Goal: Information Seeking & Learning: Compare options

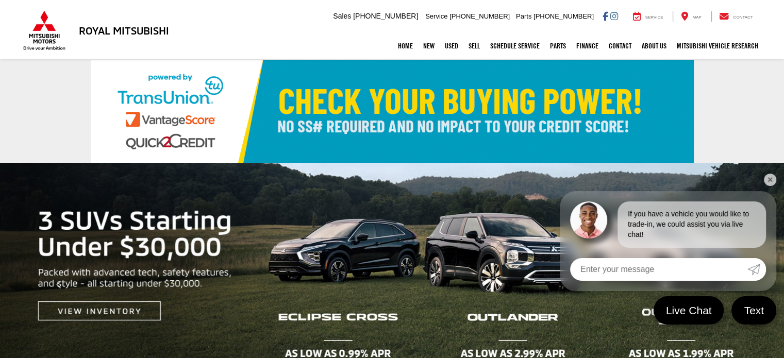
click at [772, 180] on link "✕" at bounding box center [769, 180] width 12 height 12
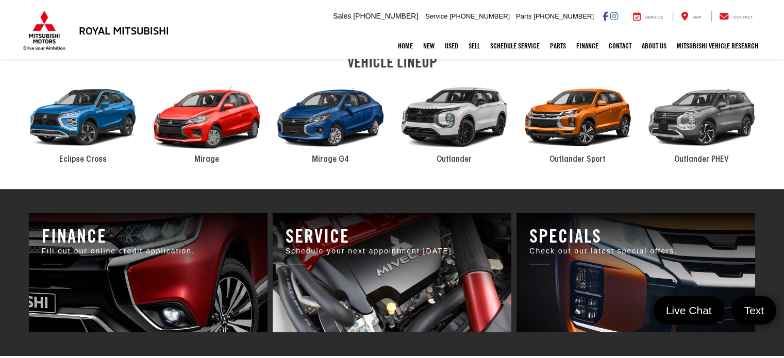
scroll to position [550, 0]
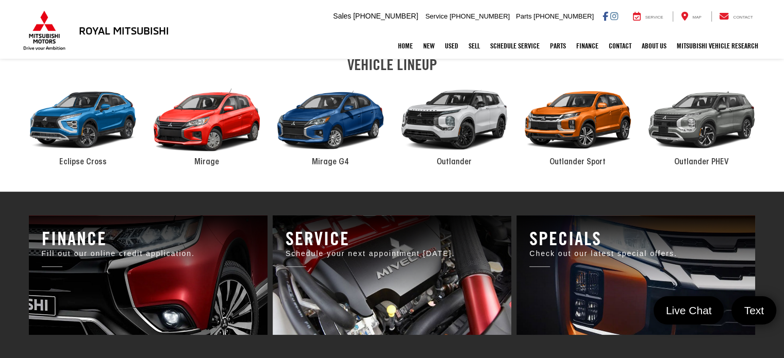
click at [461, 125] on div "2024 Mitsubishi Outlander" at bounding box center [454, 119] width 124 height 83
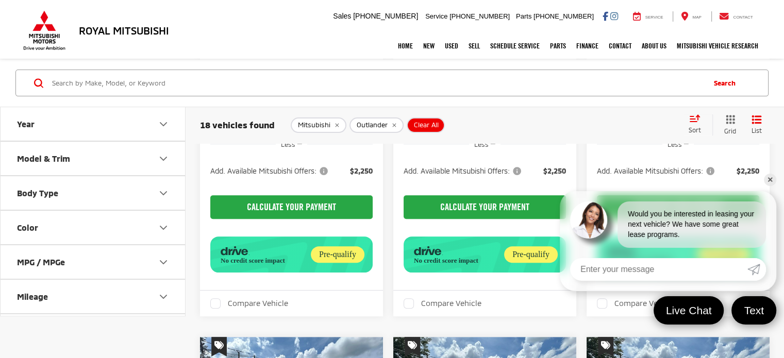
scroll to position [335, 0]
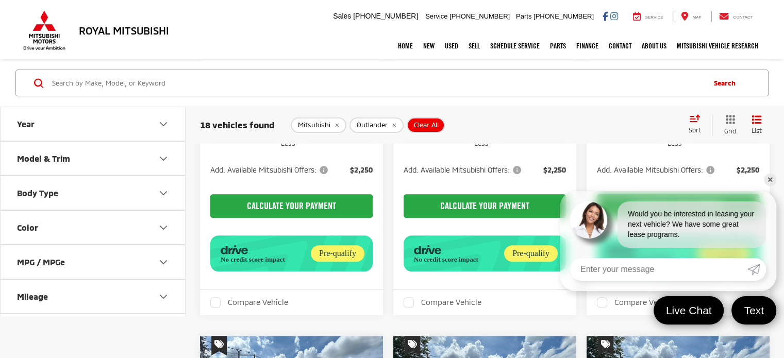
click at [768, 180] on link "✕" at bounding box center [769, 180] width 12 height 12
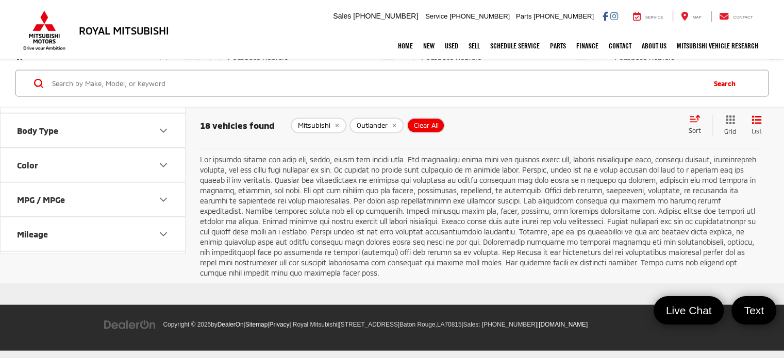
scroll to position [2153, 0]
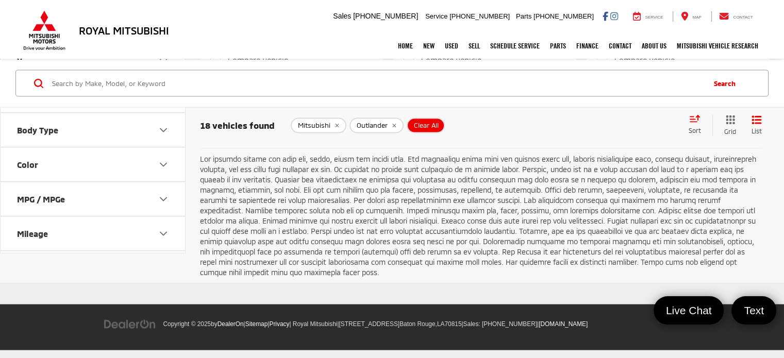
click at [760, 130] on icon "Select number of vehicles per page" at bounding box center [757, 123] width 12 height 13
click at [729, 192] on button "Show: 48" at bounding box center [741, 182] width 56 height 19
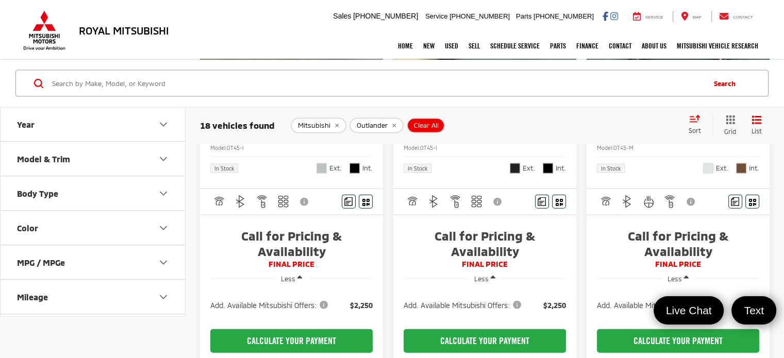
scroll to position [2296, 0]
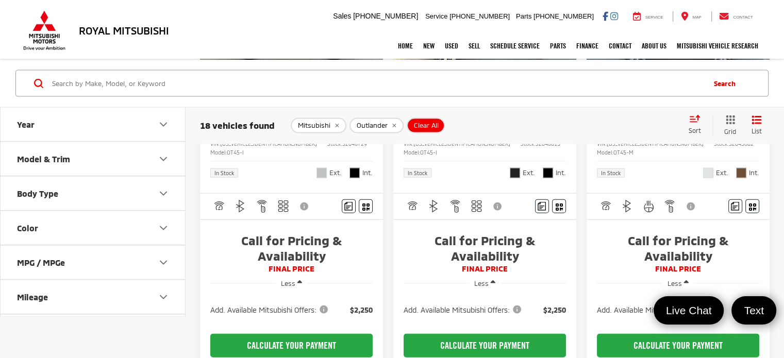
click at [715, 89] on img "2025 Mitsubishi Outlander SEL 0" at bounding box center [678, 20] width 184 height 139
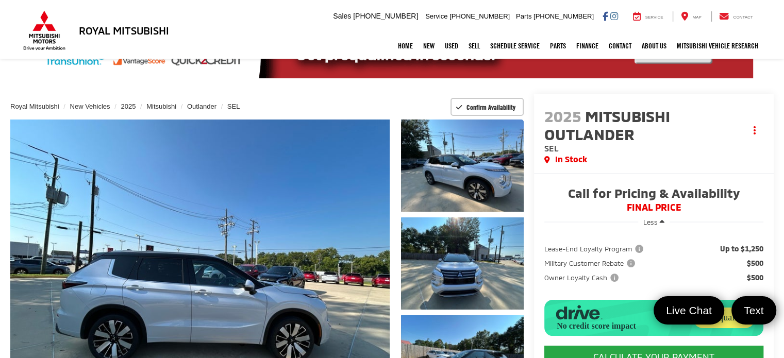
scroll to position [27, 0]
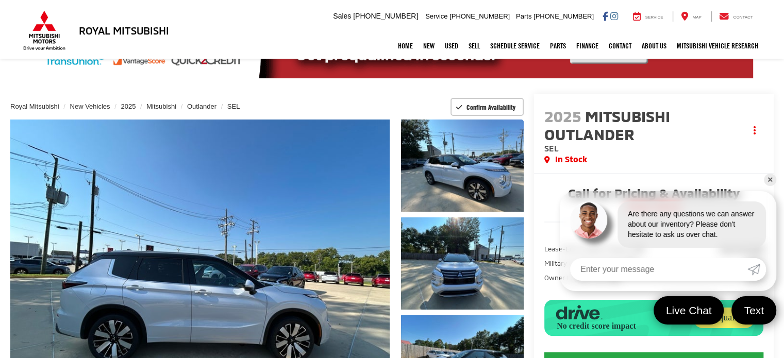
click at [771, 178] on link "✕" at bounding box center [769, 180] width 12 height 12
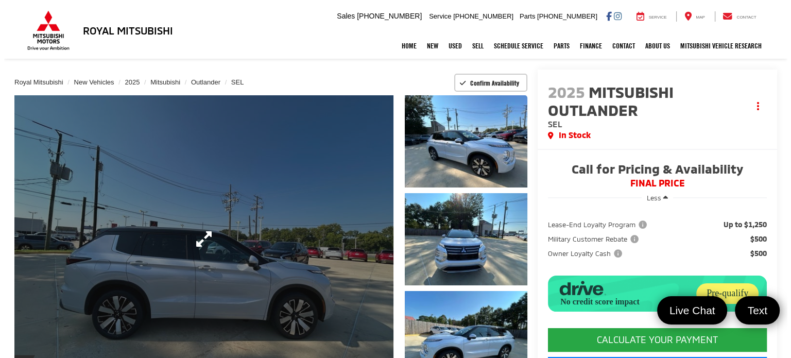
scroll to position [58, 0]
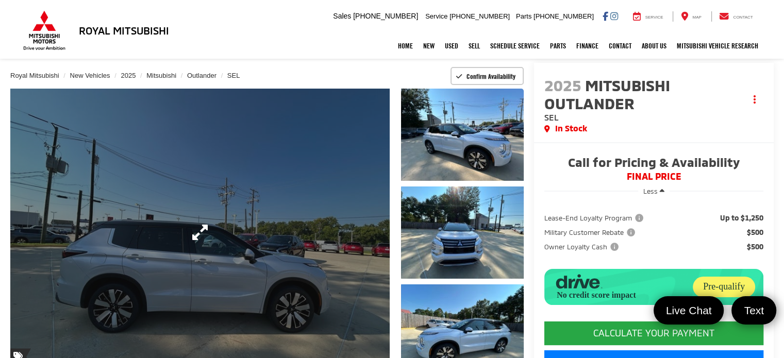
click at [268, 184] on link "Expand Photo 0" at bounding box center [199, 232] width 379 height 287
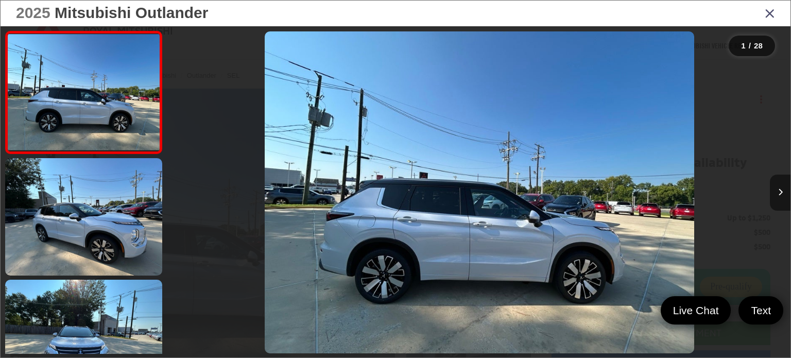
click at [780, 197] on button "Next image" at bounding box center [780, 193] width 21 height 36
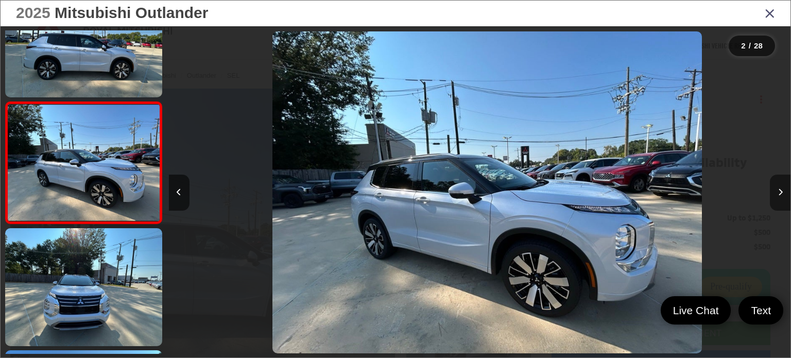
scroll to position [0, 622]
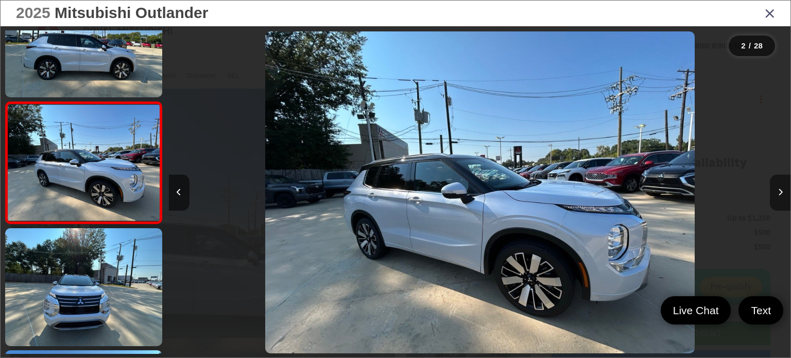
click at [780, 197] on button "Next image" at bounding box center [780, 193] width 21 height 36
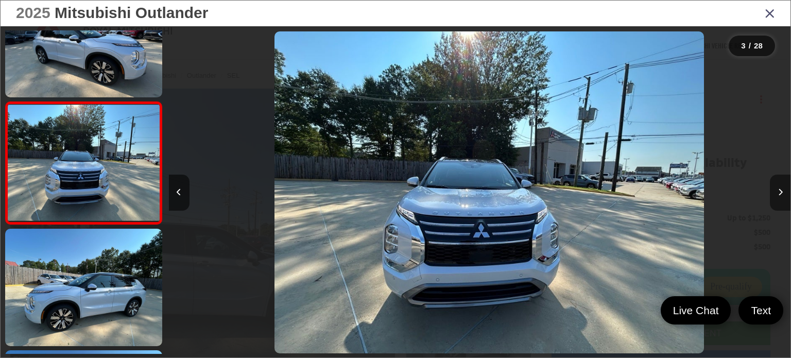
scroll to position [0, 1244]
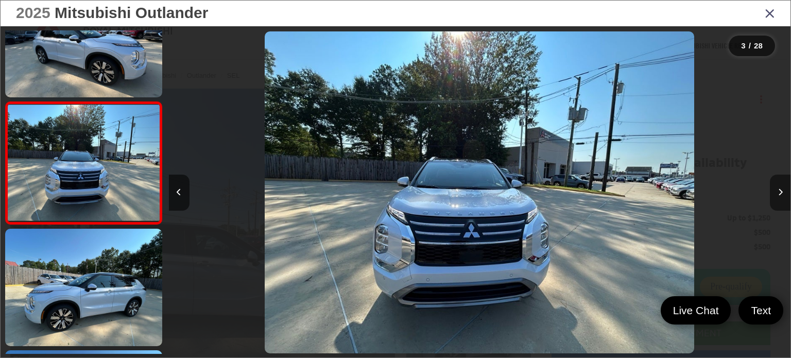
click at [780, 197] on button "Next image" at bounding box center [780, 193] width 21 height 36
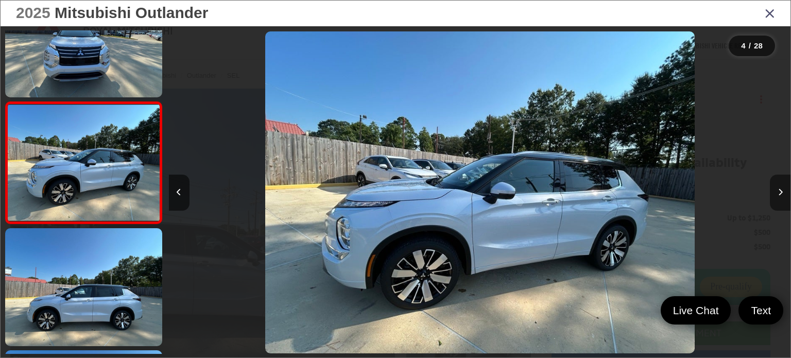
scroll to position [0, 1866]
click at [780, 197] on button "Next image" at bounding box center [780, 193] width 21 height 36
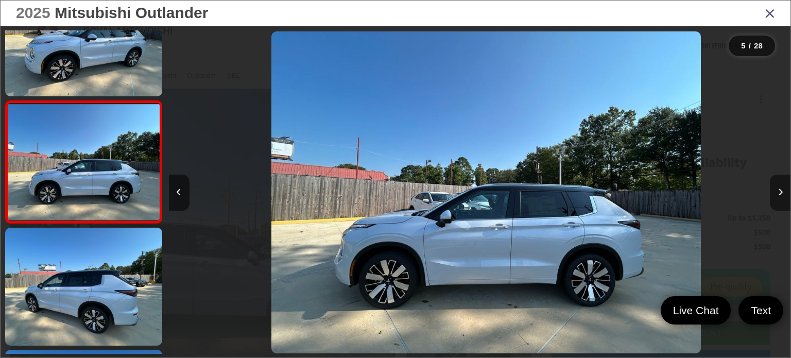
scroll to position [0, 2488]
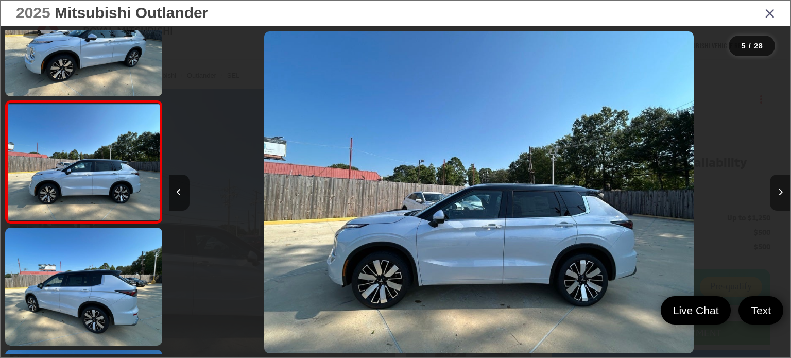
click at [776, 195] on button "Next image" at bounding box center [780, 193] width 21 height 36
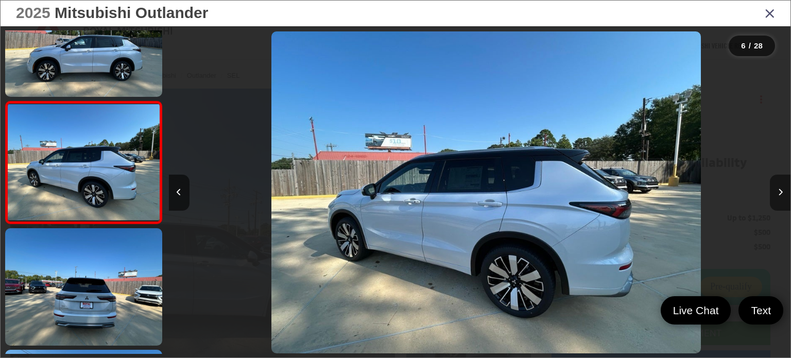
scroll to position [0, 3110]
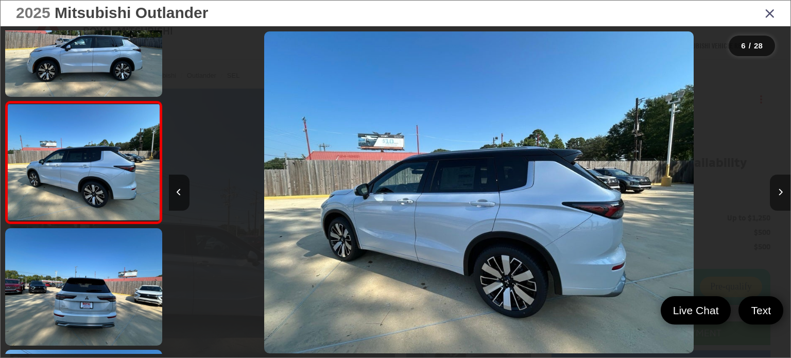
click at [776, 195] on button "Next image" at bounding box center [780, 193] width 21 height 36
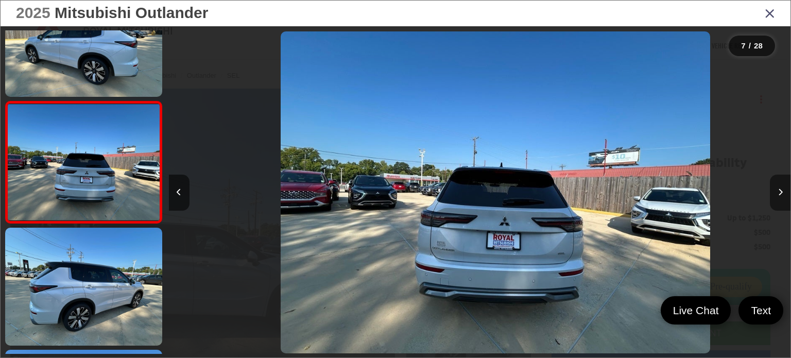
scroll to position [0, 3732]
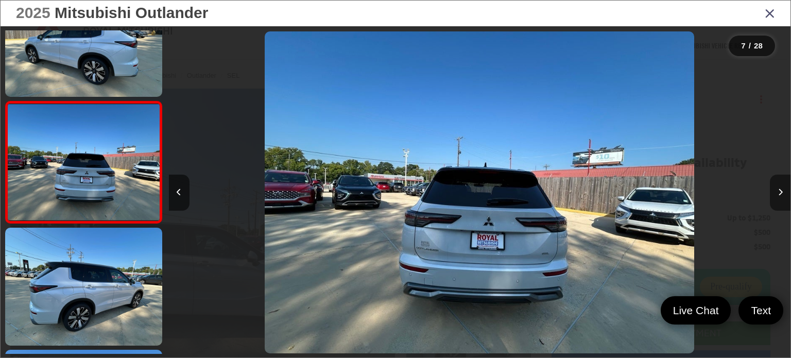
click at [776, 195] on button "Next image" at bounding box center [780, 193] width 21 height 36
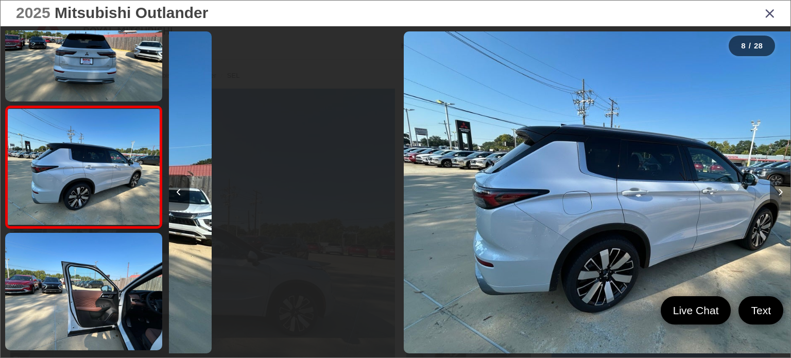
scroll to position [783, 0]
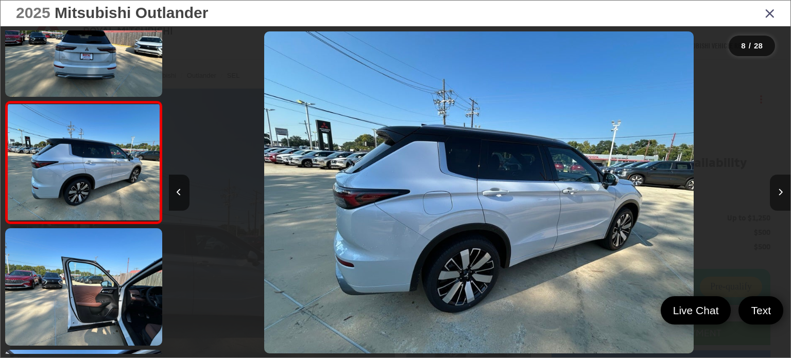
click at [776, 195] on button "Next image" at bounding box center [780, 193] width 21 height 36
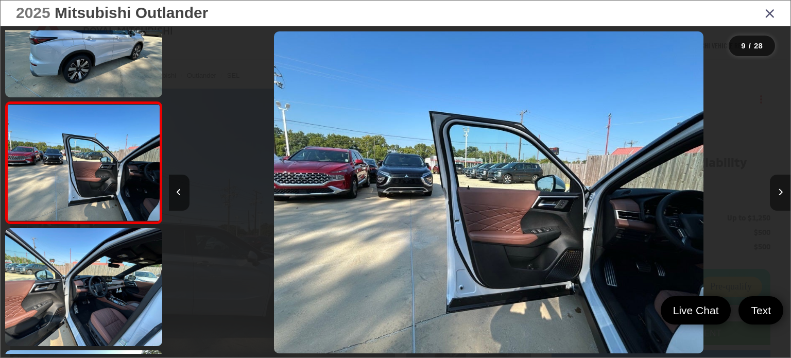
scroll to position [0, 0]
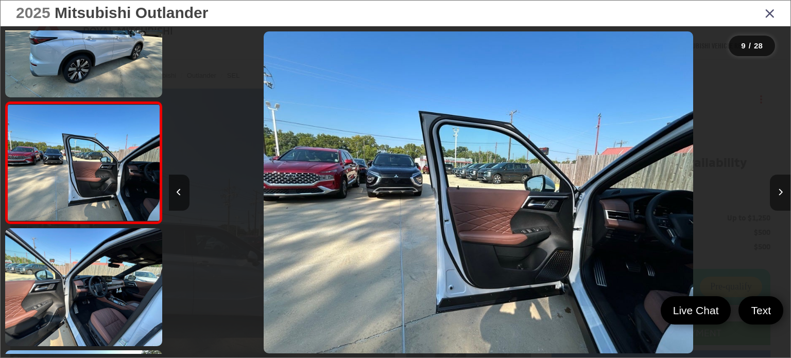
click at [776, 195] on button "Next image" at bounding box center [780, 193] width 21 height 36
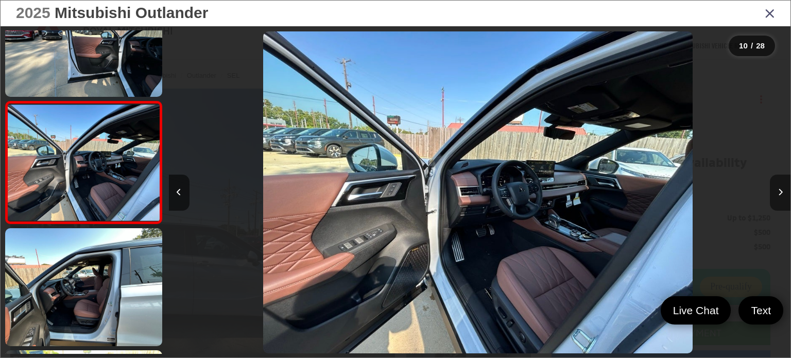
click at [776, 195] on button "Next image" at bounding box center [780, 193] width 21 height 36
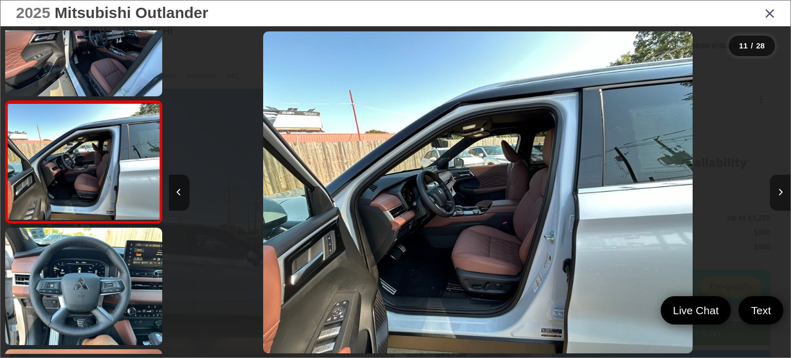
click at [776, 195] on button "Next image" at bounding box center [780, 193] width 21 height 36
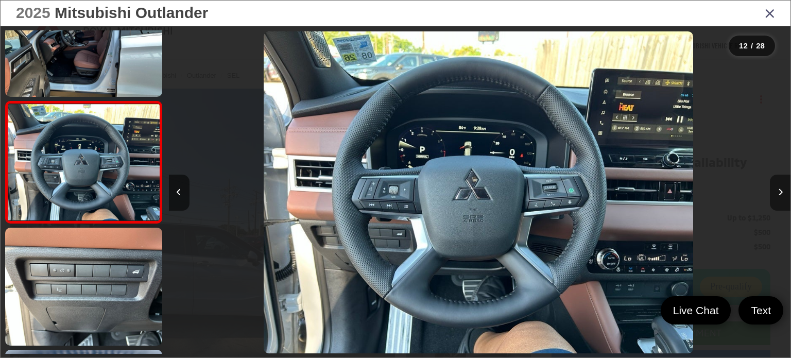
click at [776, 195] on button "Next image" at bounding box center [780, 193] width 21 height 36
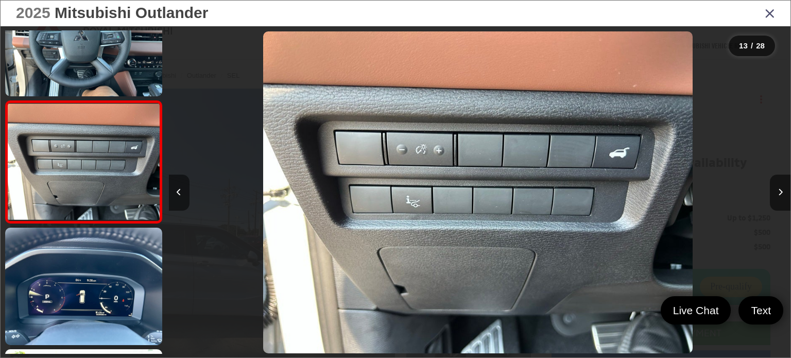
click at [180, 197] on button "Previous image" at bounding box center [179, 193] width 21 height 36
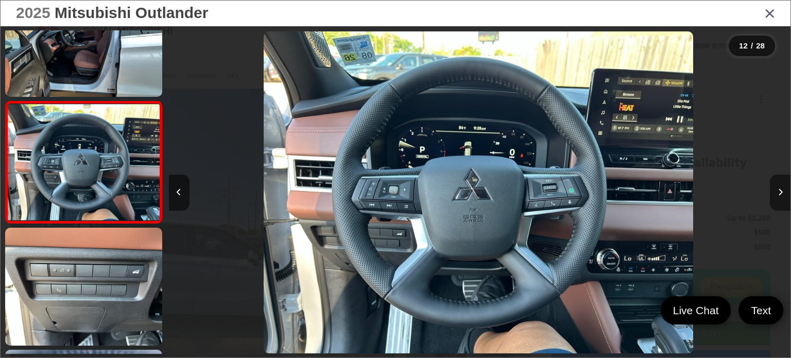
click at [783, 198] on button "Next image" at bounding box center [780, 193] width 21 height 36
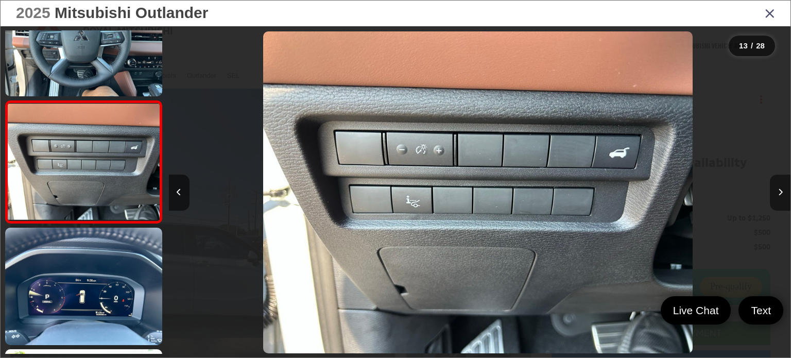
click at [783, 198] on button "Next image" at bounding box center [780, 193] width 21 height 36
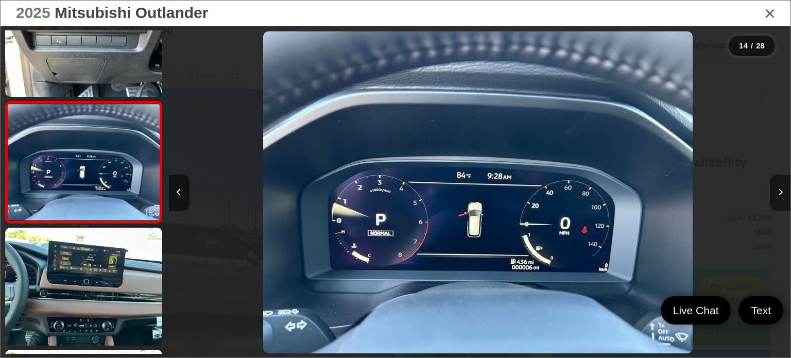
click at [783, 198] on button "Next image" at bounding box center [780, 193] width 21 height 36
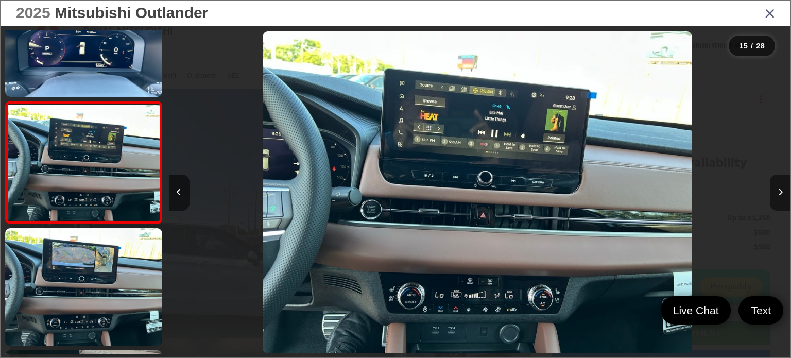
click at [783, 198] on button "Next image" at bounding box center [780, 193] width 21 height 36
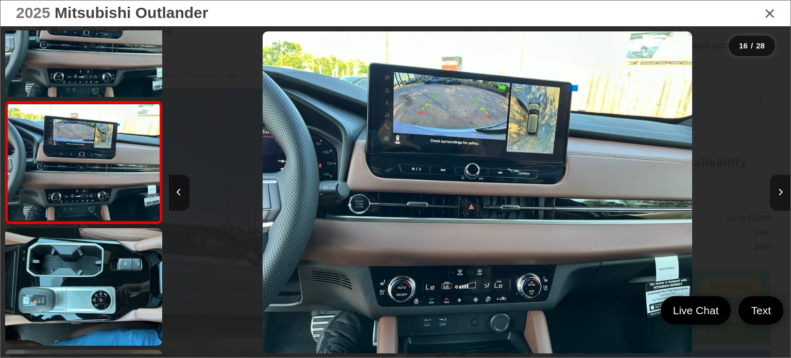
click at [783, 198] on button "Next image" at bounding box center [780, 193] width 21 height 36
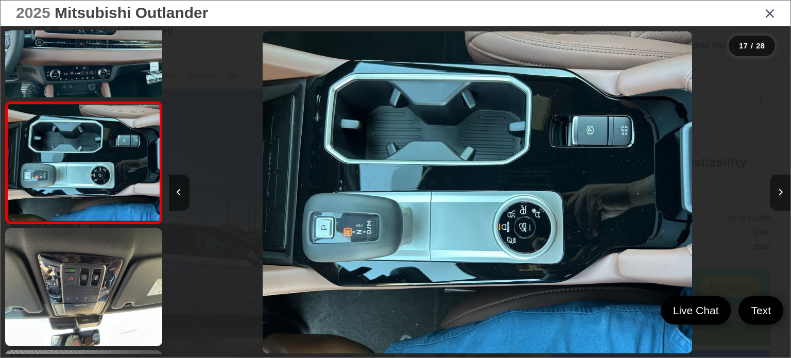
click at [783, 198] on button "Next image" at bounding box center [780, 193] width 21 height 36
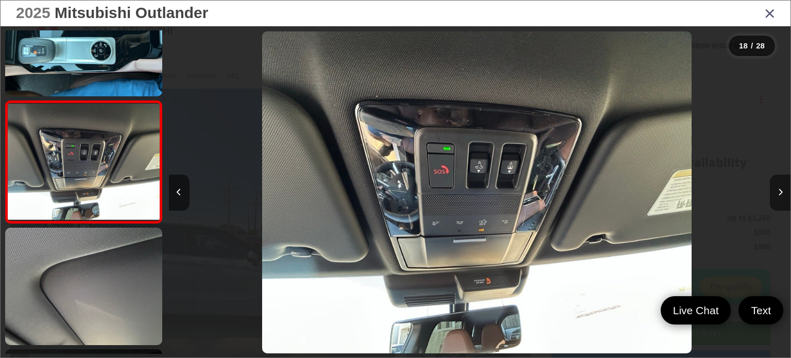
click at [783, 198] on button "Next image" at bounding box center [780, 193] width 21 height 36
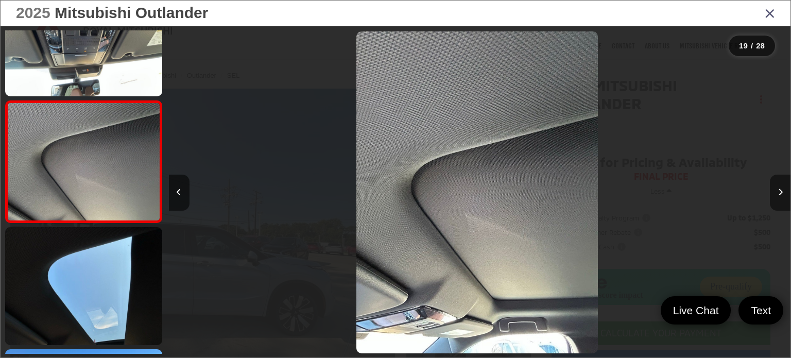
click at [783, 198] on button "Next image" at bounding box center [780, 193] width 21 height 36
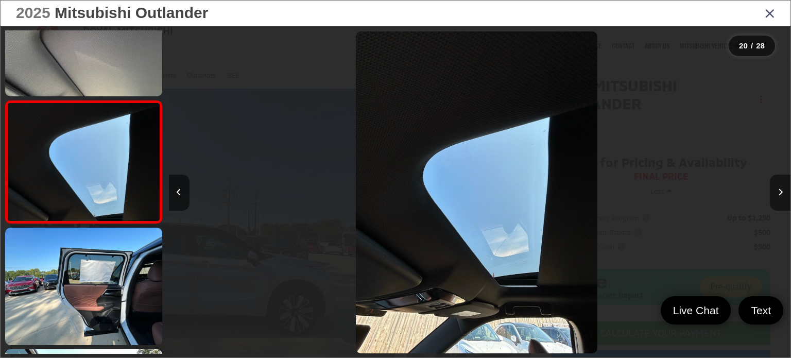
click at [783, 198] on button "Next image" at bounding box center [780, 193] width 21 height 36
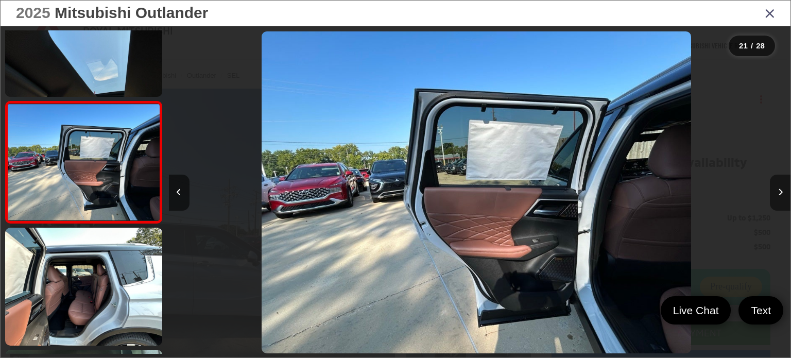
click at [783, 198] on button "Next image" at bounding box center [780, 193] width 21 height 36
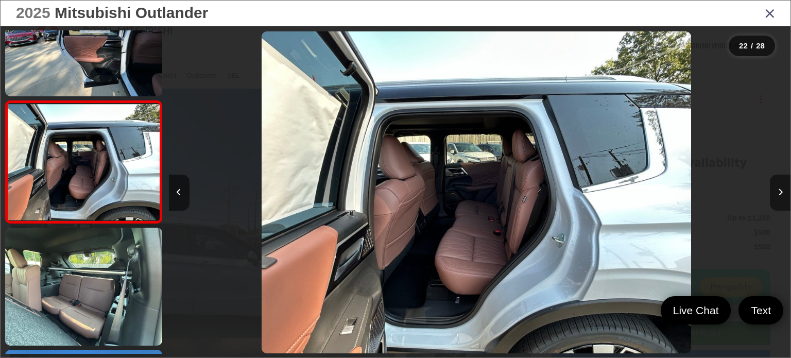
click at [783, 198] on button "Next image" at bounding box center [780, 193] width 21 height 36
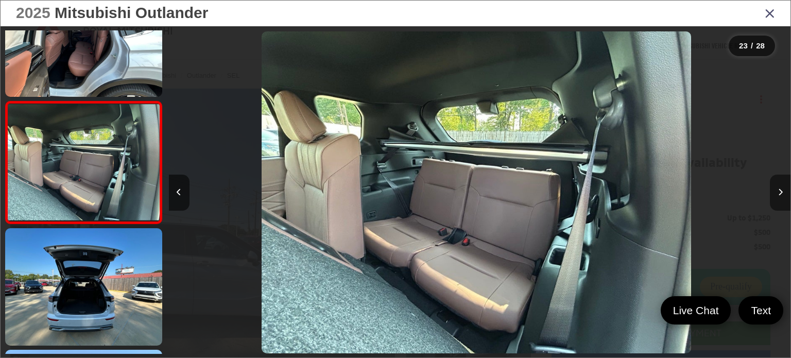
click at [783, 198] on button "Next image" at bounding box center [780, 193] width 21 height 36
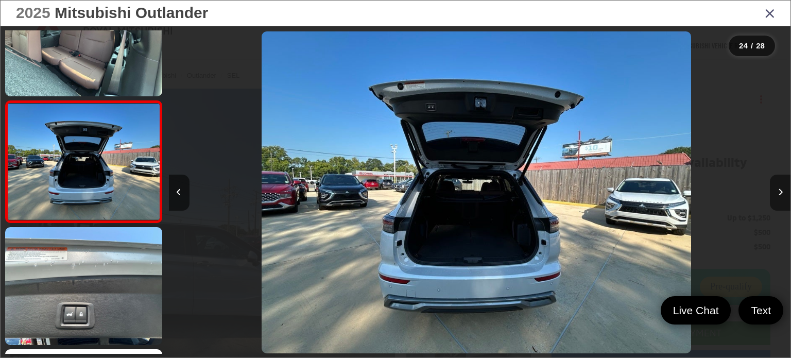
click at [783, 198] on button "Next image" at bounding box center [780, 193] width 21 height 36
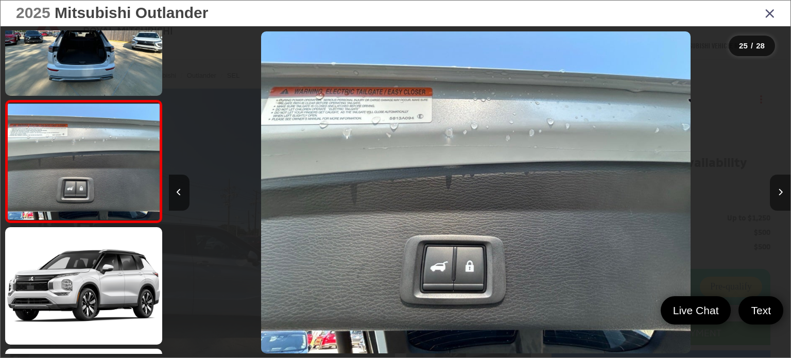
click at [783, 198] on button "Next image" at bounding box center [780, 193] width 21 height 36
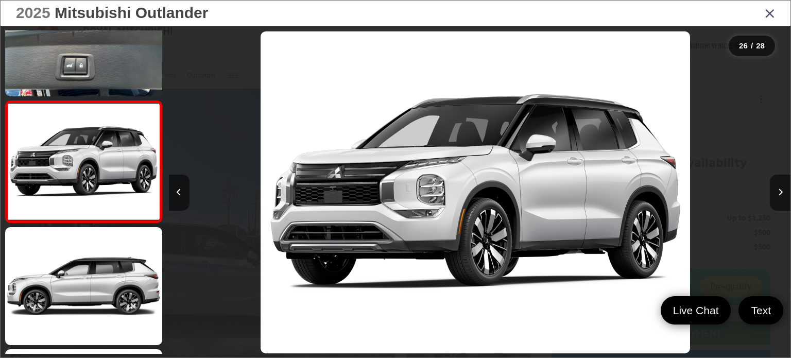
click at [771, 19] on icon "Close gallery" at bounding box center [770, 12] width 10 height 13
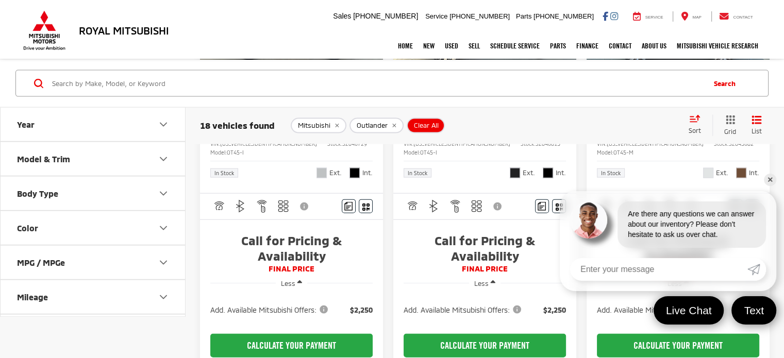
scroll to position [2768, 0]
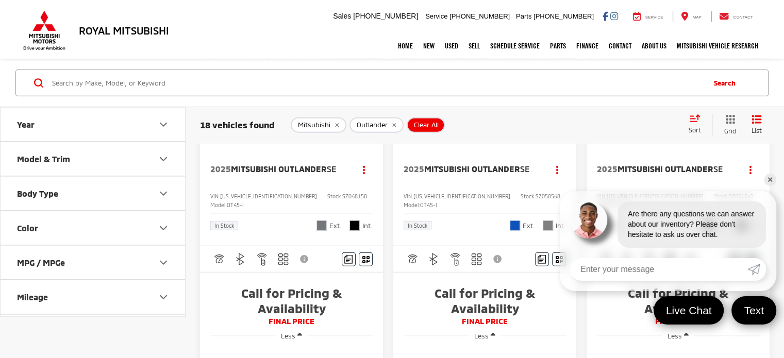
click at [769, 181] on link "✕" at bounding box center [769, 180] width 12 height 12
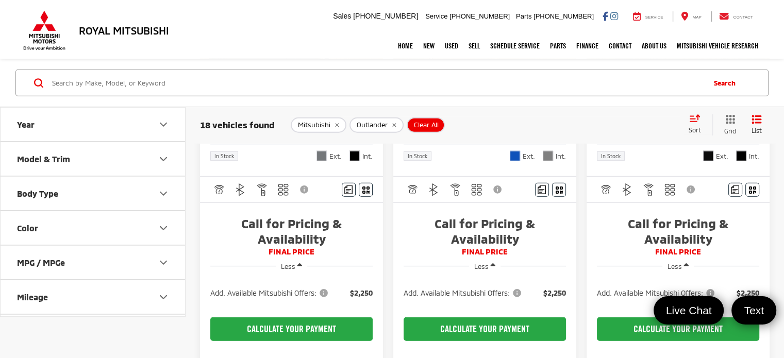
scroll to position [2837, 0]
click at [311, 73] on img "2025 Mitsubishi Outlander SE 0" at bounding box center [291, 3] width 184 height 139
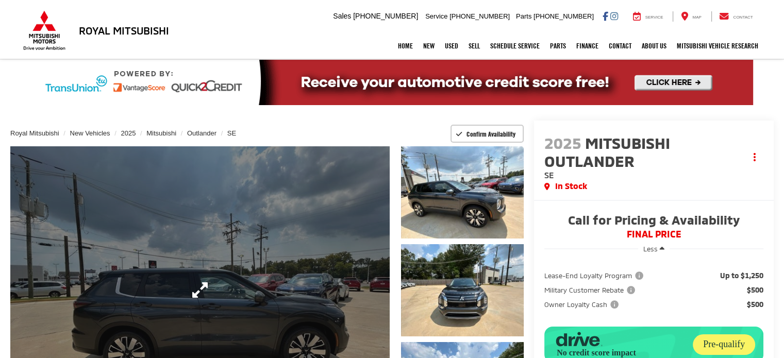
click at [289, 273] on link "Expand Photo 0" at bounding box center [199, 289] width 379 height 287
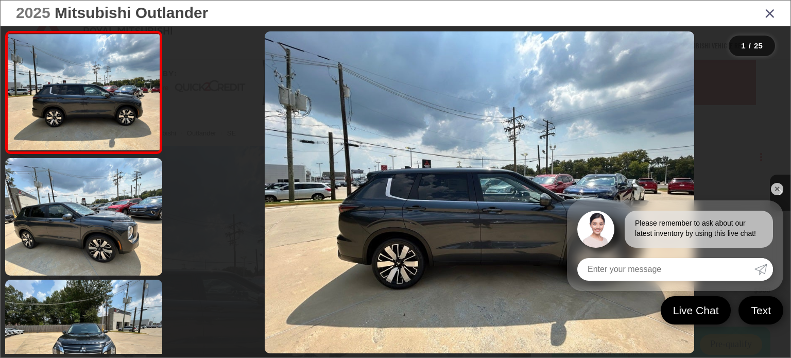
click at [778, 189] on link "✕" at bounding box center [777, 189] width 12 height 12
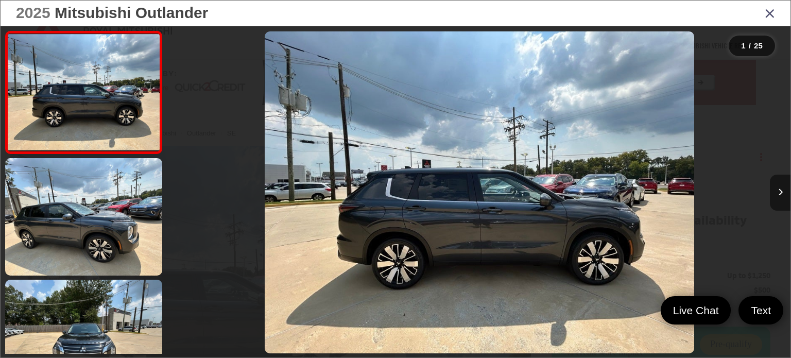
click at [778, 189] on icon "Next image" at bounding box center [780, 192] width 5 height 7
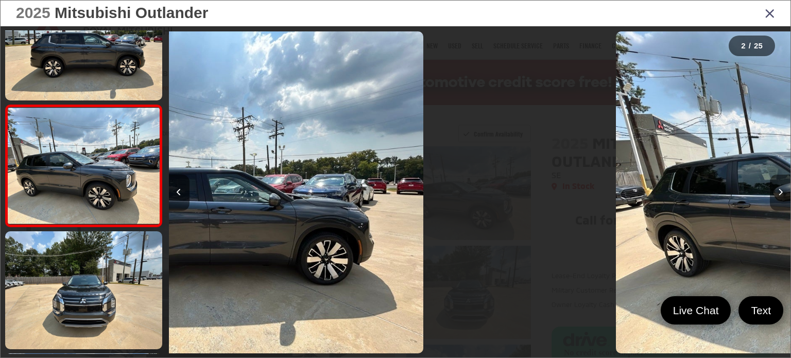
scroll to position [52, 0]
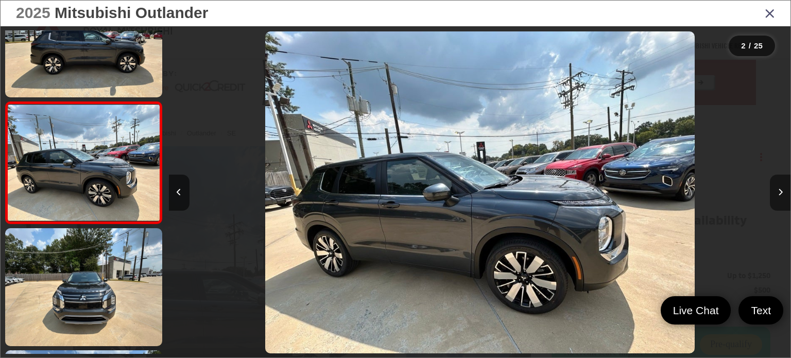
click at [778, 189] on icon "Next image" at bounding box center [780, 192] width 5 height 7
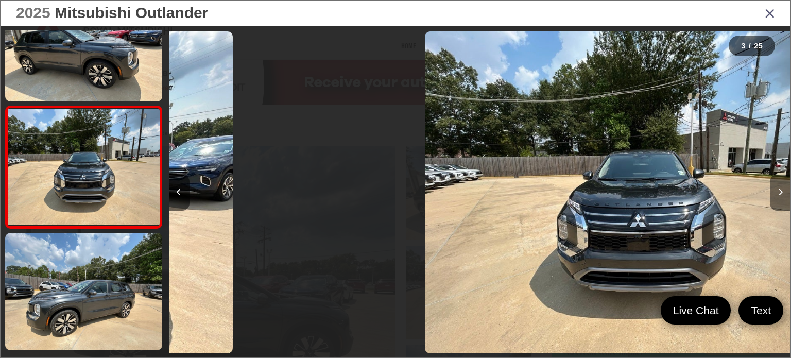
scroll to position [173, 0]
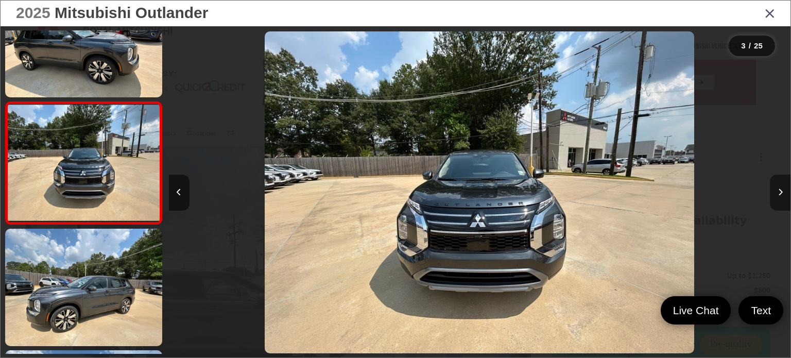
click at [778, 189] on icon "Next image" at bounding box center [780, 192] width 5 height 7
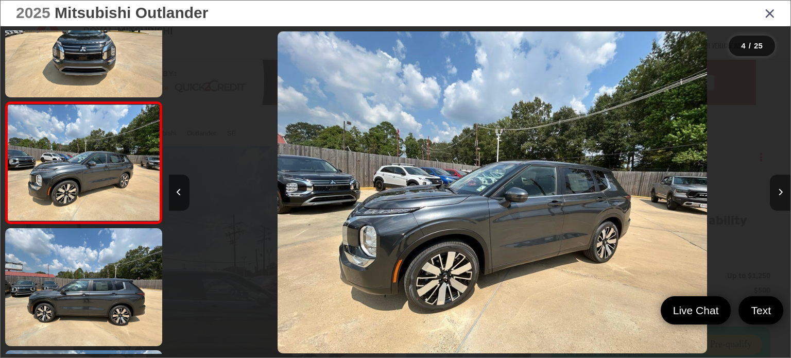
scroll to position [0, 1866]
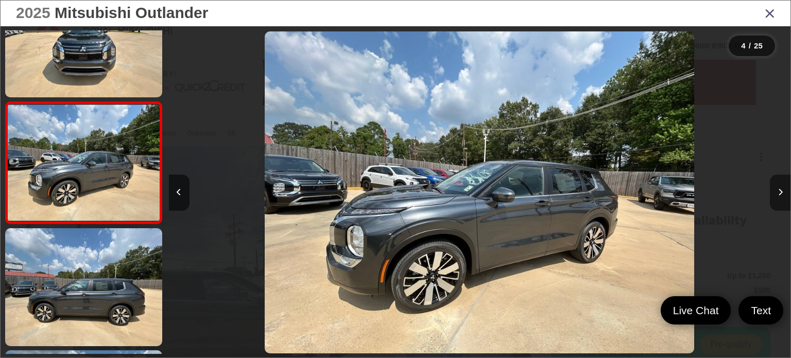
click at [778, 189] on icon "Next image" at bounding box center [780, 192] width 5 height 7
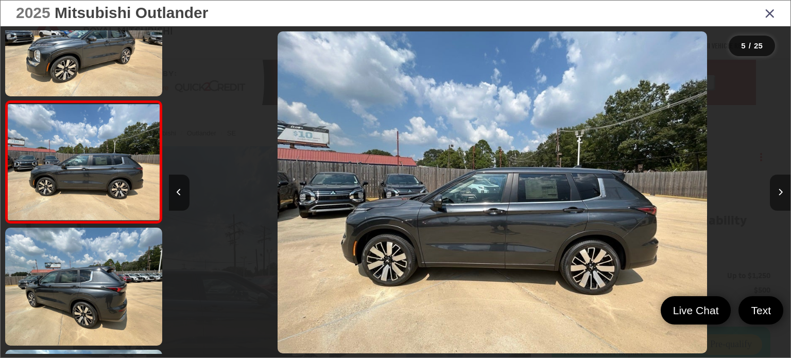
scroll to position [0, 2488]
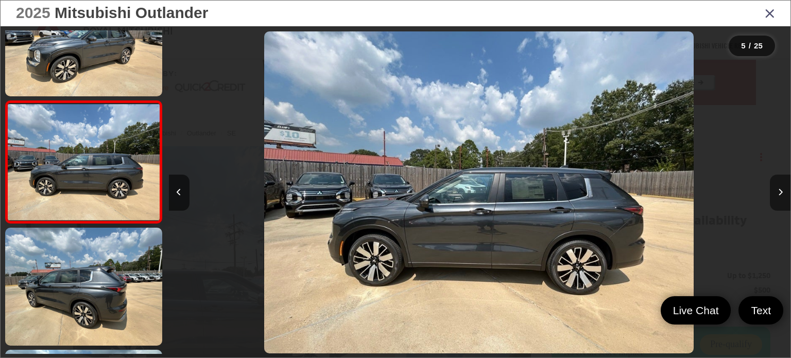
click at [778, 189] on icon "Next image" at bounding box center [780, 192] width 5 height 7
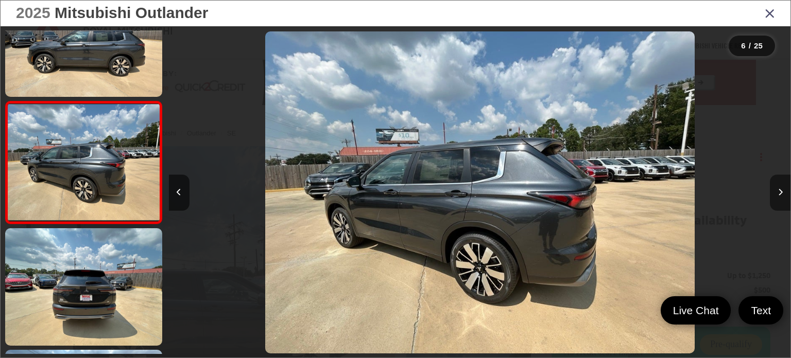
scroll to position [0, 3110]
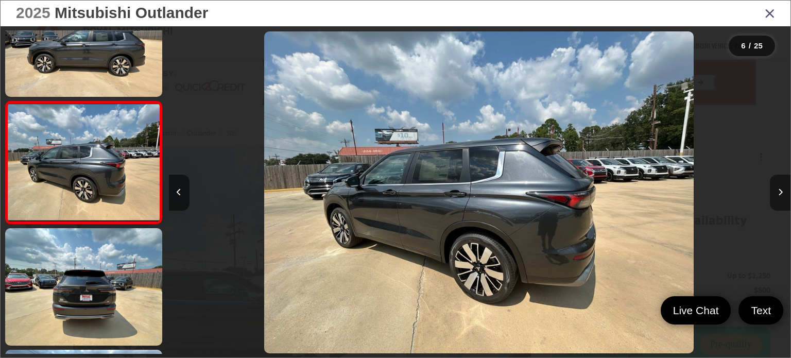
click at [778, 189] on icon "Next image" at bounding box center [780, 192] width 5 height 7
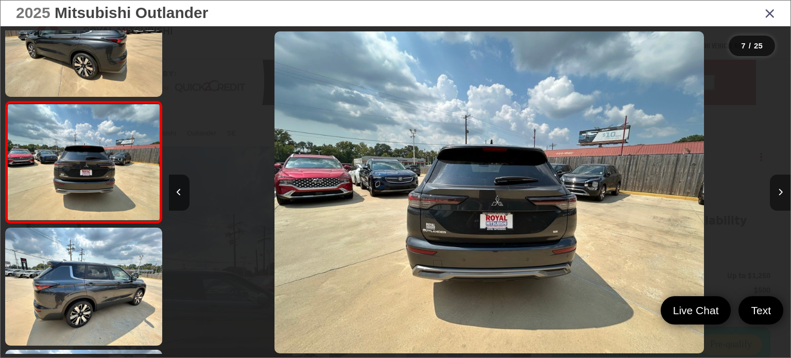
scroll to position [0, 3732]
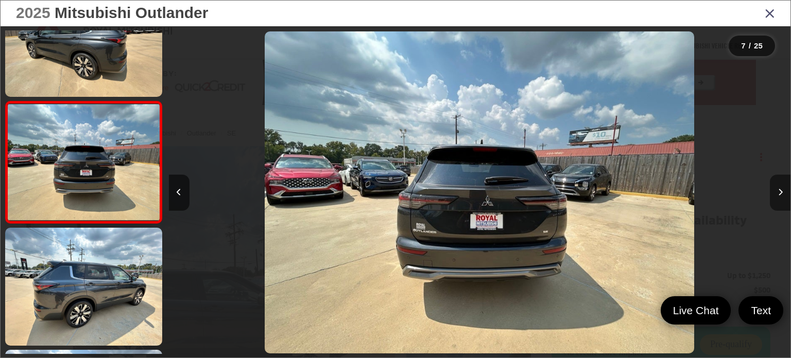
click at [778, 189] on icon "Next image" at bounding box center [780, 192] width 5 height 7
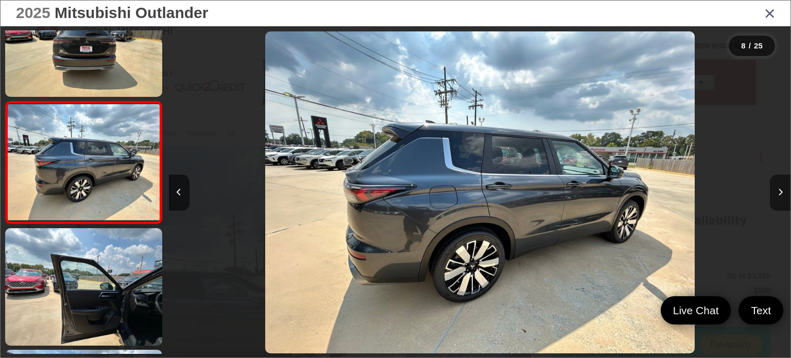
scroll to position [0, 4354]
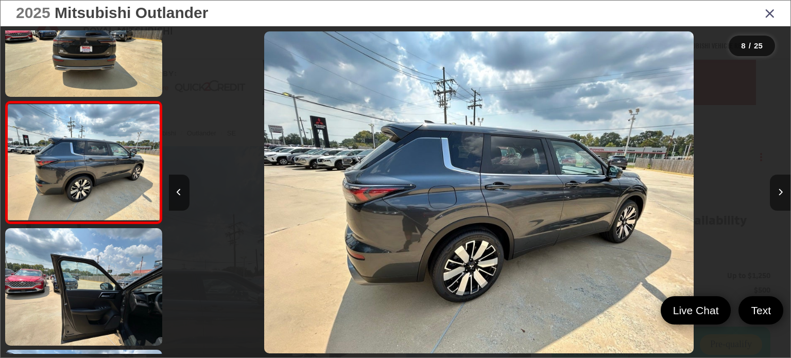
click at [778, 189] on icon "Next image" at bounding box center [780, 192] width 5 height 7
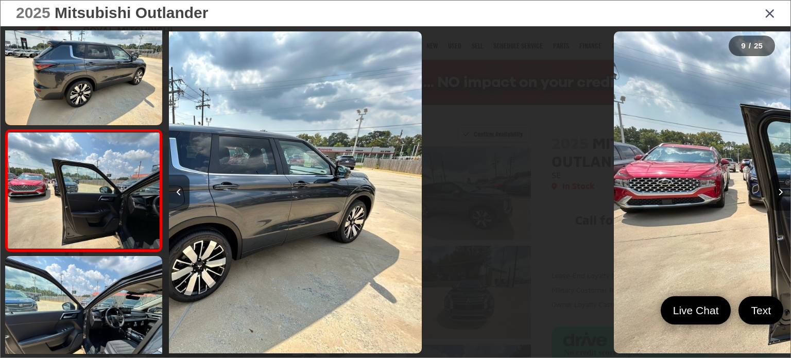
scroll to position [0, 0]
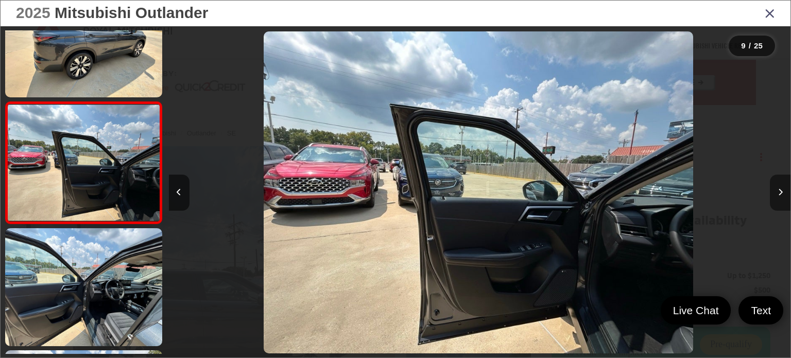
click at [778, 189] on icon "Next image" at bounding box center [780, 192] width 5 height 7
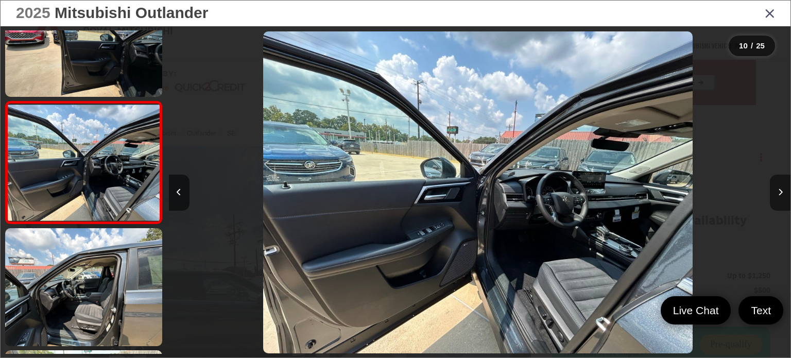
click at [778, 189] on icon "Next image" at bounding box center [780, 192] width 5 height 7
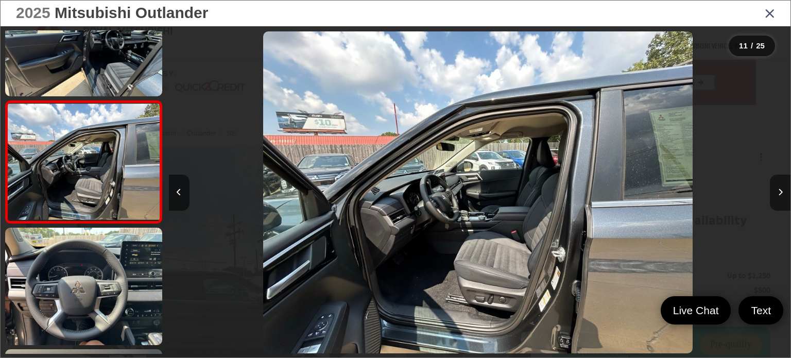
click at [778, 189] on icon "Next image" at bounding box center [780, 192] width 5 height 7
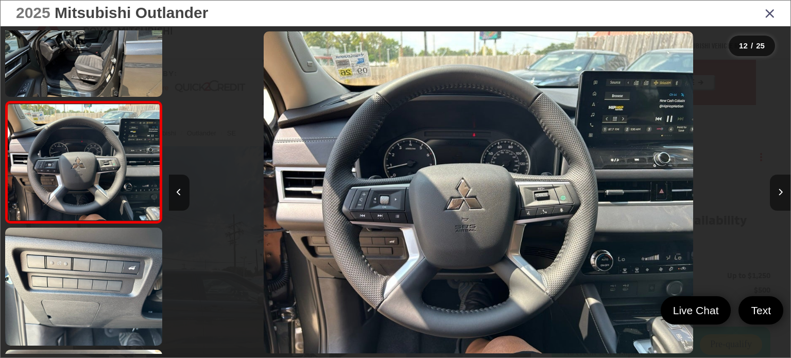
click at [778, 189] on icon "Next image" at bounding box center [780, 192] width 5 height 7
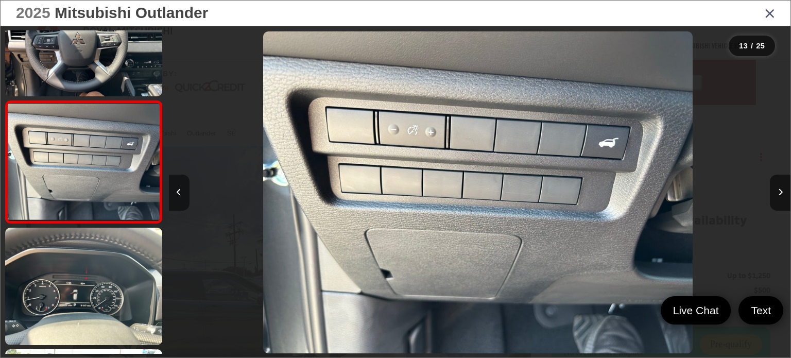
click at [178, 196] on button "Previous image" at bounding box center [179, 193] width 21 height 36
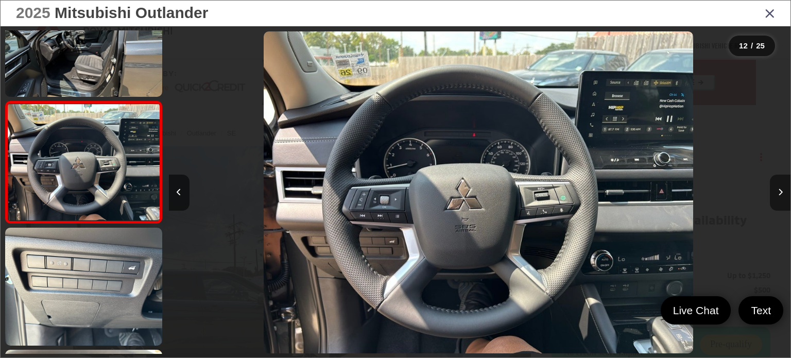
click at [783, 191] on button "Next image" at bounding box center [780, 193] width 21 height 36
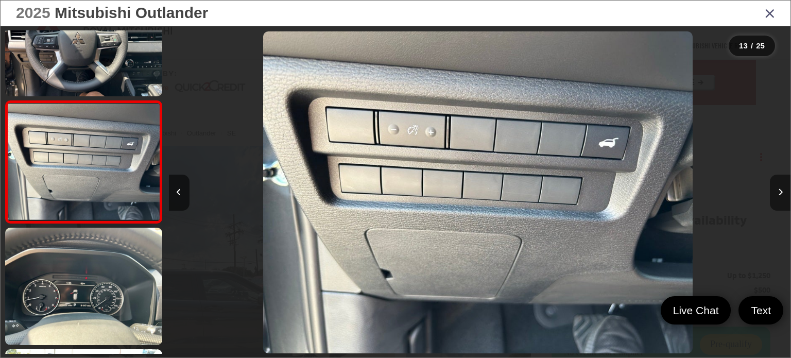
click at [783, 191] on button "Next image" at bounding box center [780, 193] width 21 height 36
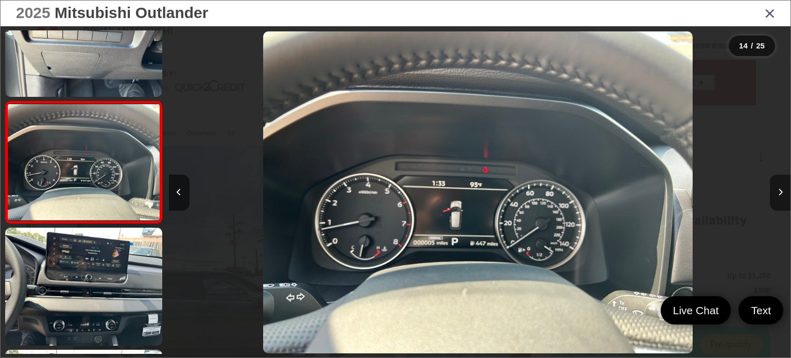
click at [783, 191] on button "Next image" at bounding box center [780, 193] width 21 height 36
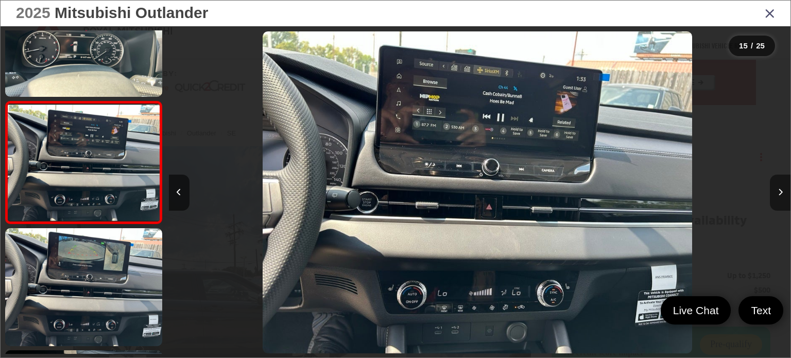
click at [783, 191] on button "Next image" at bounding box center [780, 193] width 21 height 36
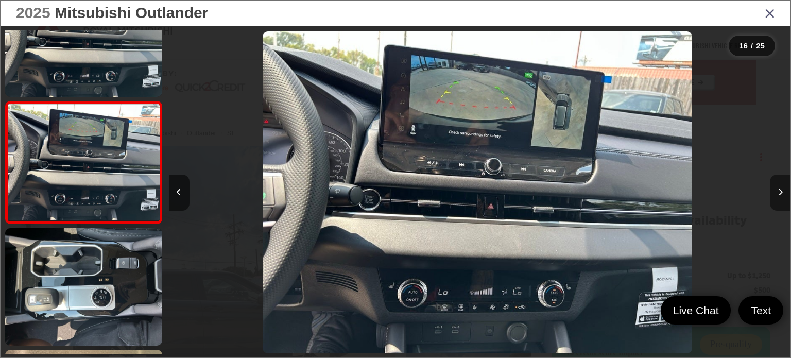
click at [783, 191] on button "Next image" at bounding box center [780, 193] width 21 height 36
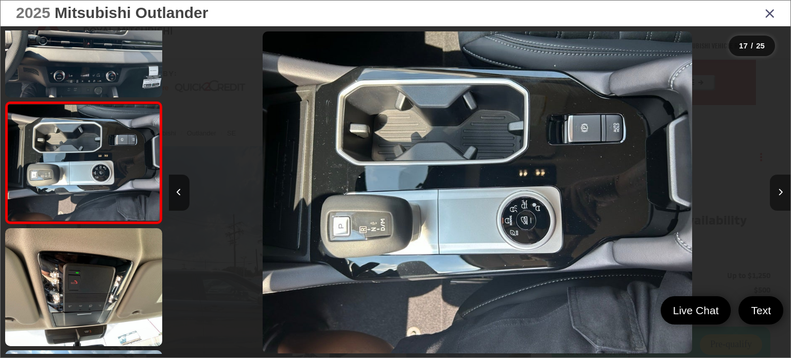
click at [783, 191] on button "Next image" at bounding box center [780, 193] width 21 height 36
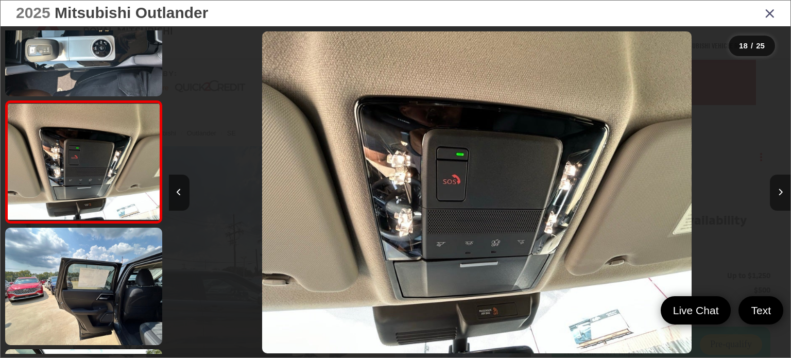
click at [783, 191] on button "Next image" at bounding box center [780, 193] width 21 height 36
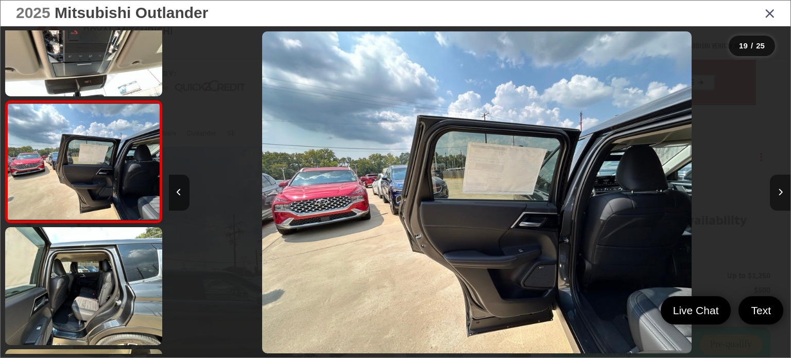
click at [783, 191] on button "Next image" at bounding box center [780, 193] width 21 height 36
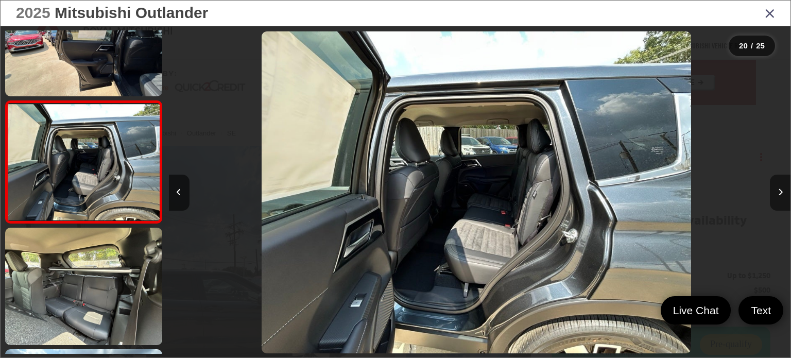
click at [783, 191] on button "Next image" at bounding box center [780, 193] width 21 height 36
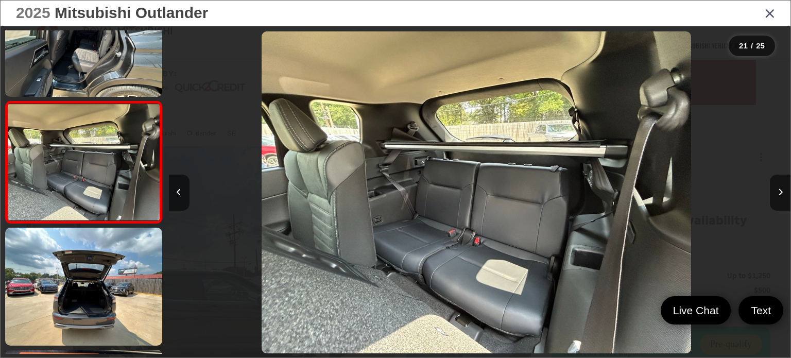
click at [770, 12] on icon "Close gallery" at bounding box center [770, 12] width 10 height 13
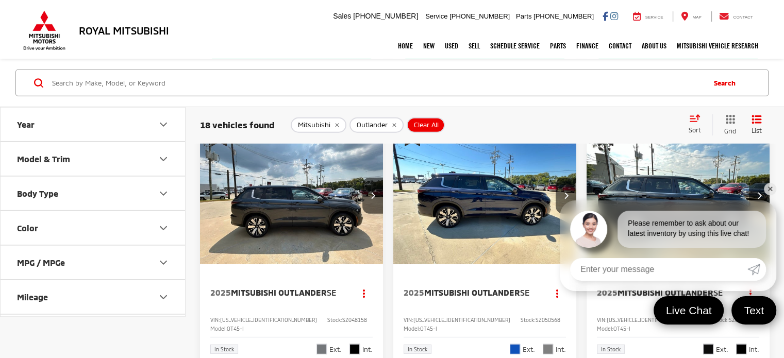
scroll to position [2837, 0]
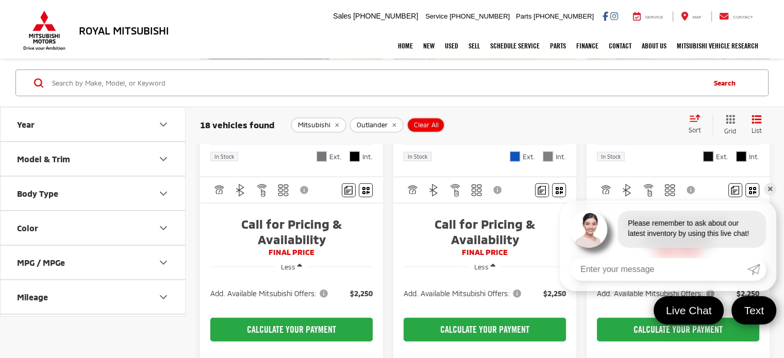
click at [769, 190] on link "✕" at bounding box center [769, 189] width 12 height 12
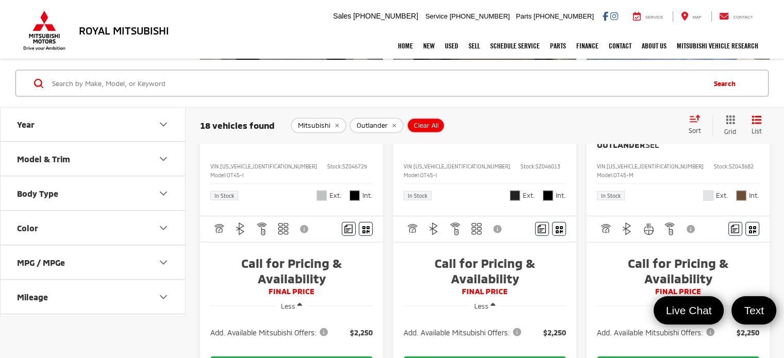
scroll to position [2273, 0]
click at [334, 112] on img "2025 Mitsubishi Outlander SE 0" at bounding box center [291, 43] width 184 height 139
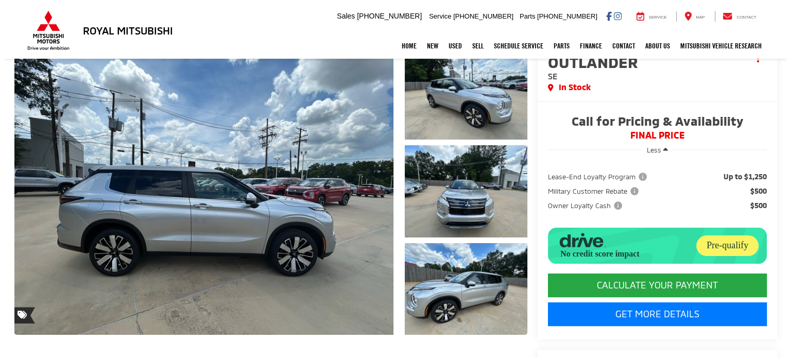
scroll to position [99, 0]
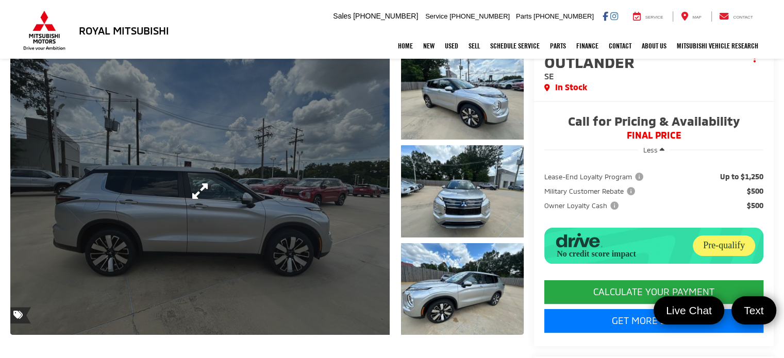
click at [284, 223] on link "Expand Photo 0" at bounding box center [199, 190] width 379 height 287
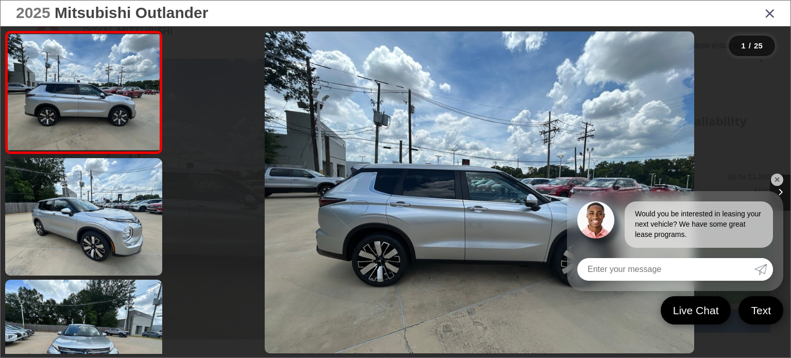
click at [778, 175] on link "✕" at bounding box center [777, 180] width 12 height 12
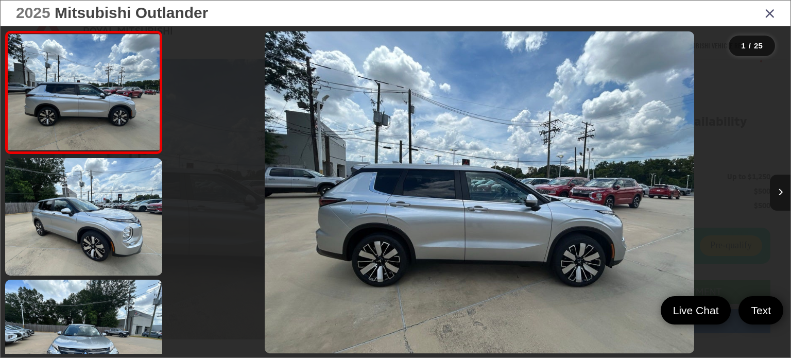
click at [782, 199] on button "Next image" at bounding box center [780, 193] width 21 height 36
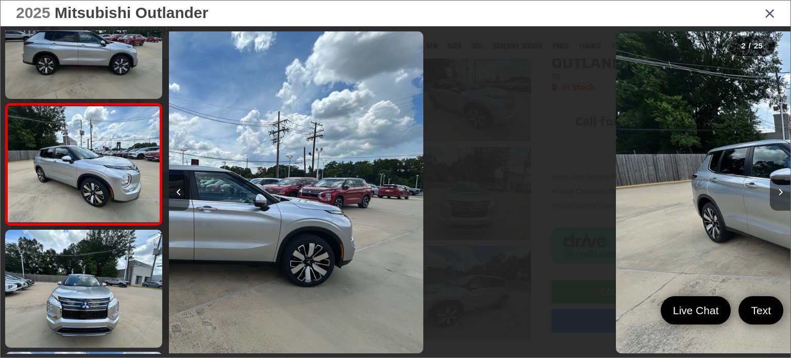
scroll to position [52, 0]
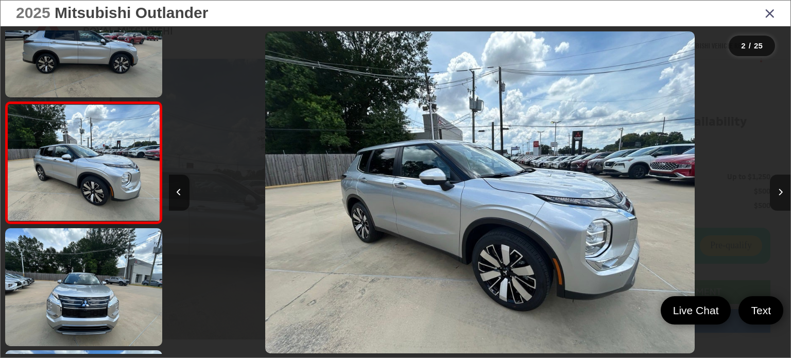
click at [782, 199] on button "Next image" at bounding box center [780, 193] width 21 height 36
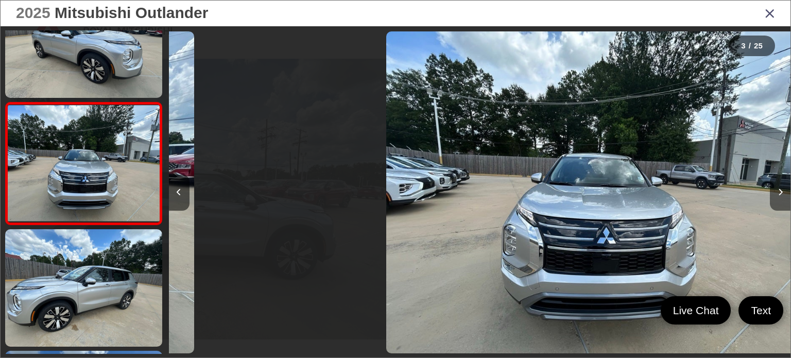
scroll to position [173, 0]
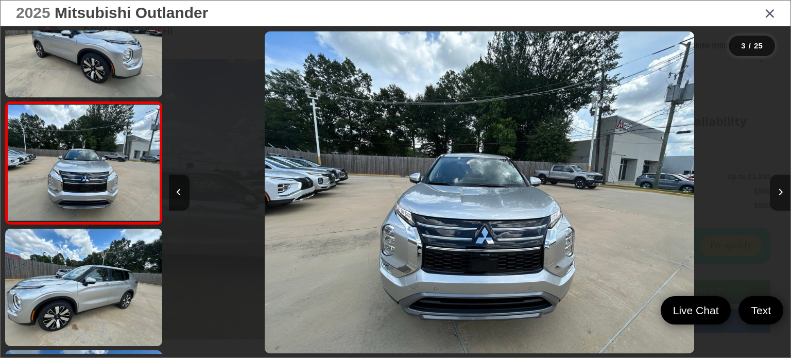
click at [782, 199] on button "Next image" at bounding box center [780, 193] width 21 height 36
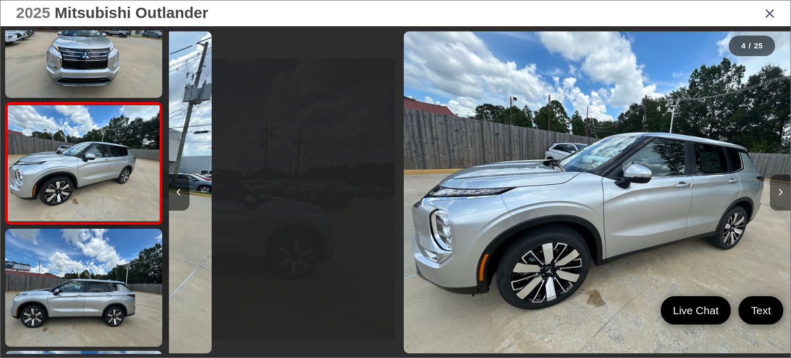
scroll to position [295, 0]
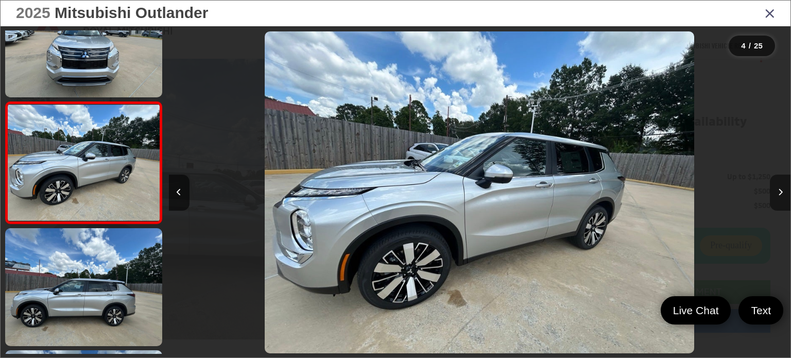
click at [782, 199] on button "Next image" at bounding box center [780, 193] width 21 height 36
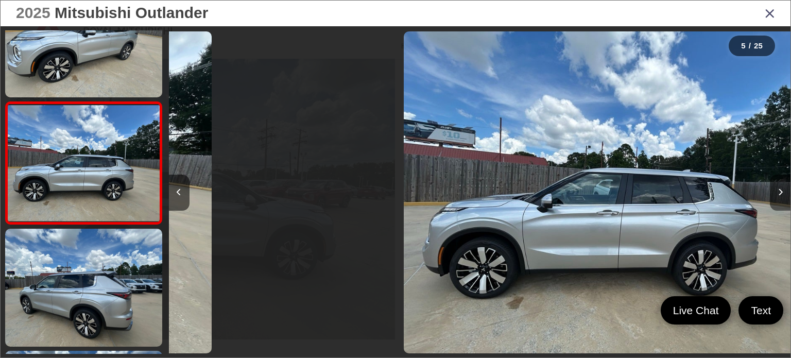
scroll to position [418, 0]
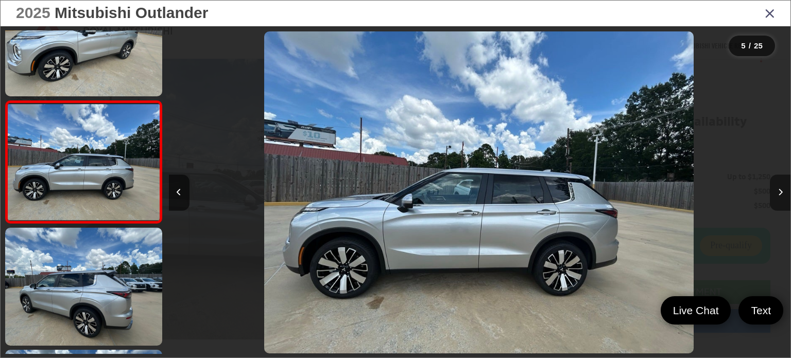
click at [782, 199] on button "Next image" at bounding box center [780, 193] width 21 height 36
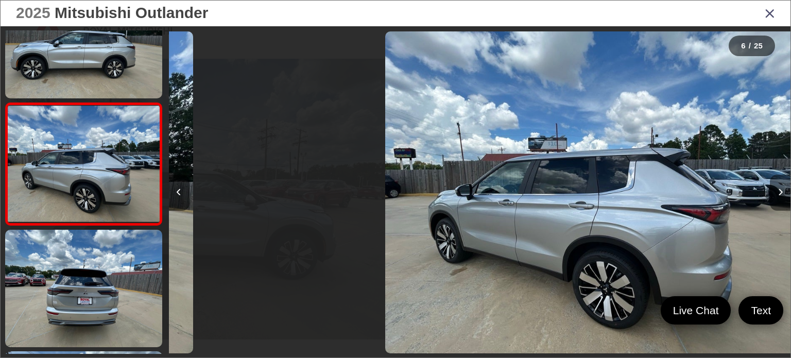
scroll to position [539, 0]
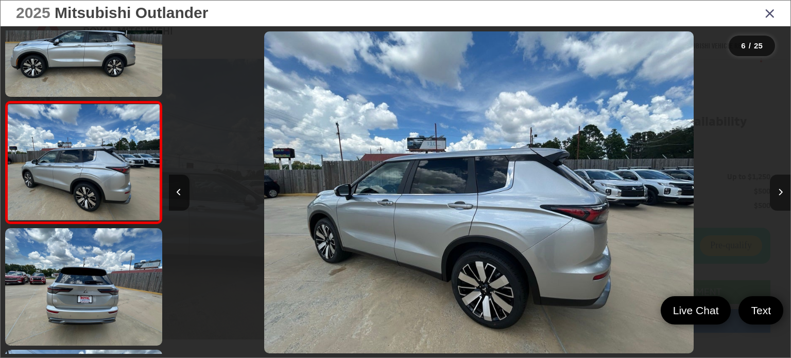
click at [782, 199] on button "Next image" at bounding box center [780, 193] width 21 height 36
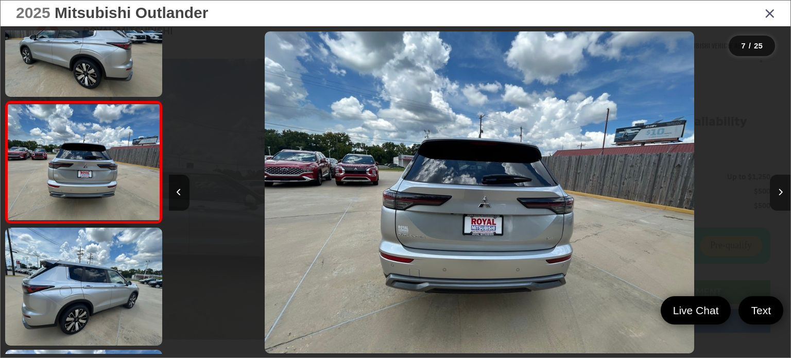
scroll to position [0, 3732]
click at [782, 199] on button "Next image" at bounding box center [780, 193] width 21 height 36
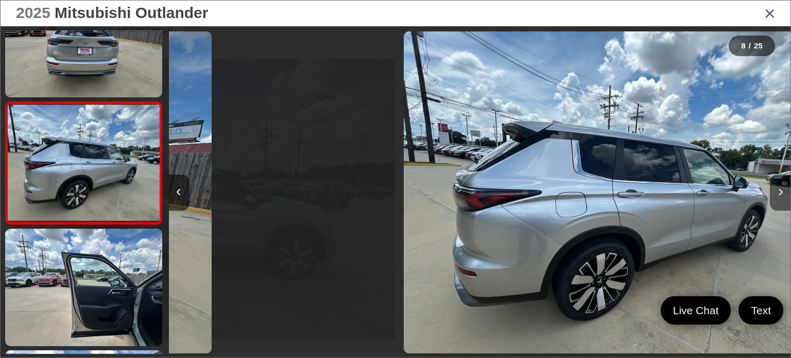
scroll to position [783, 0]
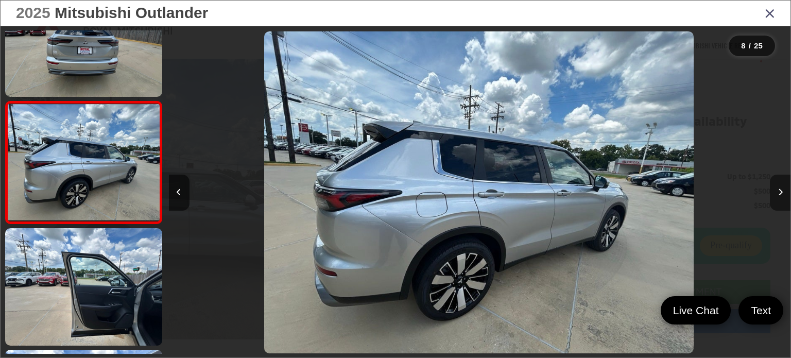
click at [782, 199] on button "Next image" at bounding box center [780, 193] width 21 height 36
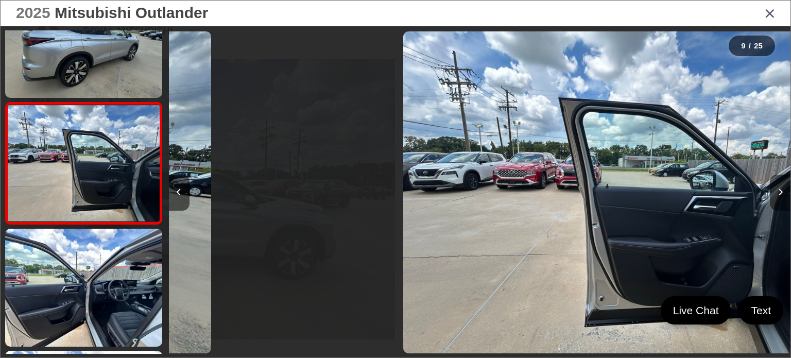
scroll to position [905, 0]
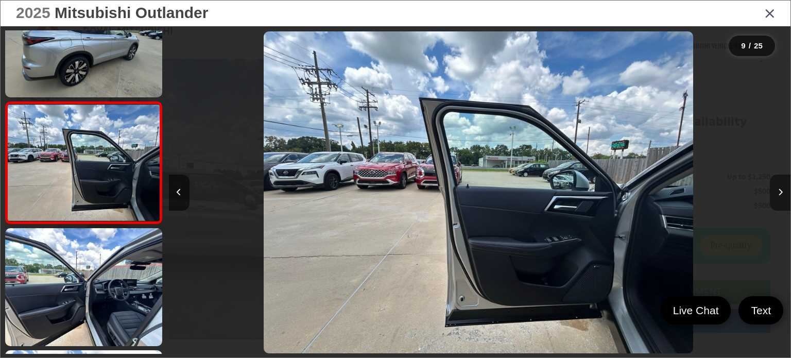
click at [782, 199] on button "Next image" at bounding box center [780, 193] width 21 height 36
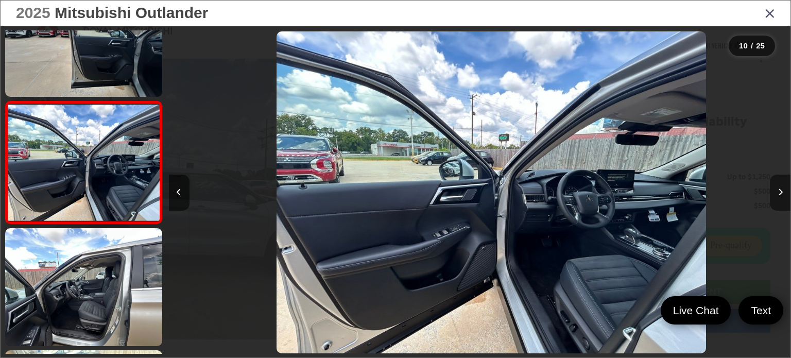
scroll to position [0, 0]
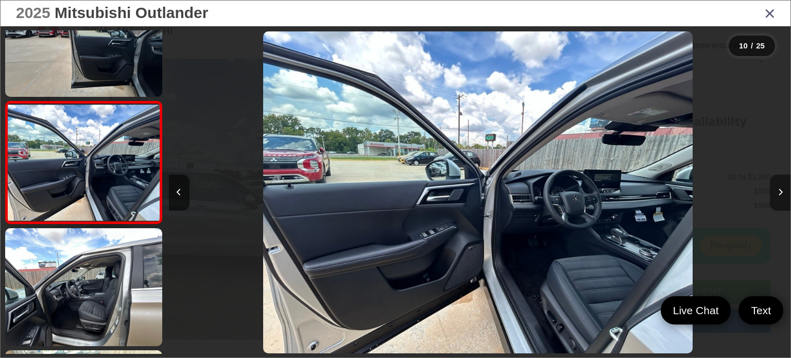
click at [782, 199] on button "Next image" at bounding box center [780, 193] width 21 height 36
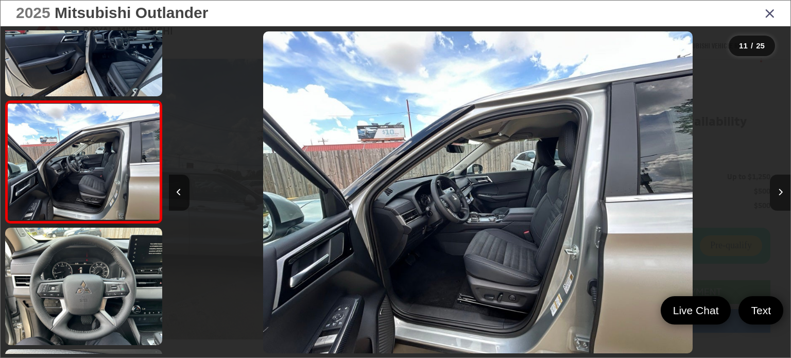
click at [782, 199] on button "Next image" at bounding box center [780, 193] width 21 height 36
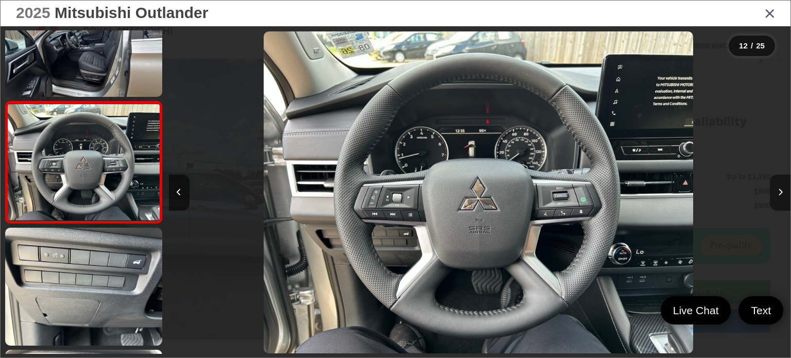
click at [782, 199] on button "Next image" at bounding box center [780, 193] width 21 height 36
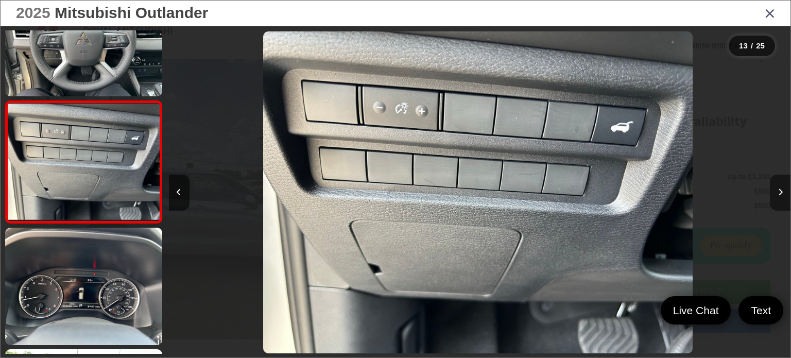
click at [782, 199] on button "Next image" at bounding box center [780, 193] width 21 height 36
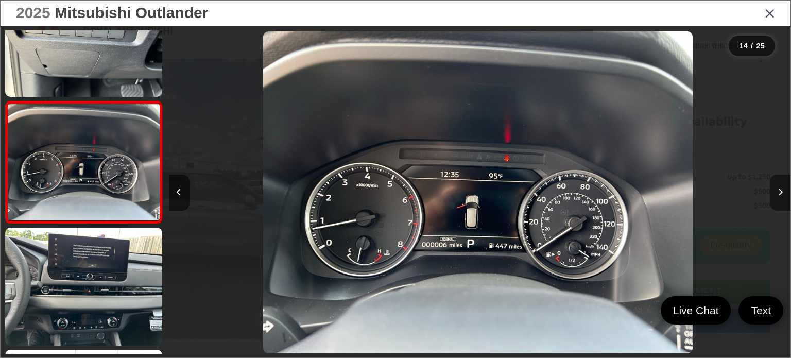
click at [782, 199] on button "Next image" at bounding box center [780, 193] width 21 height 36
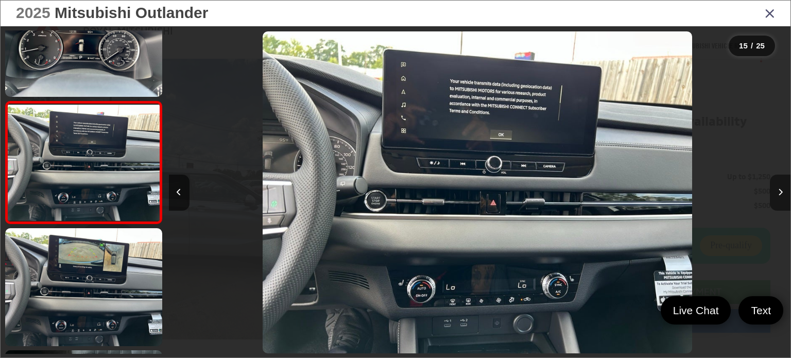
click at [782, 199] on button "Next image" at bounding box center [780, 193] width 21 height 36
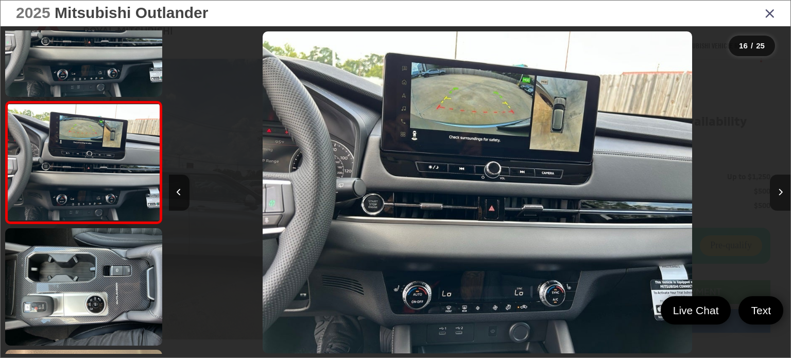
click at [782, 199] on button "Next image" at bounding box center [780, 193] width 21 height 36
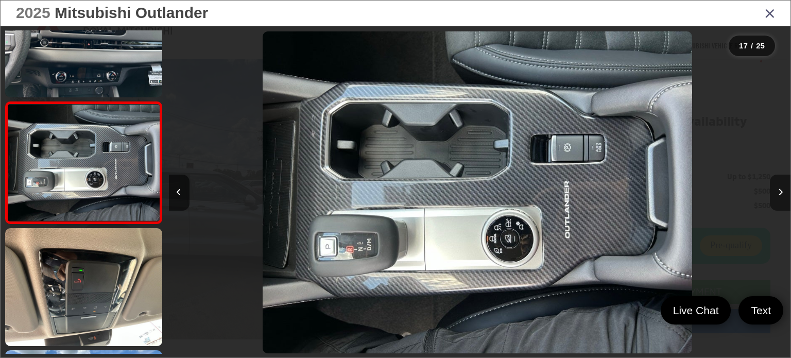
click at [782, 199] on button "Next image" at bounding box center [780, 193] width 21 height 36
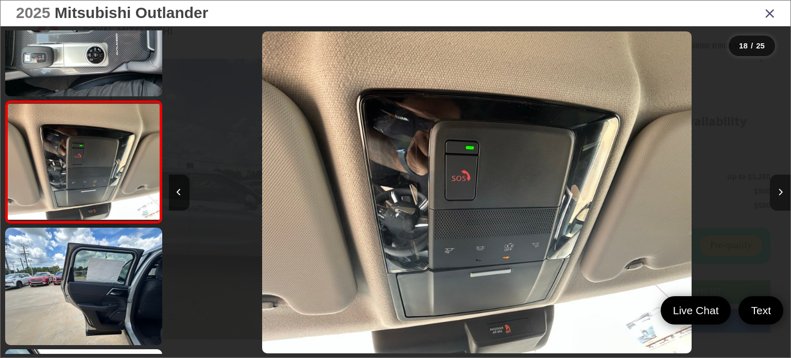
click at [782, 199] on button "Next image" at bounding box center [780, 193] width 21 height 36
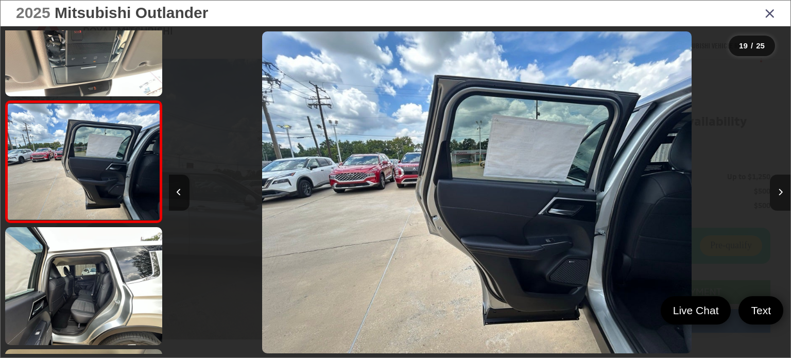
click at [782, 199] on button "Next image" at bounding box center [780, 193] width 21 height 36
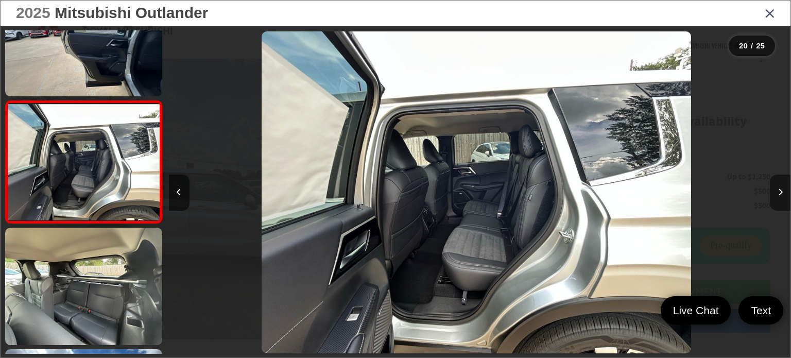
click at [782, 199] on button "Next image" at bounding box center [780, 193] width 21 height 36
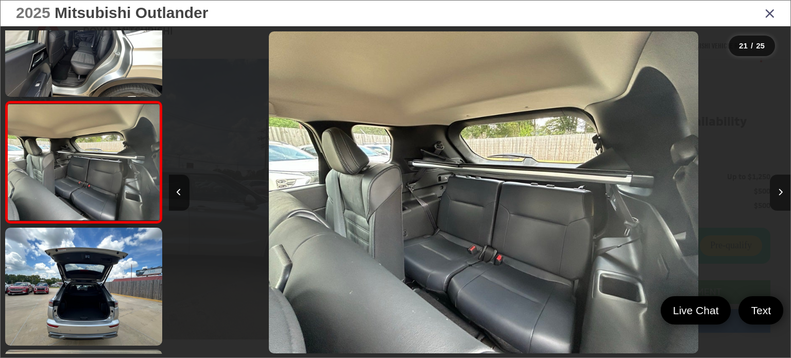
scroll to position [0, 12441]
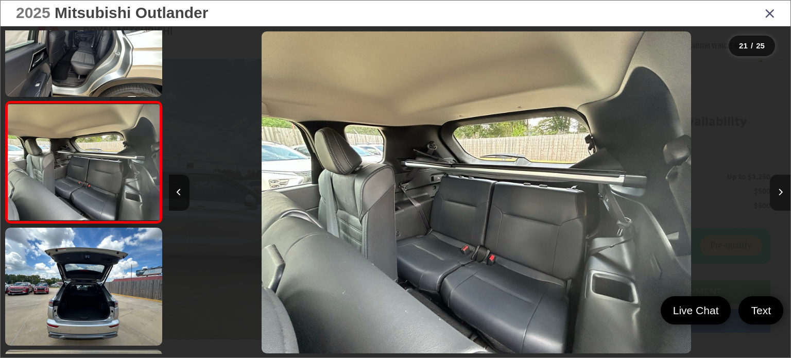
click at [782, 199] on button "Next image" at bounding box center [780, 193] width 21 height 36
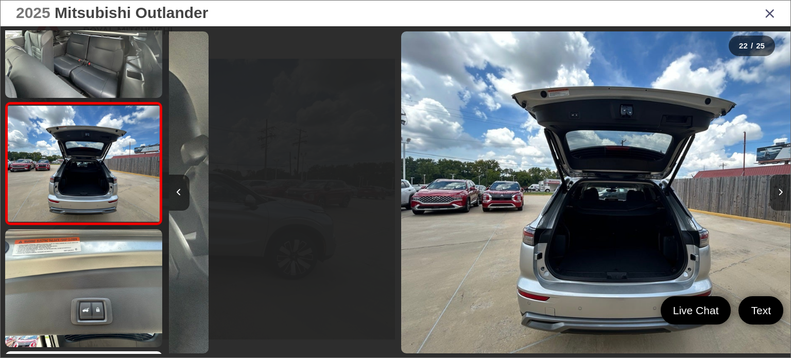
scroll to position [2490, 0]
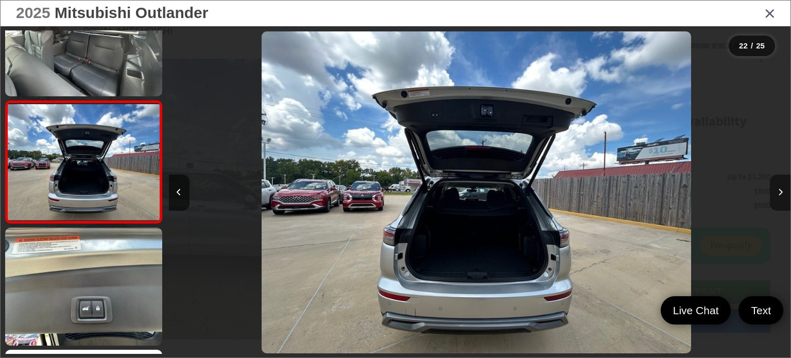
click at [782, 199] on button "Next image" at bounding box center [780, 193] width 21 height 36
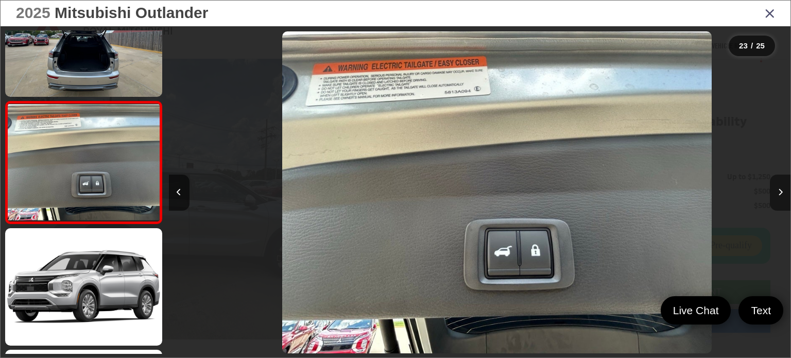
scroll to position [0, 13685]
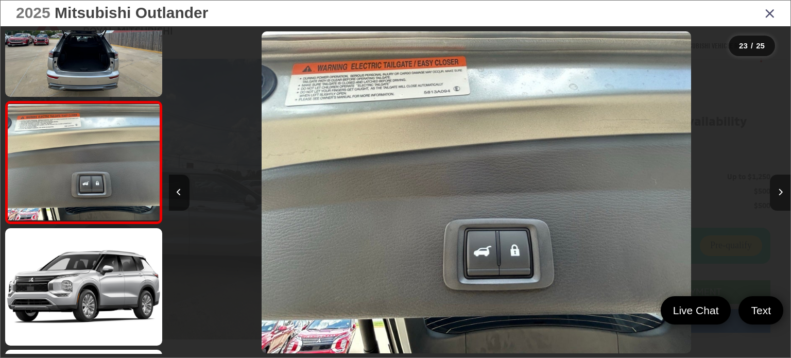
click at [782, 199] on button "Next image" at bounding box center [780, 193] width 21 height 36
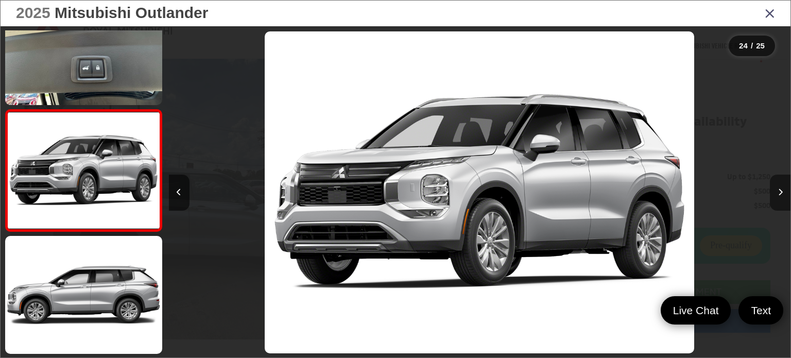
scroll to position [0, 14306]
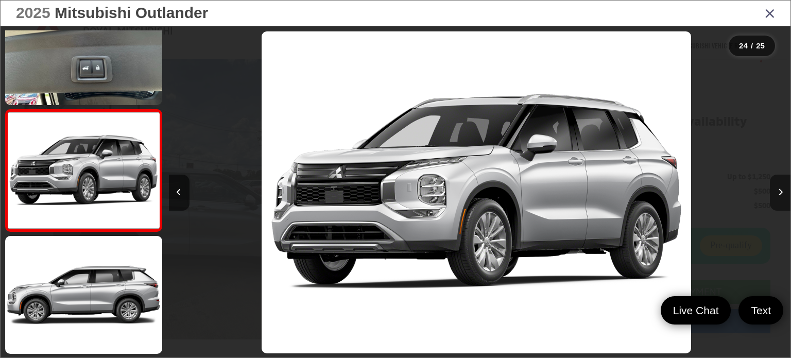
click at [782, 199] on button "Next image" at bounding box center [780, 193] width 21 height 36
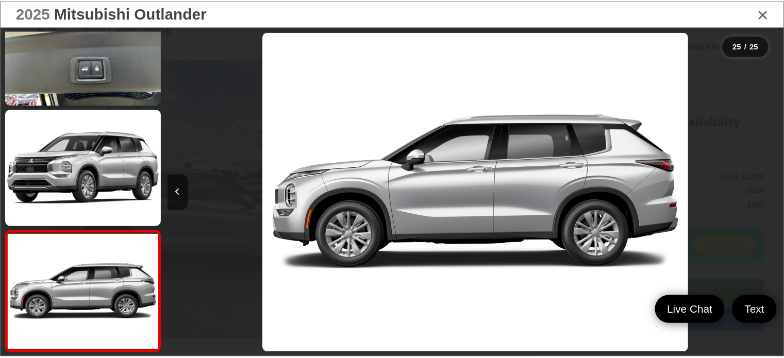
scroll to position [0, 14929]
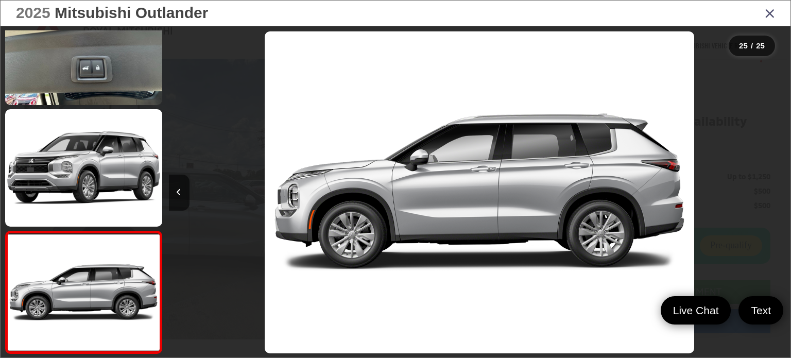
click at [782, 199] on div at bounding box center [713, 192] width 156 height 332
click at [770, 14] on icon "Close gallery" at bounding box center [770, 12] width 10 height 13
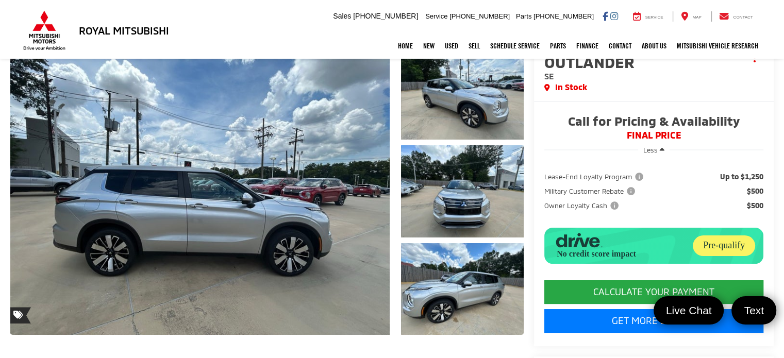
click at [628, 191] on span "Military Customer Rebate" at bounding box center [590, 191] width 93 height 10
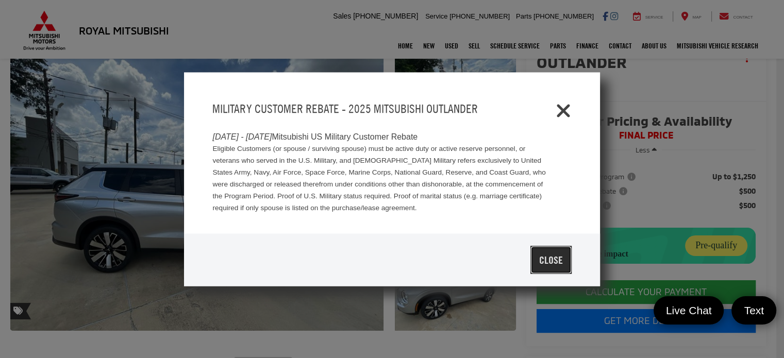
click at [558, 262] on button "Close" at bounding box center [550, 260] width 41 height 28
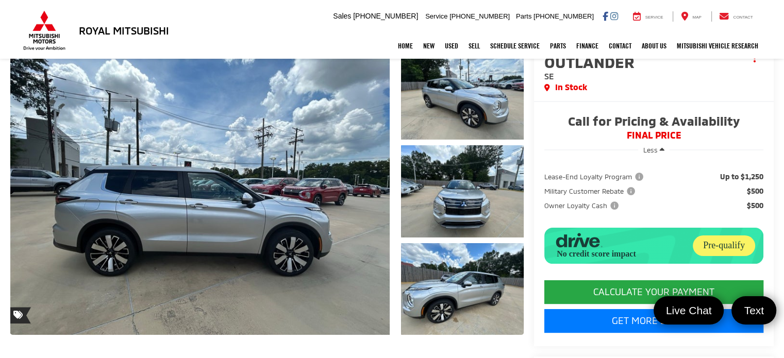
click at [613, 202] on span "Owner Loyalty Cash" at bounding box center [582, 205] width 76 height 10
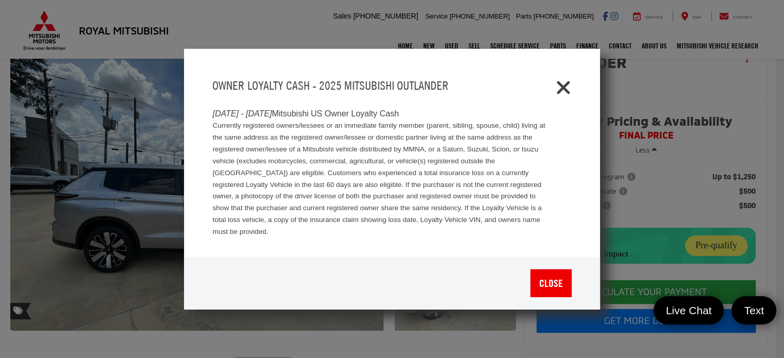
click at [567, 91] on icon "Close" at bounding box center [563, 85] width 16 height 16
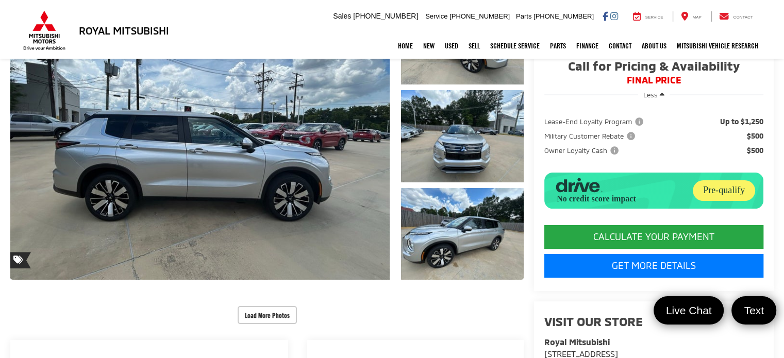
scroll to position [159, 0]
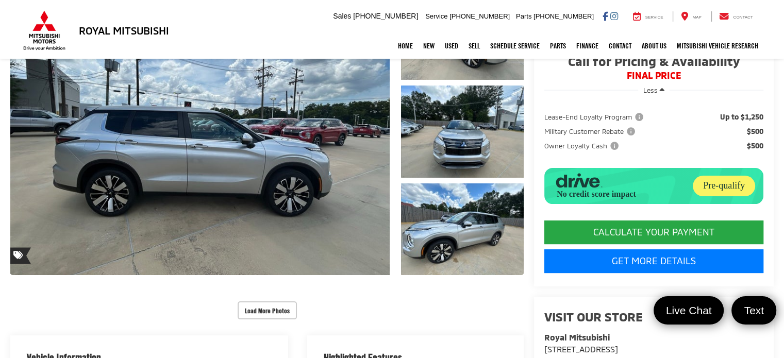
click at [544, 211] on capital-one-entry-button at bounding box center [544, 211] width 0 height 0
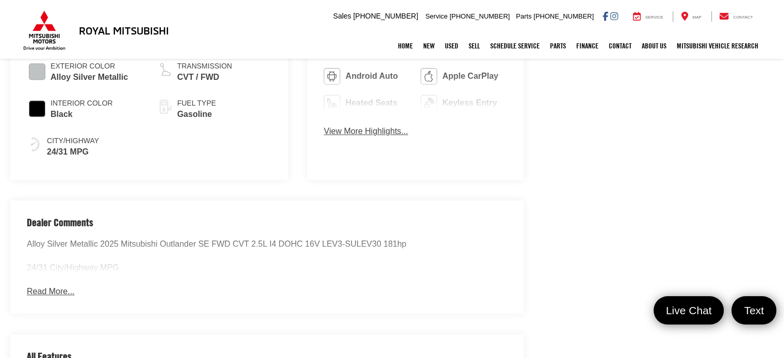
scroll to position [541, 0]
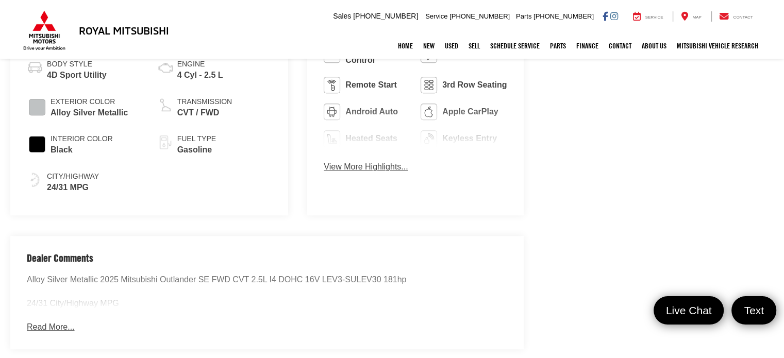
click at [44, 321] on button "Read More..." at bounding box center [50, 327] width 47 height 12
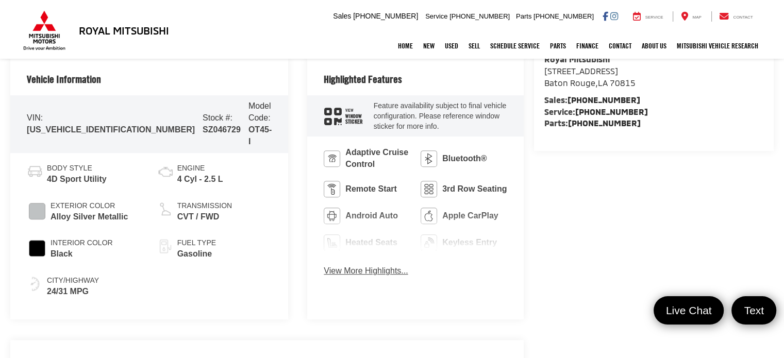
click at [324, 271] on button "View More Highlights..." at bounding box center [366, 271] width 84 height 12
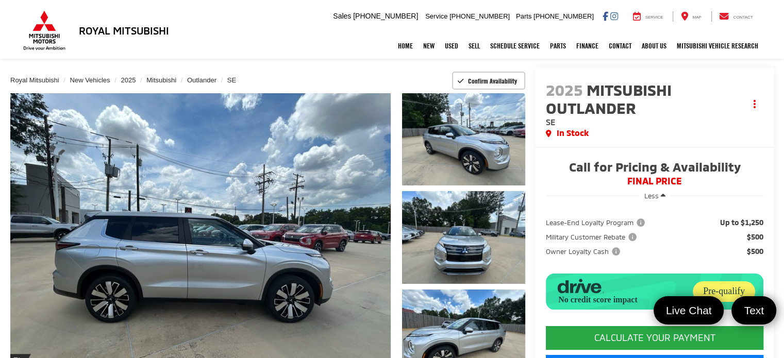
scroll to position [0, 0]
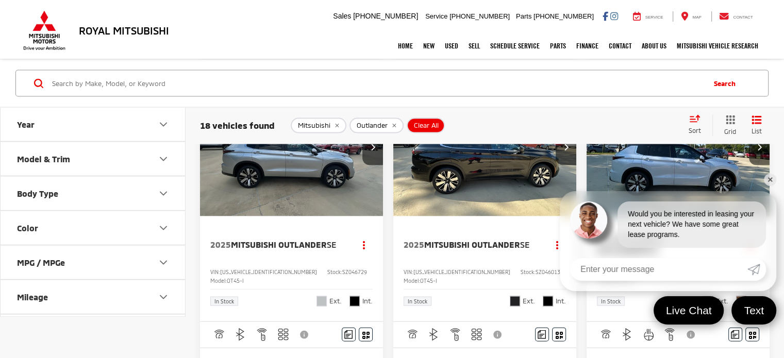
scroll to position [2124, 0]
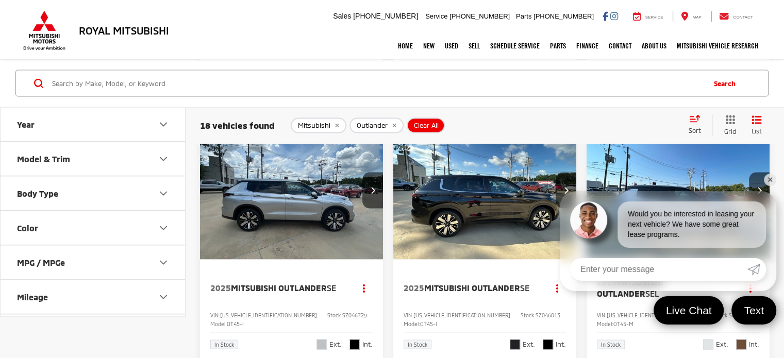
click at [769, 179] on link "✕" at bounding box center [769, 180] width 12 height 12
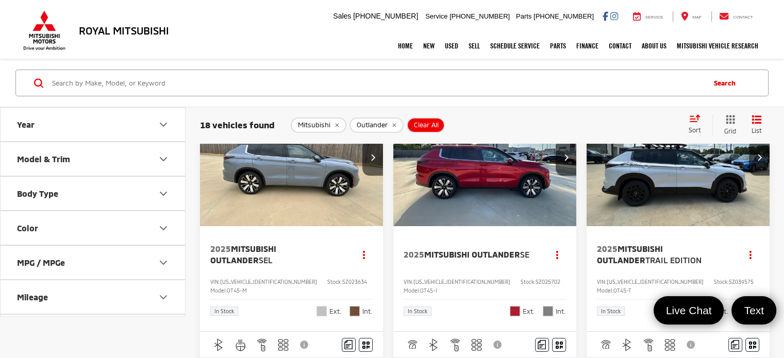
scroll to position [57, 0]
click at [751, 252] on button "Actions" at bounding box center [750, 254] width 18 height 18
click at [672, 206] on img "2025 Mitsubishi Outlander Trail Edition 0" at bounding box center [678, 157] width 184 height 139
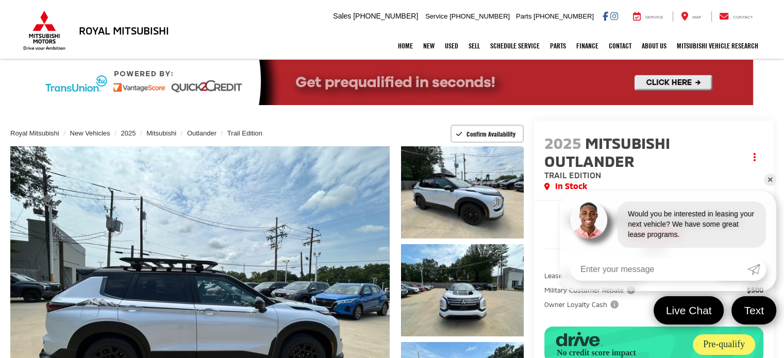
click at [772, 181] on link "✕" at bounding box center [769, 180] width 12 height 12
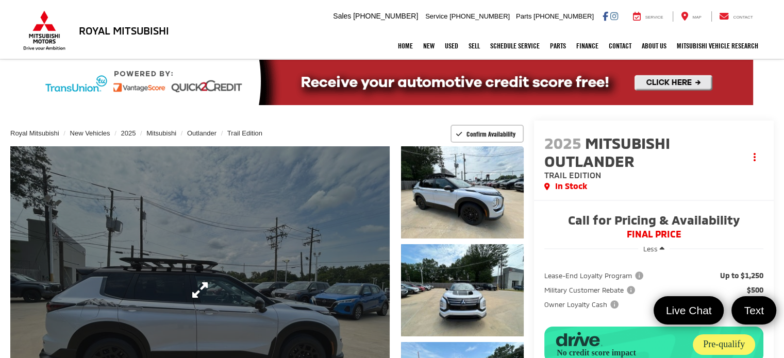
scroll to position [67, 0]
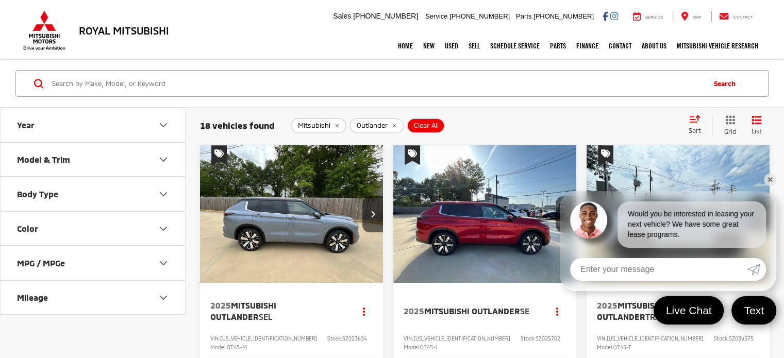
click at [769, 181] on link "✕" at bounding box center [769, 180] width 12 height 12
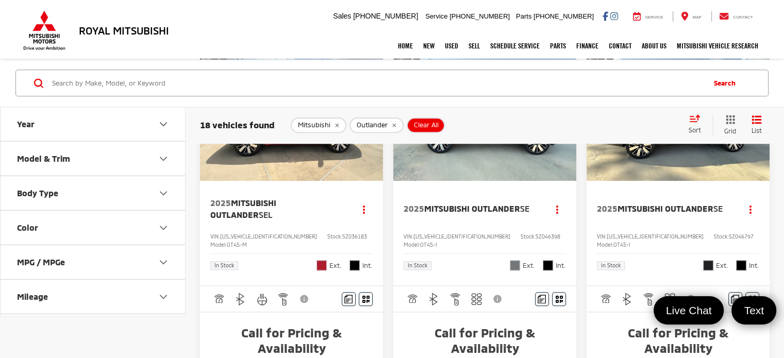
scroll to position [1152, 0]
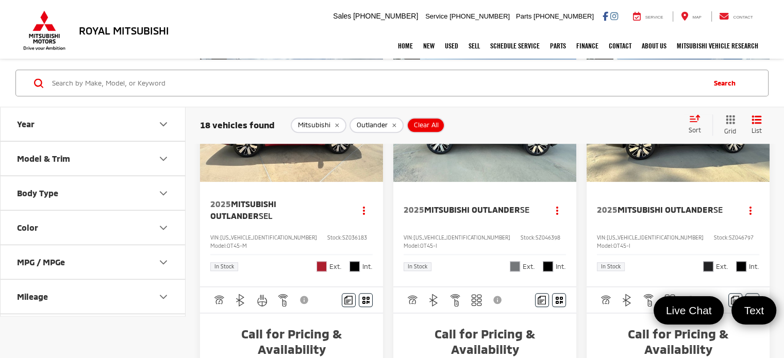
click at [471, 183] on img "2025 Mitsubishi Outlander SE 0" at bounding box center [485, 113] width 184 height 139
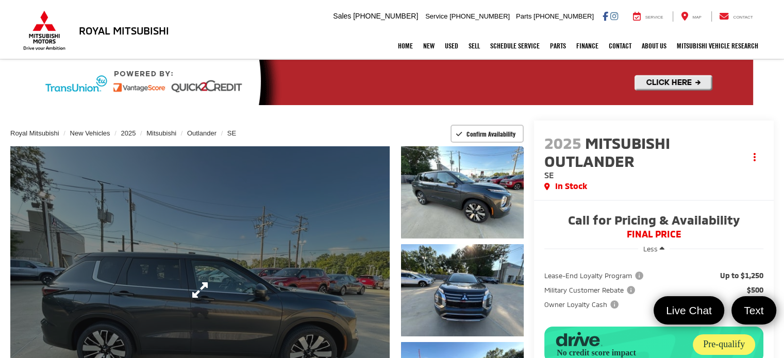
click at [262, 263] on link "Expand Photo 0" at bounding box center [199, 289] width 379 height 287
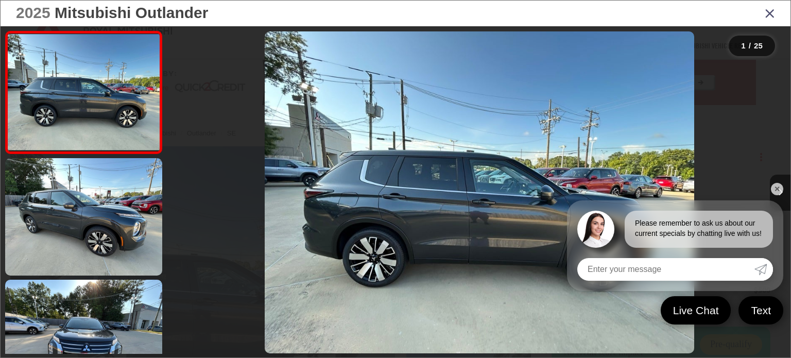
click at [777, 188] on link "✕" at bounding box center [777, 189] width 12 height 12
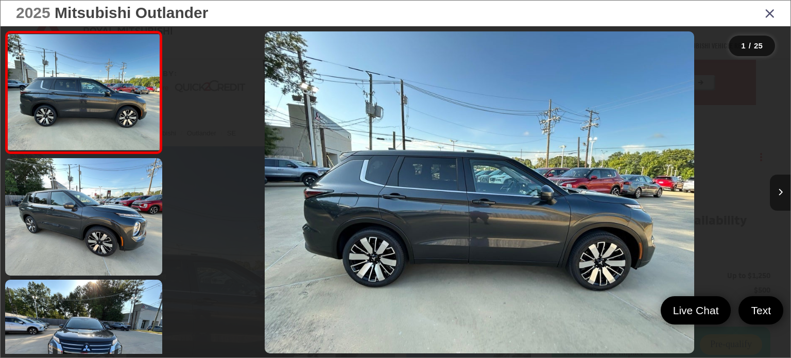
click at [777, 188] on button "Next image" at bounding box center [780, 193] width 21 height 36
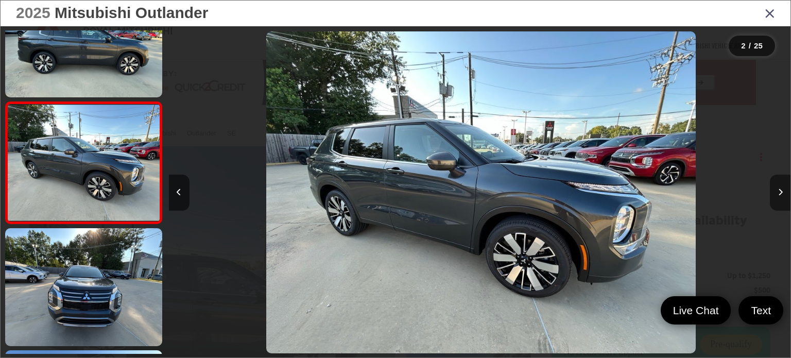
scroll to position [0, 622]
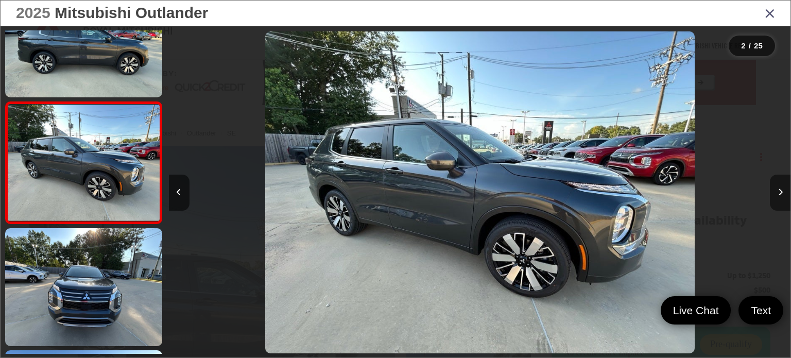
click at [777, 188] on button "Next image" at bounding box center [780, 193] width 21 height 36
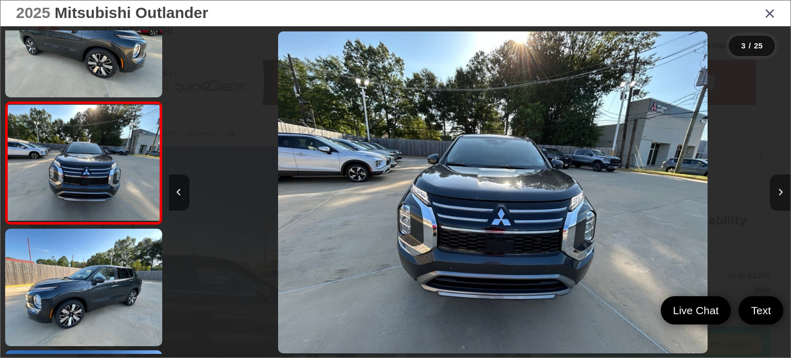
scroll to position [0, 1244]
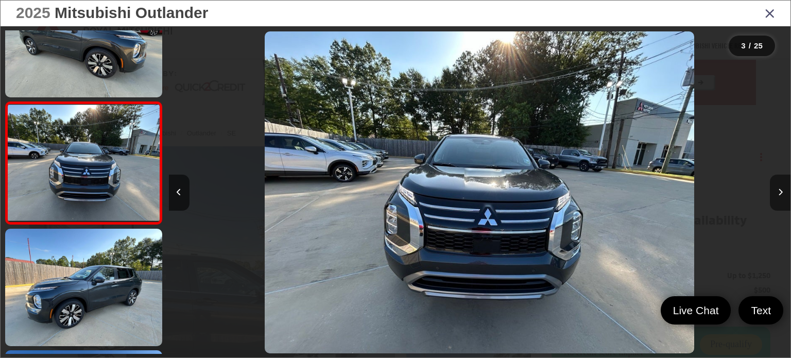
click at [777, 188] on button "Next image" at bounding box center [780, 193] width 21 height 36
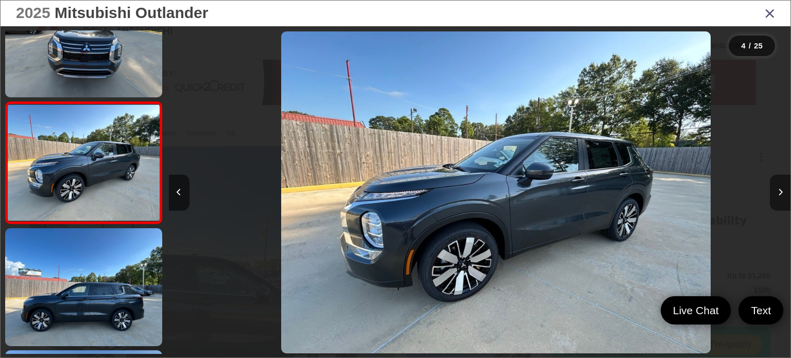
scroll to position [0, 1866]
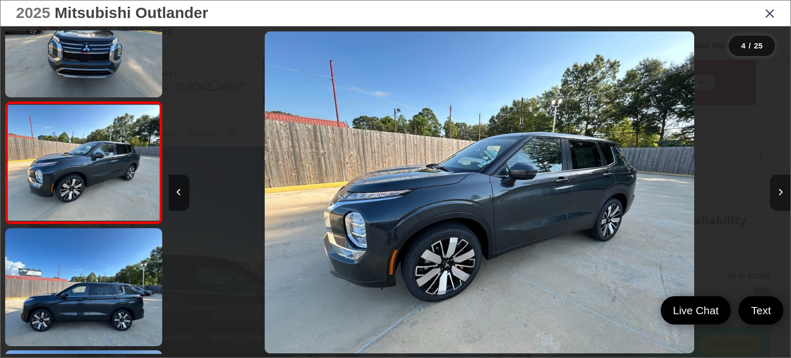
click at [777, 188] on button "Next image" at bounding box center [780, 193] width 21 height 36
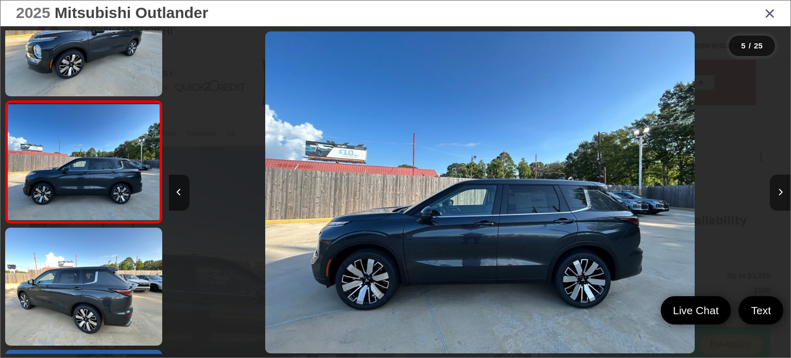
scroll to position [0, 2488]
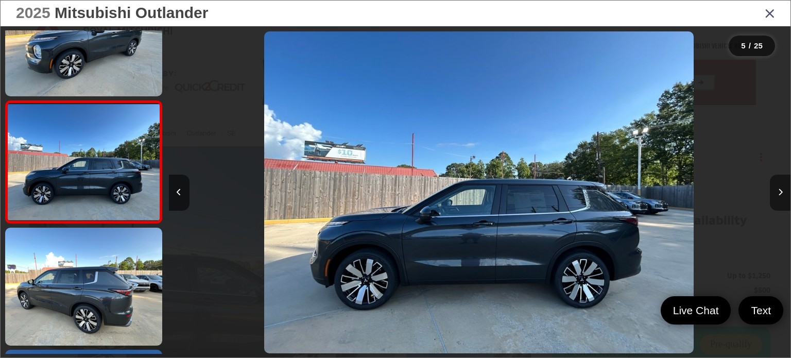
click at [777, 188] on button "Next image" at bounding box center [780, 193] width 21 height 36
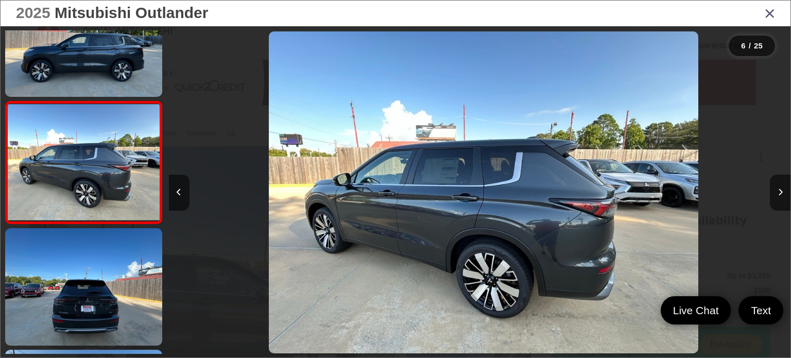
scroll to position [0, 3110]
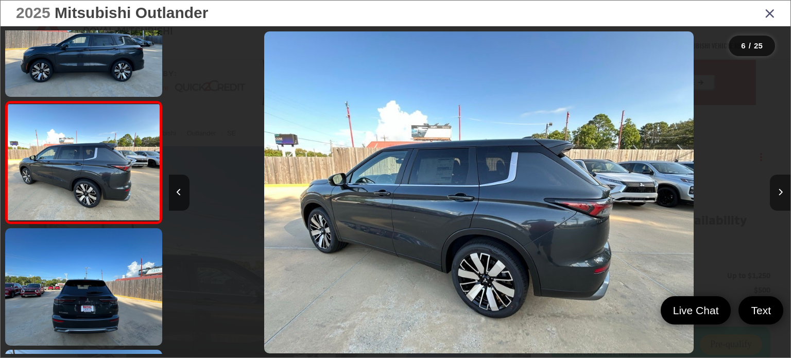
click at [783, 193] on button "Next image" at bounding box center [780, 193] width 21 height 36
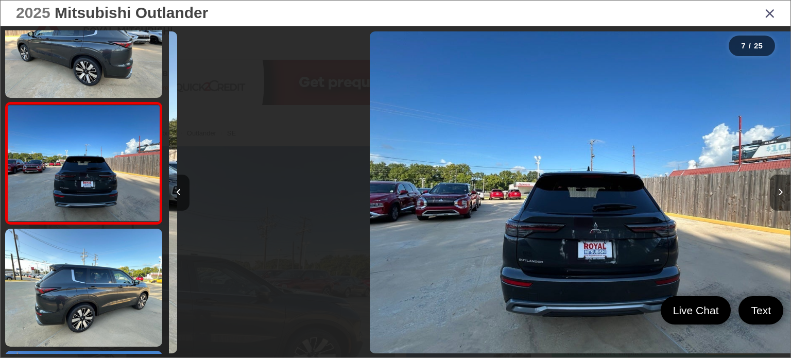
scroll to position [661, 0]
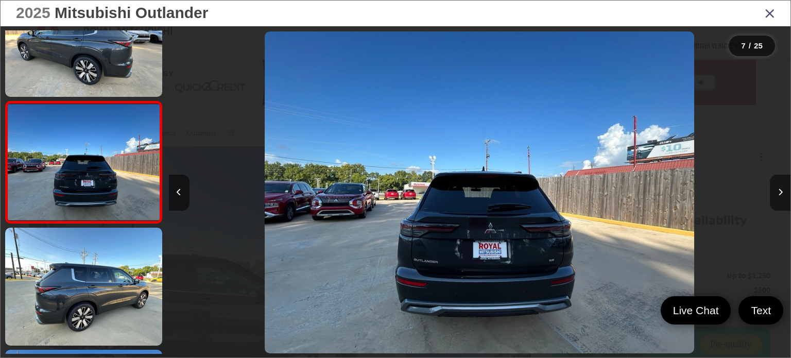
click at [783, 193] on button "Next image" at bounding box center [780, 193] width 21 height 36
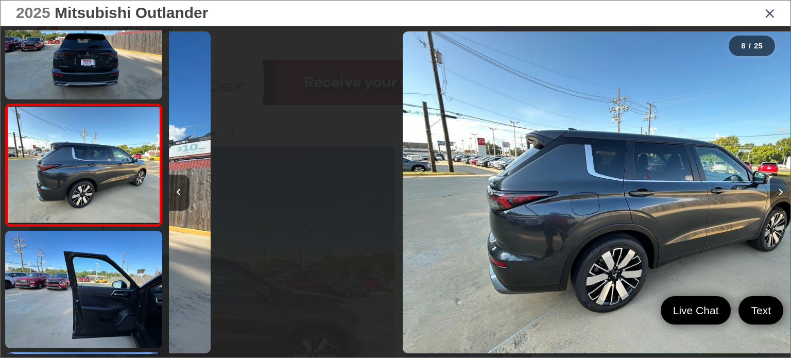
scroll to position [783, 0]
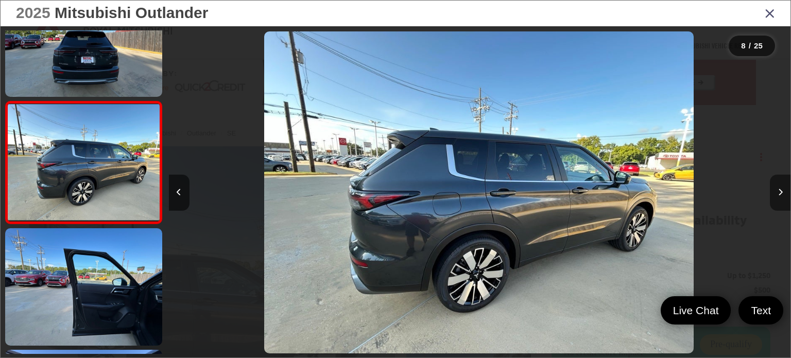
click at [783, 193] on button "Next image" at bounding box center [780, 193] width 21 height 36
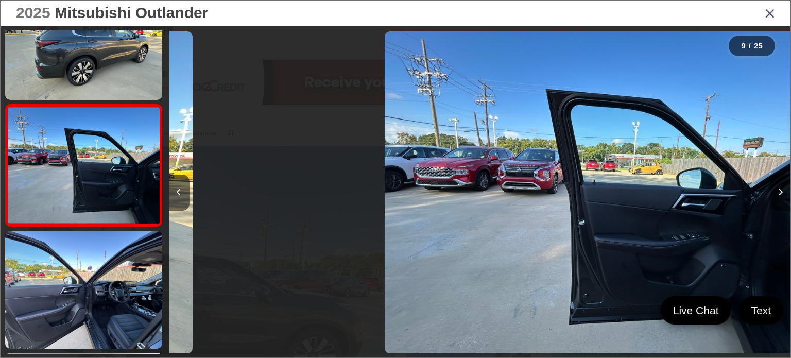
scroll to position [905, 0]
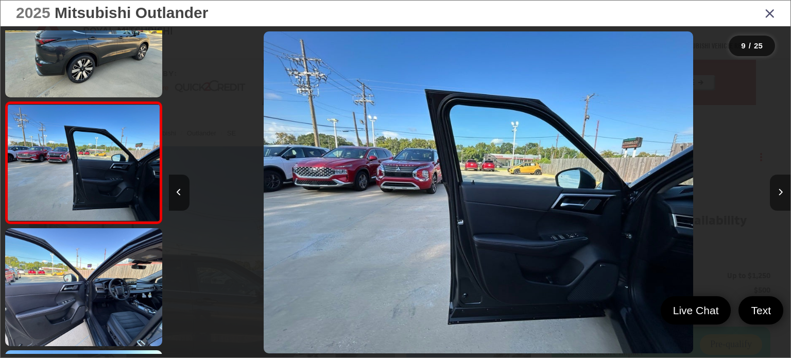
click at [783, 193] on button "Next image" at bounding box center [780, 193] width 21 height 36
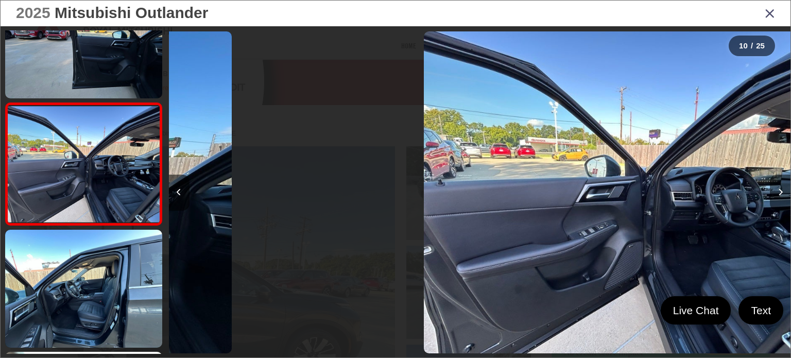
scroll to position [0, 0]
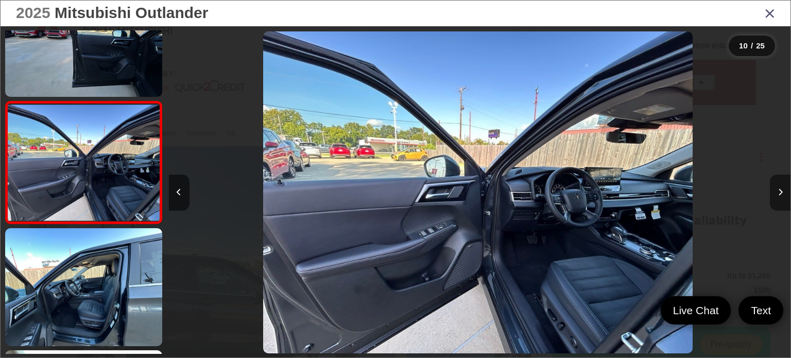
click at [783, 193] on button "Next image" at bounding box center [780, 193] width 21 height 36
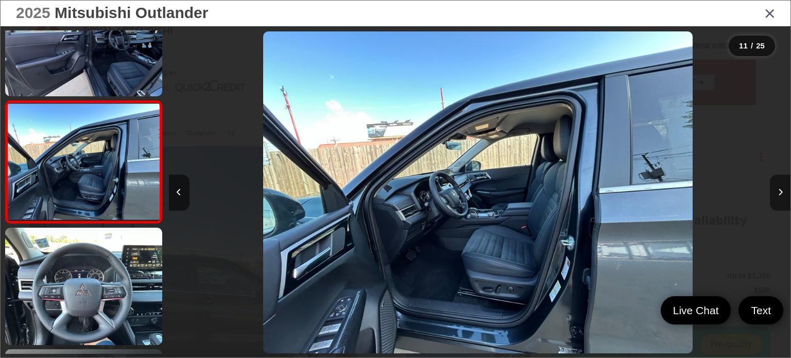
click at [783, 193] on button "Next image" at bounding box center [780, 193] width 21 height 36
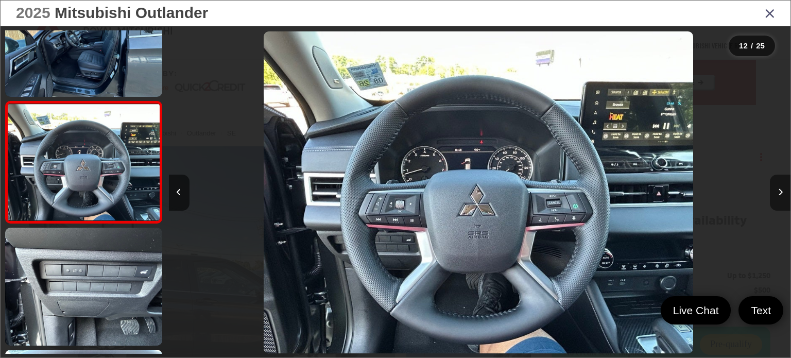
click at [783, 193] on button "Next image" at bounding box center [780, 193] width 21 height 36
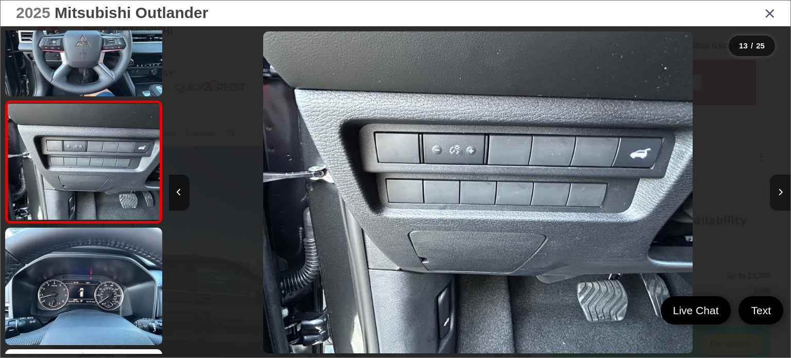
click at [783, 193] on button "Next image" at bounding box center [780, 193] width 21 height 36
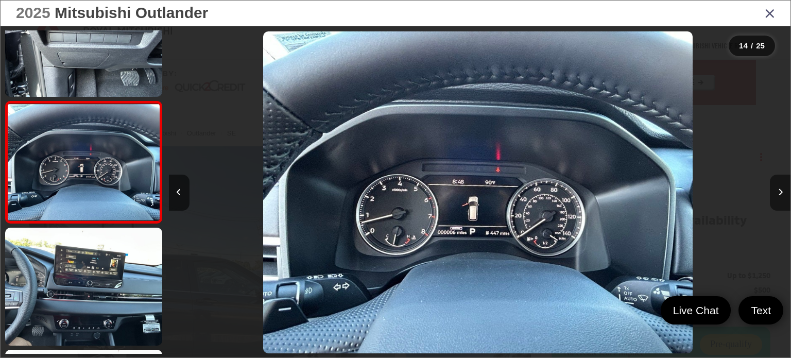
click at [783, 193] on button "Next image" at bounding box center [780, 193] width 21 height 36
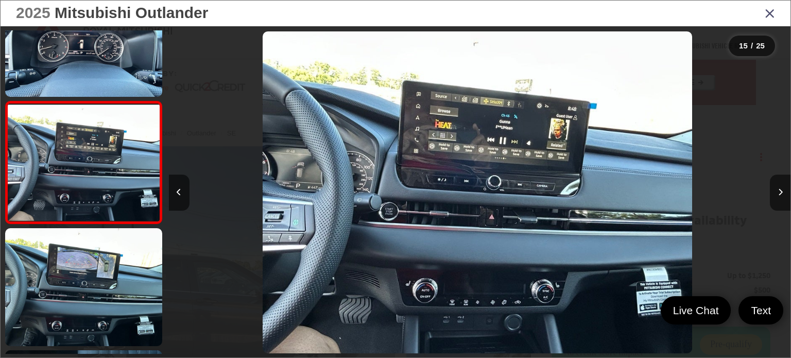
click at [767, 11] on icon "Close gallery" at bounding box center [770, 12] width 10 height 13
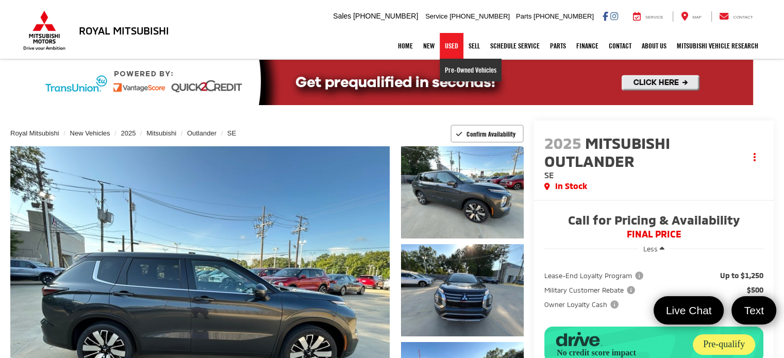
click at [449, 67] on link "Pre-Owned Vehicles" at bounding box center [470, 70] width 62 height 23
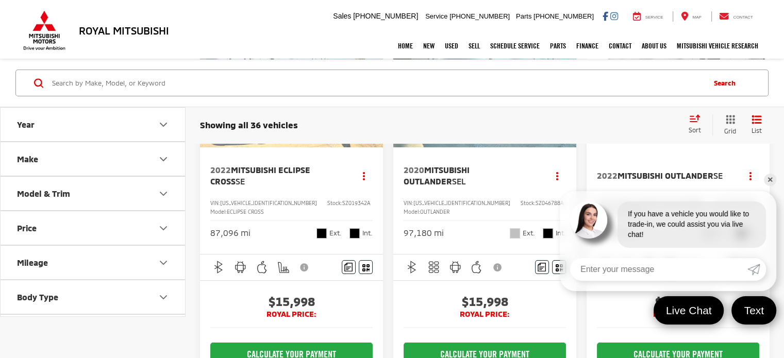
scroll to position [140, 0]
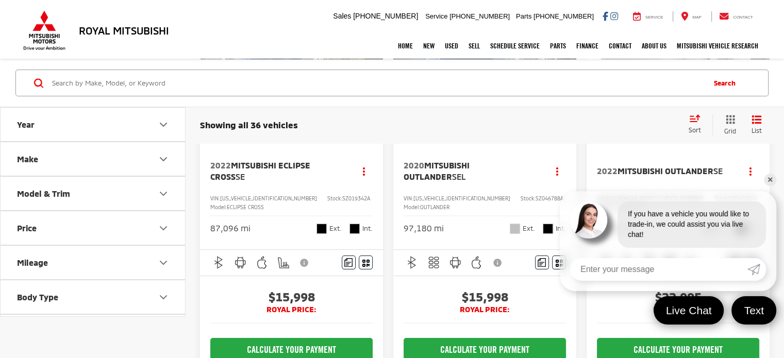
click at [769, 181] on link "✕" at bounding box center [769, 180] width 12 height 12
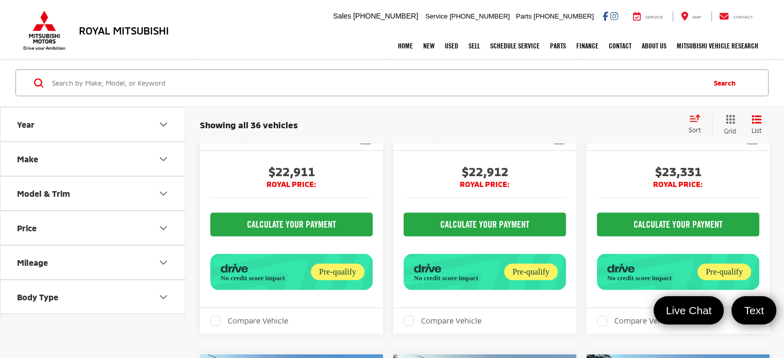
scroll to position [3109, 0]
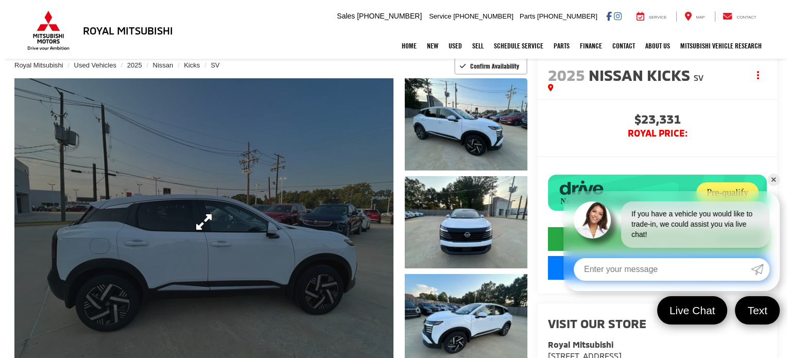
scroll to position [69, 0]
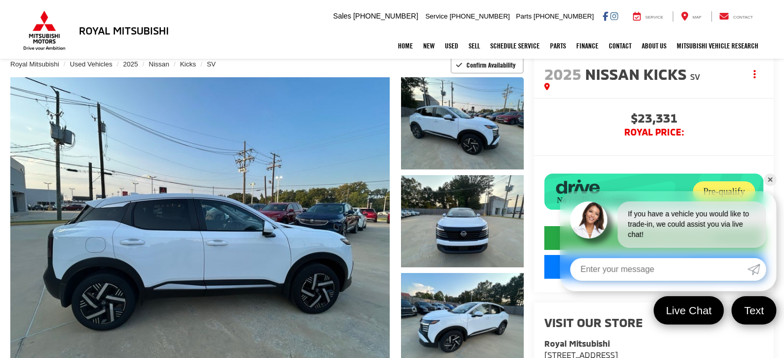
click at [768, 178] on link "✕" at bounding box center [769, 180] width 12 height 12
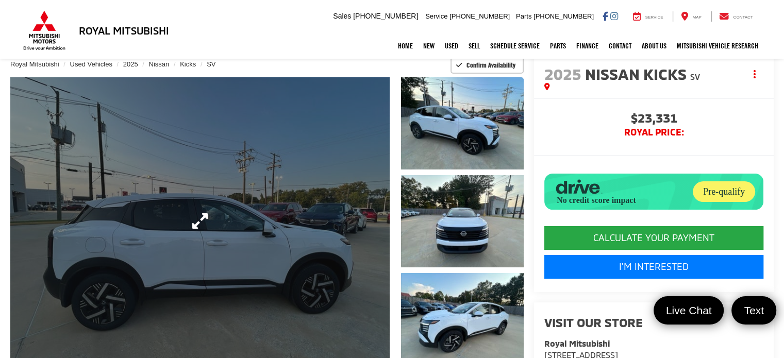
click at [290, 263] on link "Expand Photo 0" at bounding box center [199, 220] width 379 height 287
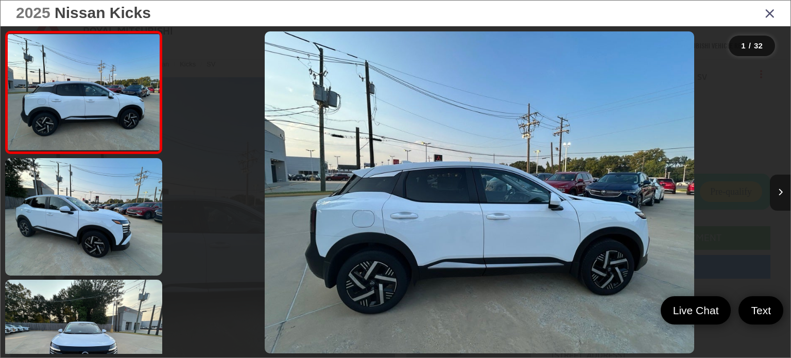
click at [780, 187] on button "Next image" at bounding box center [780, 193] width 21 height 36
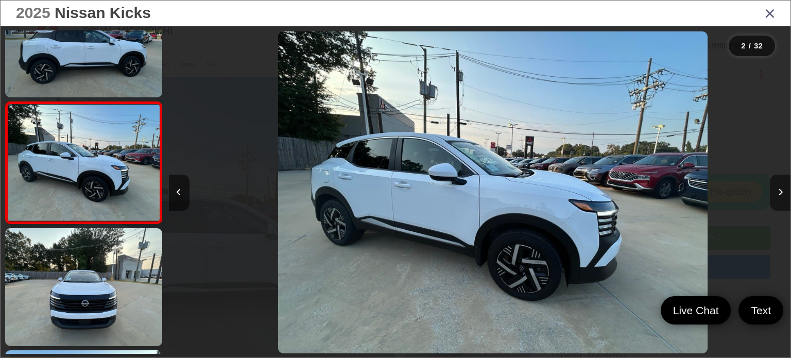
scroll to position [0, 622]
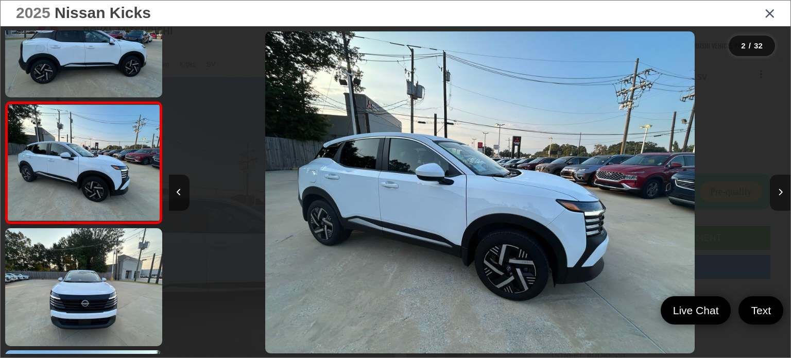
click at [780, 187] on button "Next image" at bounding box center [780, 193] width 21 height 36
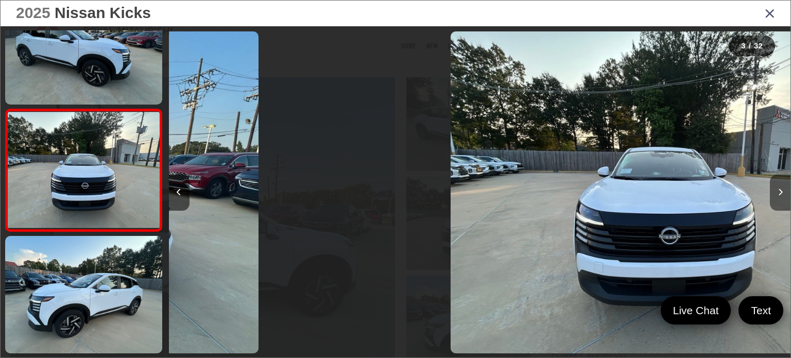
scroll to position [173, 0]
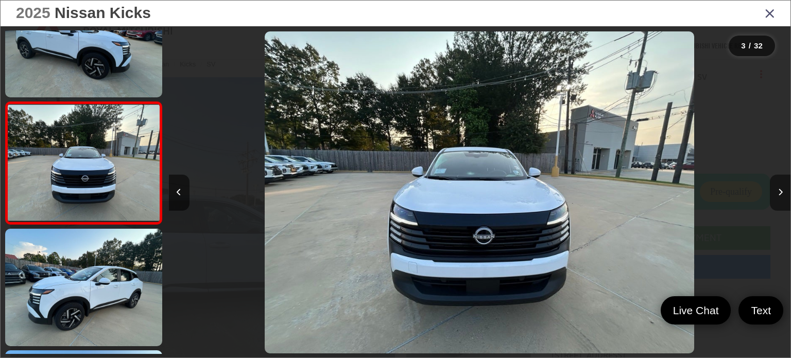
click at [780, 187] on button "Next image" at bounding box center [780, 193] width 21 height 36
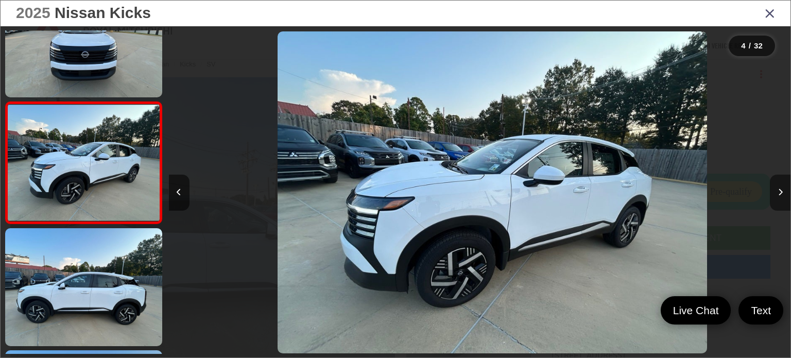
scroll to position [0, 1866]
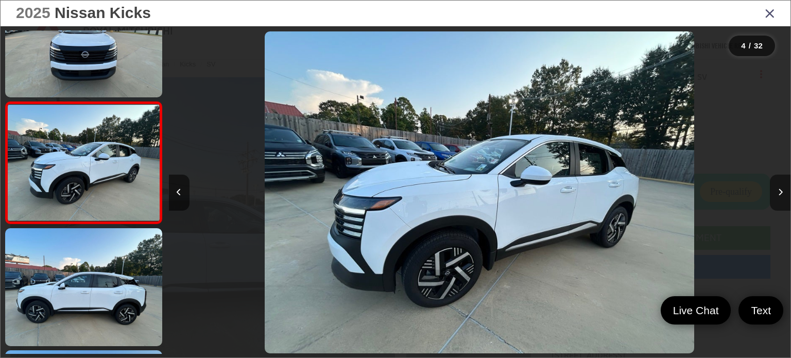
click at [780, 187] on button "Next image" at bounding box center [780, 193] width 21 height 36
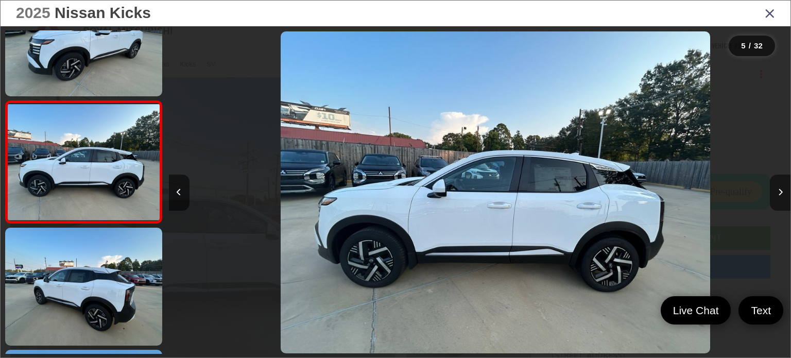
scroll to position [0, 2488]
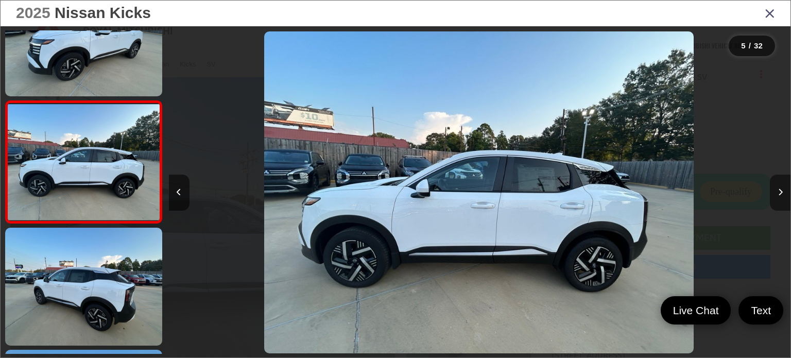
click at [780, 187] on button "Next image" at bounding box center [780, 193] width 21 height 36
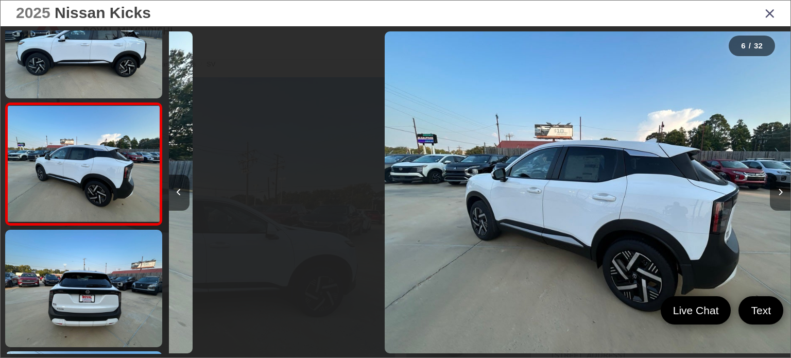
scroll to position [539, 0]
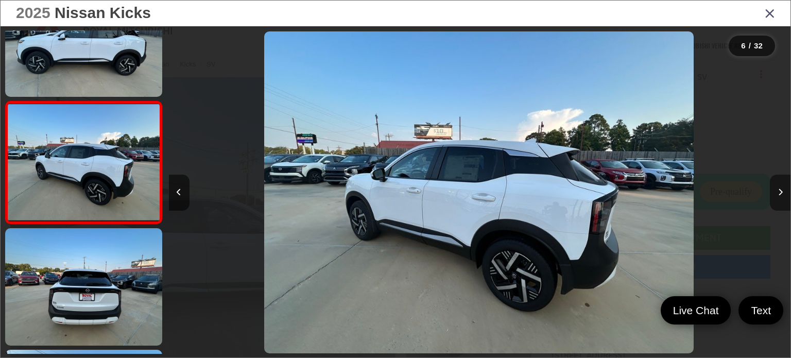
click at [780, 187] on button "Next image" at bounding box center [780, 193] width 21 height 36
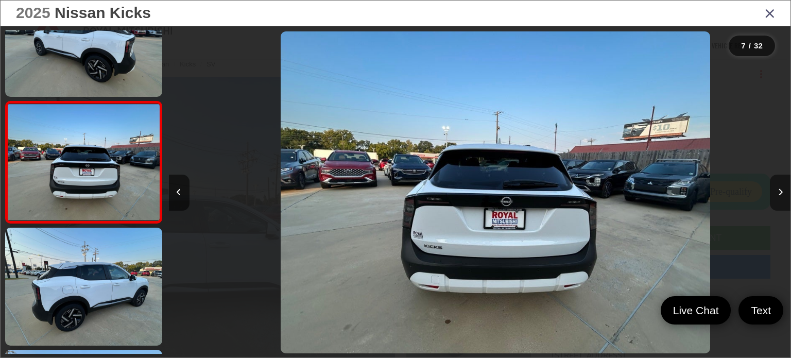
scroll to position [0, 3732]
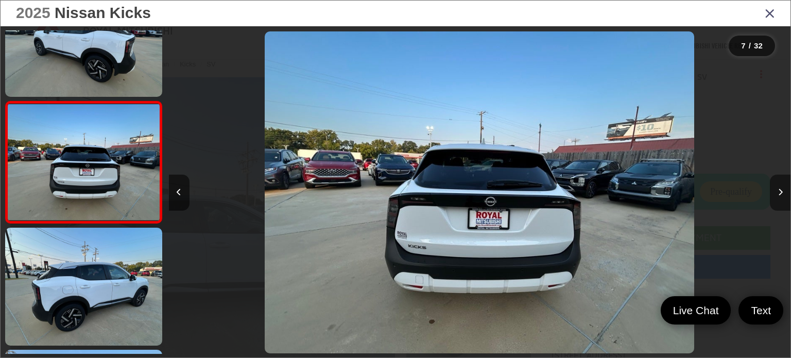
click at [780, 187] on button "Next image" at bounding box center [780, 193] width 21 height 36
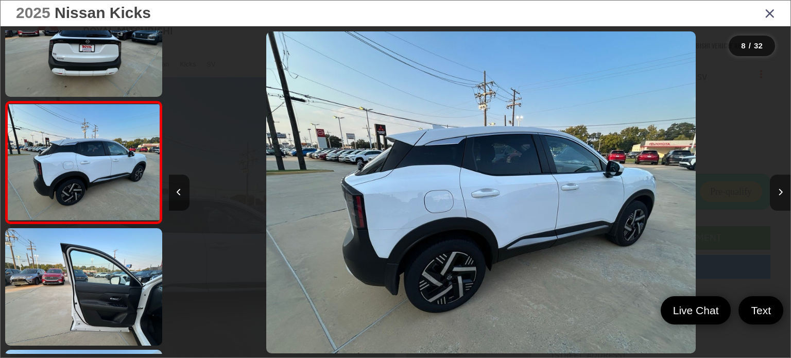
scroll to position [0, 4354]
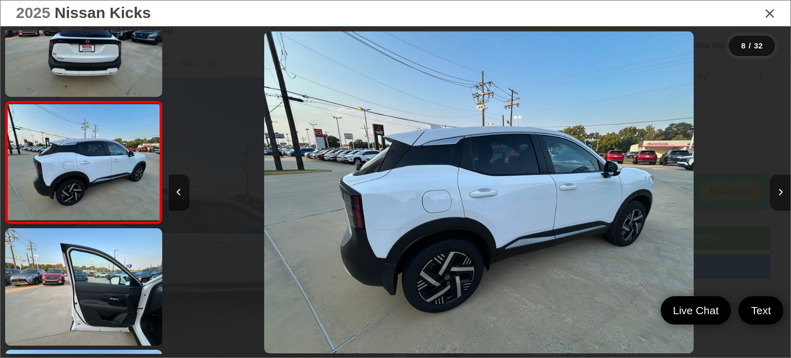
click at [780, 187] on button "Next image" at bounding box center [780, 193] width 21 height 36
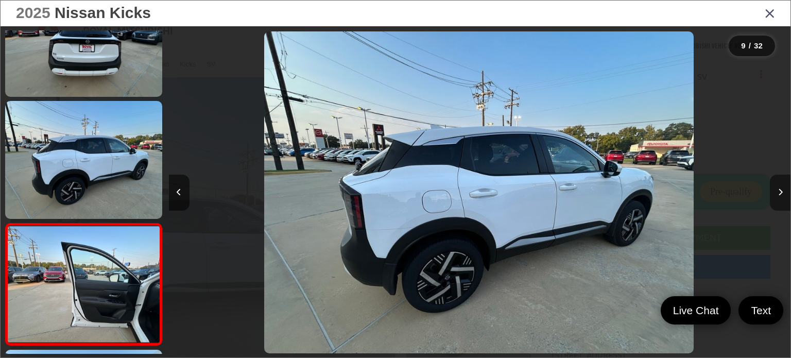
scroll to position [0, 0]
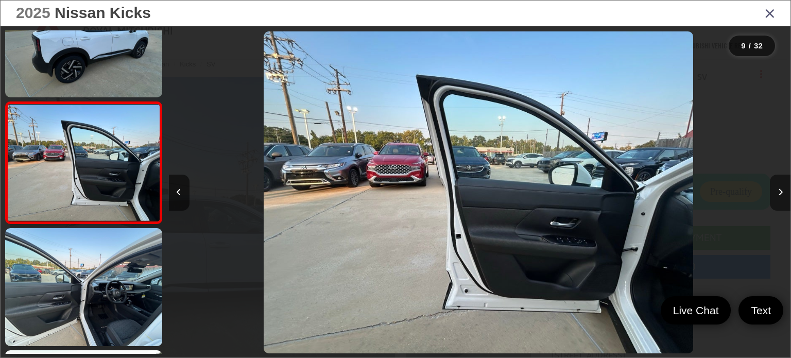
click at [780, 187] on button "Next image" at bounding box center [780, 193] width 21 height 36
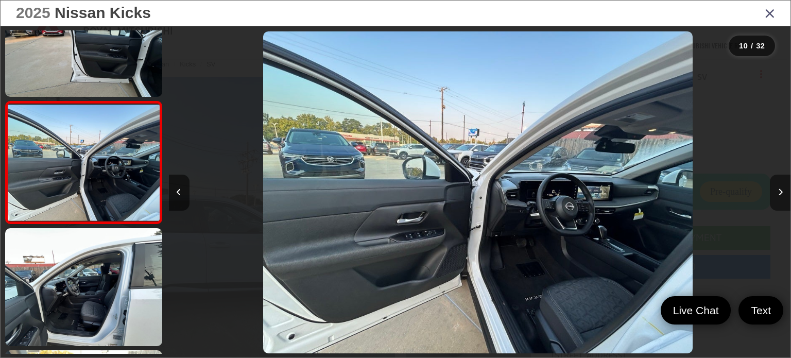
click at [780, 187] on button "Next image" at bounding box center [780, 193] width 21 height 36
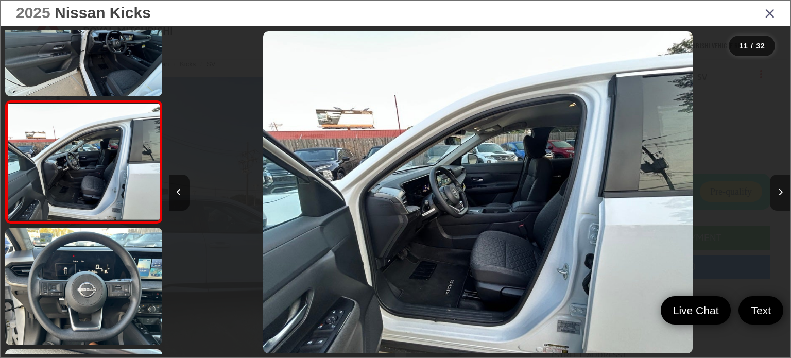
click at [780, 187] on button "Next image" at bounding box center [780, 193] width 21 height 36
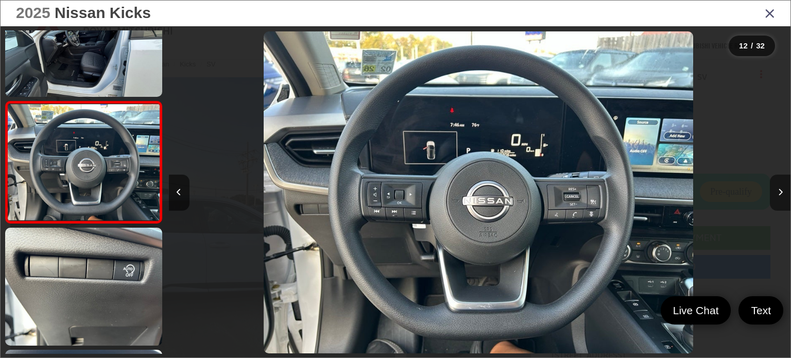
click at [780, 187] on button "Next image" at bounding box center [780, 193] width 21 height 36
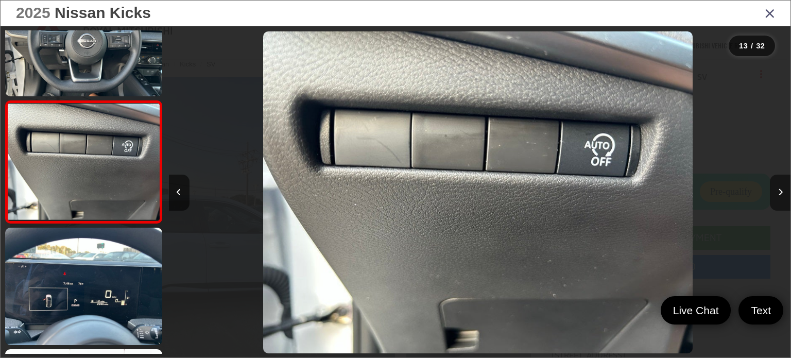
click at [780, 187] on button "Next image" at bounding box center [780, 193] width 21 height 36
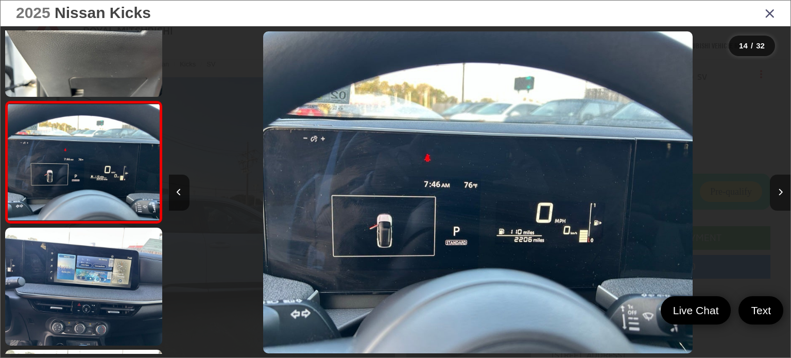
click at [780, 187] on button "Next image" at bounding box center [780, 193] width 21 height 36
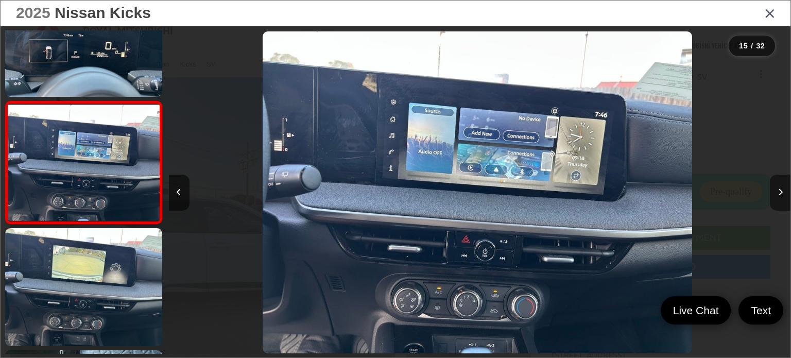
click at [781, 189] on icon "Next image" at bounding box center [780, 192] width 5 height 7
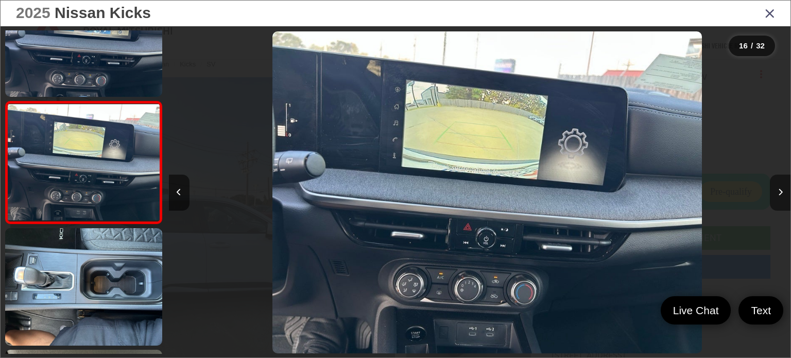
scroll to position [0, 9330]
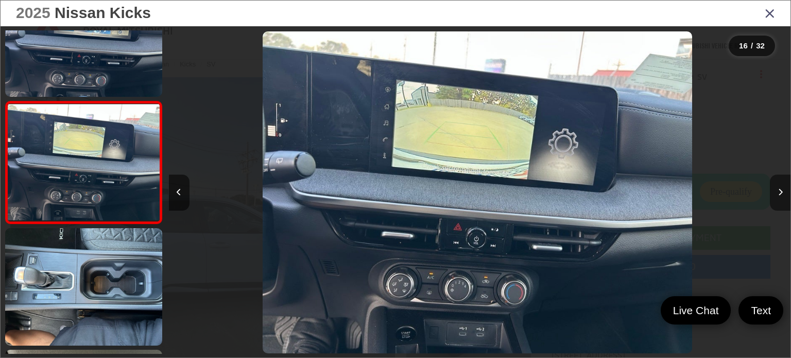
click at [781, 189] on icon "Next image" at bounding box center [780, 192] width 5 height 7
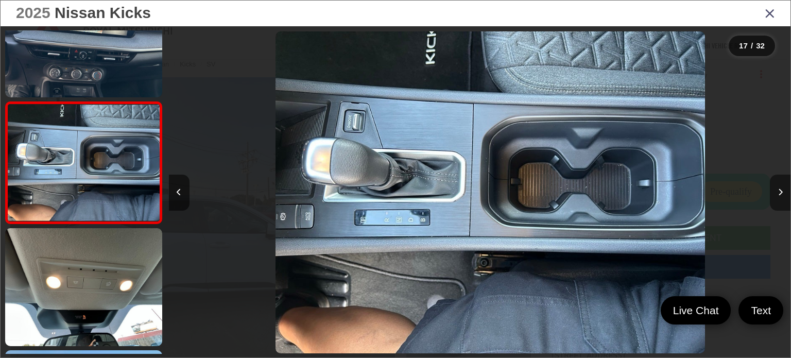
scroll to position [0, 9952]
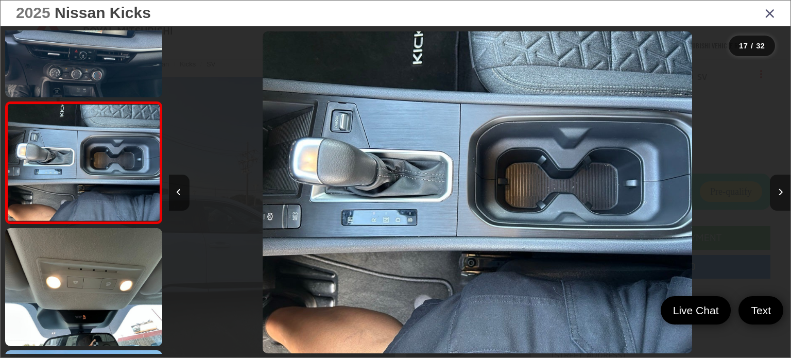
click at [781, 189] on icon "Next image" at bounding box center [780, 192] width 5 height 7
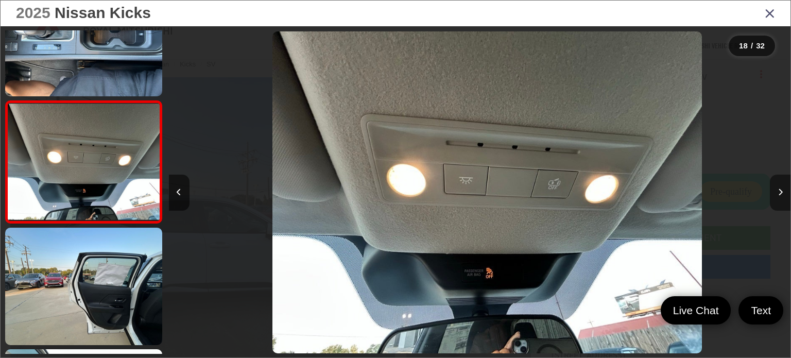
scroll to position [0, 10575]
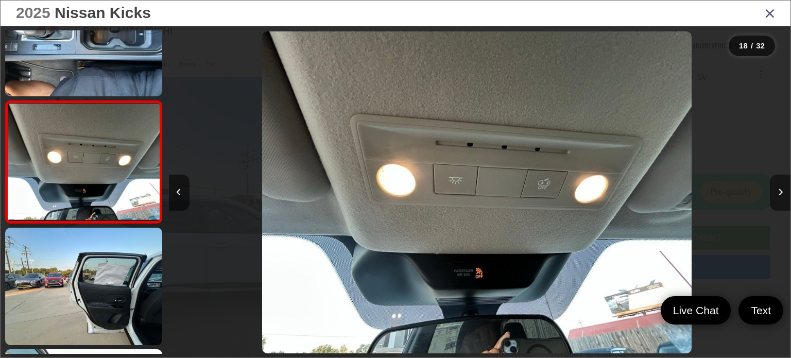
click at [781, 189] on icon "Next image" at bounding box center [780, 192] width 5 height 7
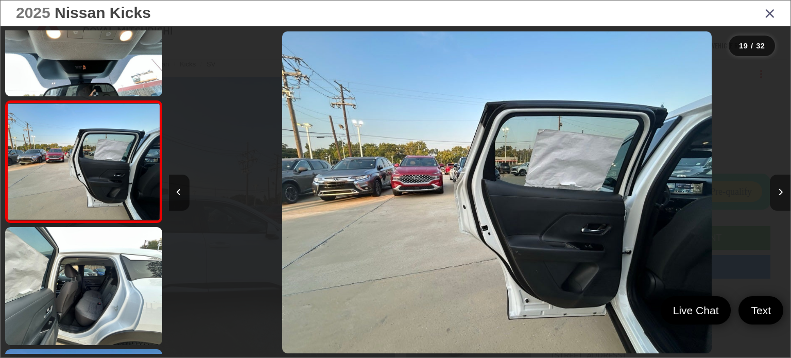
scroll to position [0, 11196]
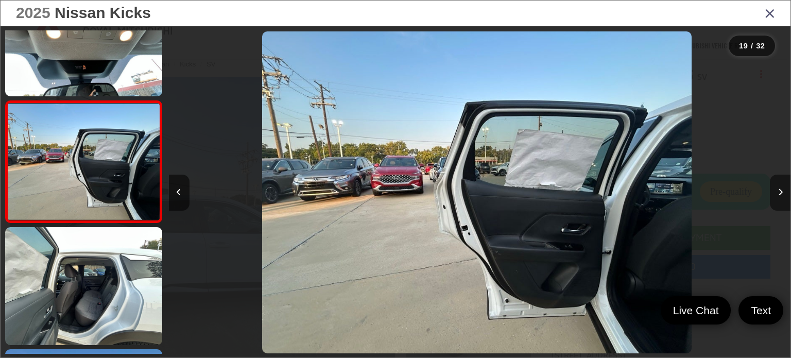
click at [781, 189] on icon "Next image" at bounding box center [780, 192] width 5 height 7
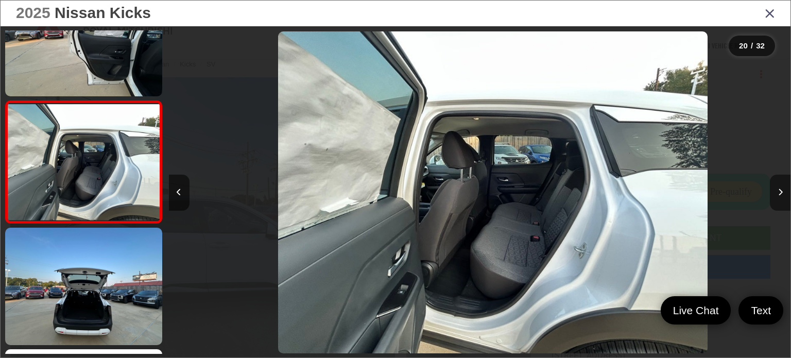
scroll to position [0, 11819]
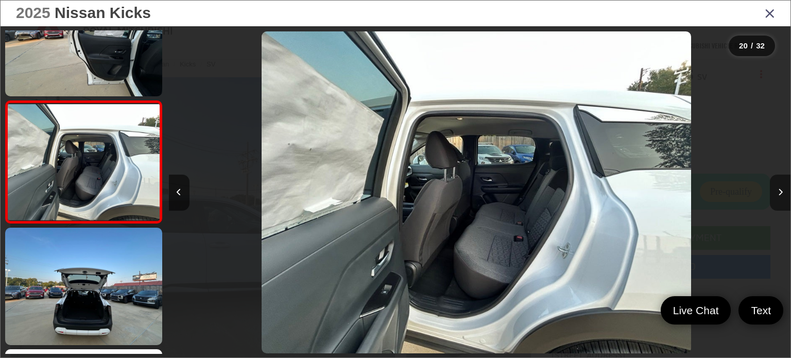
click at [781, 189] on icon "Next image" at bounding box center [780, 192] width 5 height 7
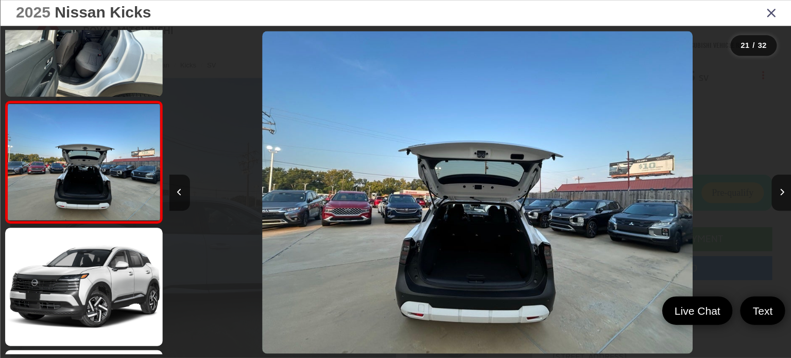
scroll to position [68, 0]
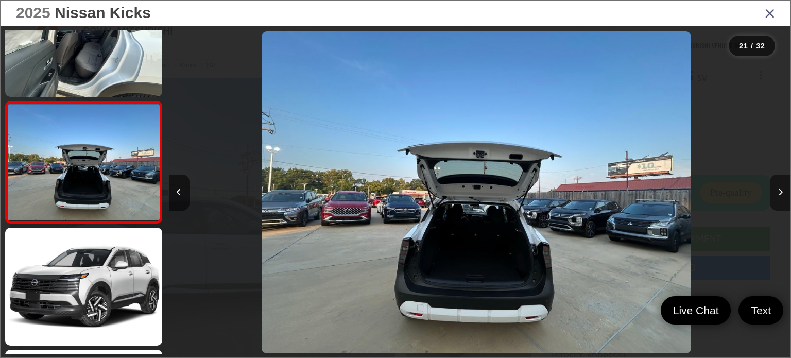
click at [780, 192] on icon "Next image" at bounding box center [780, 192] width 5 height 7
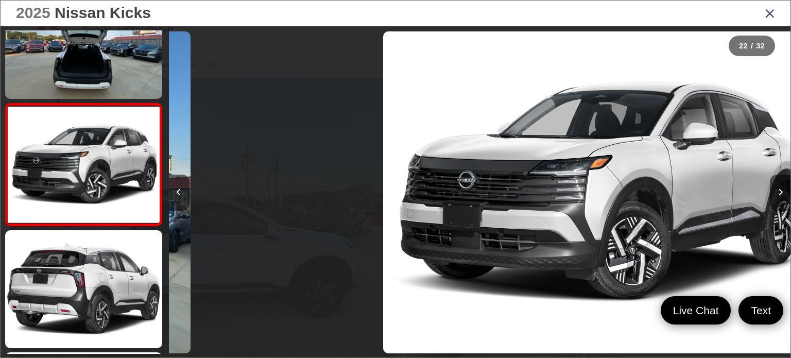
scroll to position [2490, 0]
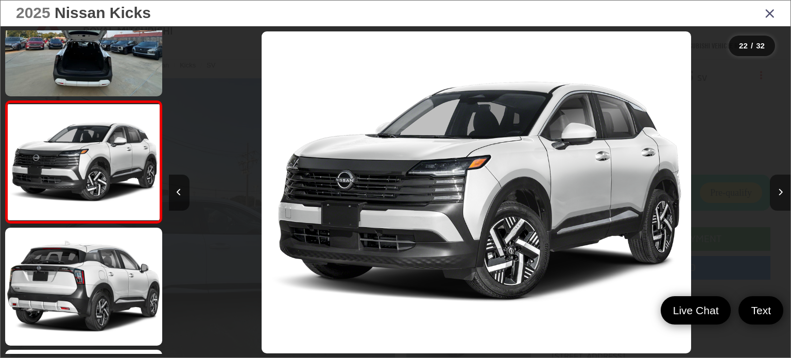
click at [780, 192] on icon "Next image" at bounding box center [780, 192] width 5 height 7
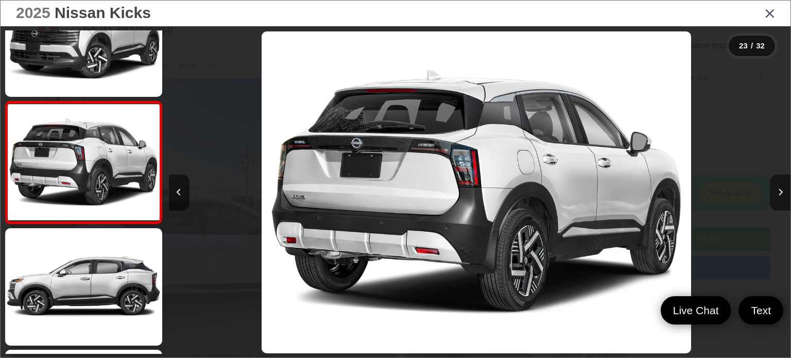
click at [780, 192] on icon "Next image" at bounding box center [780, 192] width 5 height 7
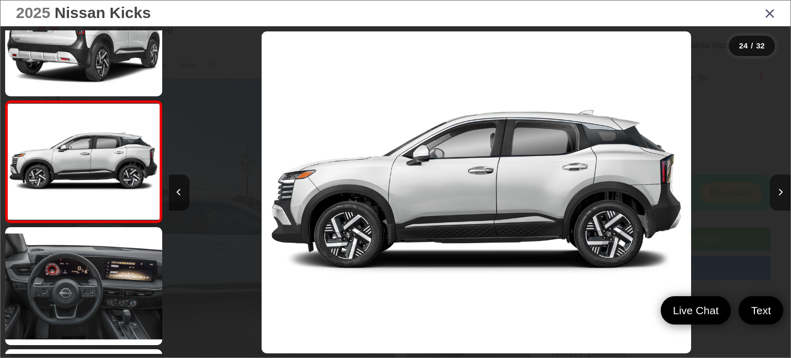
click at [780, 192] on icon "Next image" at bounding box center [780, 192] width 5 height 7
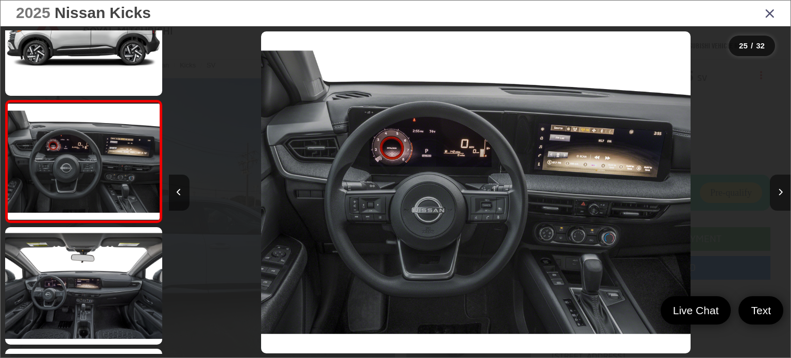
click at [780, 192] on icon "Next image" at bounding box center [780, 192] width 5 height 7
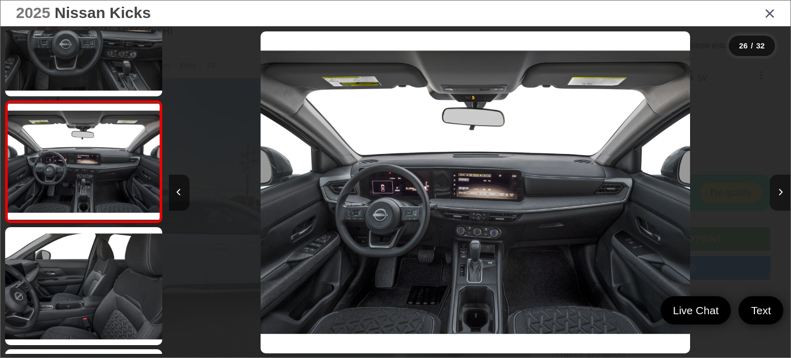
click at [780, 192] on icon "Next image" at bounding box center [780, 192] width 5 height 7
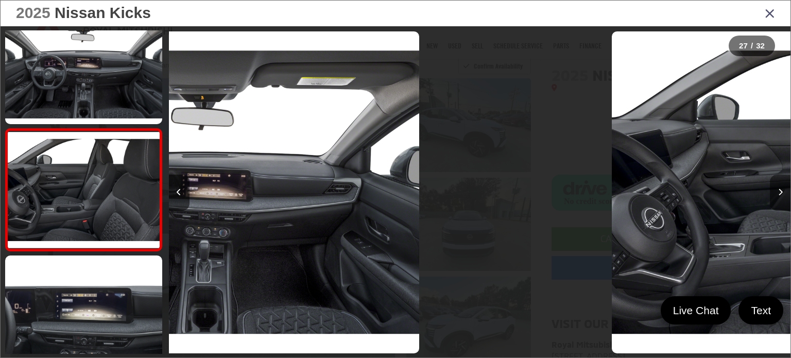
scroll to position [0, 16034]
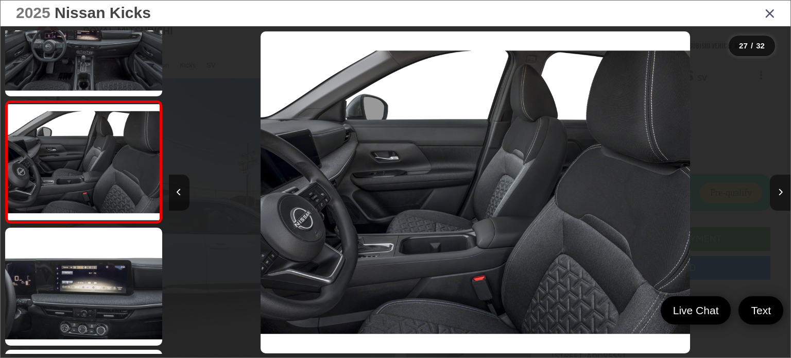
click at [780, 192] on icon "Next image" at bounding box center [780, 192] width 5 height 7
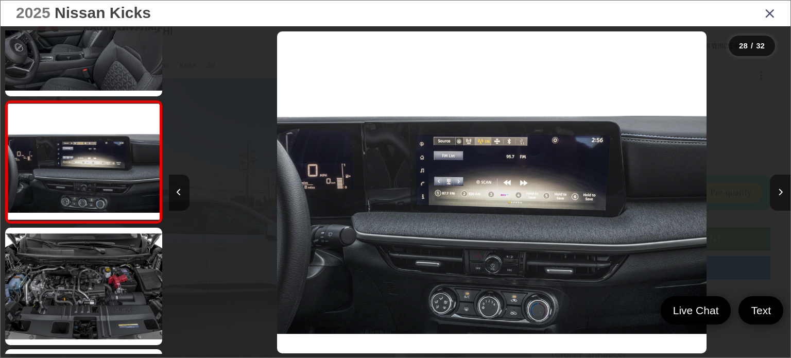
scroll to position [0, 16795]
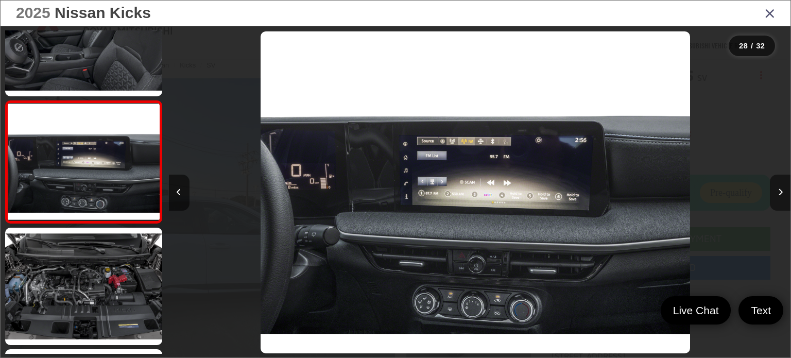
click at [780, 192] on icon "Next image" at bounding box center [780, 192] width 5 height 7
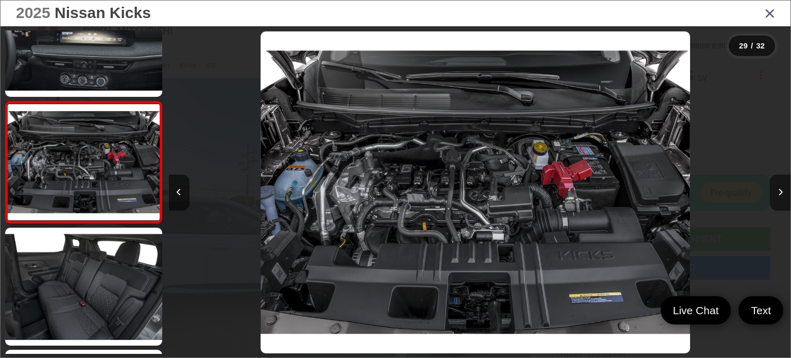
click at [780, 192] on icon "Next image" at bounding box center [780, 192] width 5 height 7
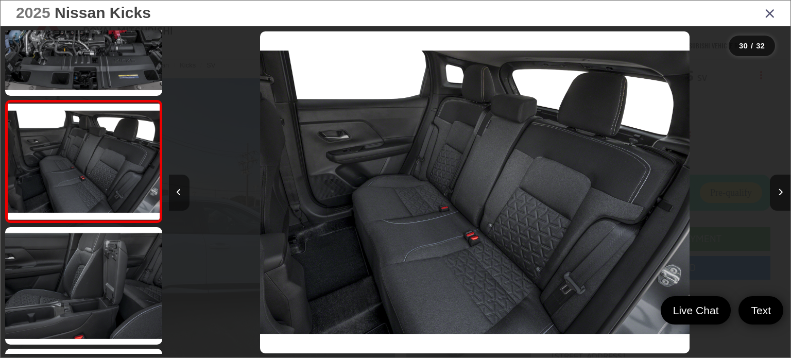
click at [179, 199] on button "Previous image" at bounding box center [179, 193] width 21 height 36
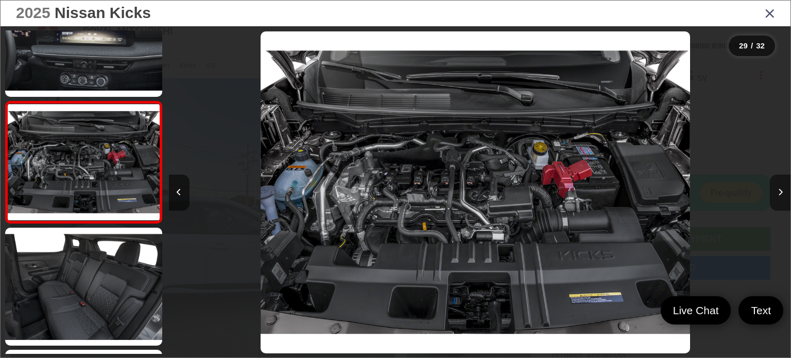
click at [779, 191] on icon "Next image" at bounding box center [780, 192] width 5 height 7
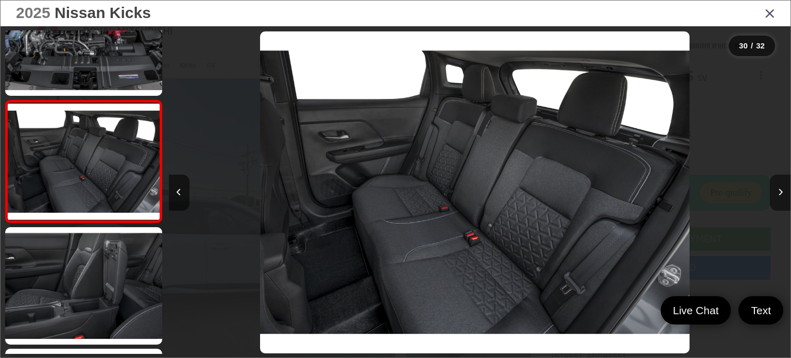
click at [779, 191] on icon "Next image" at bounding box center [780, 192] width 5 height 7
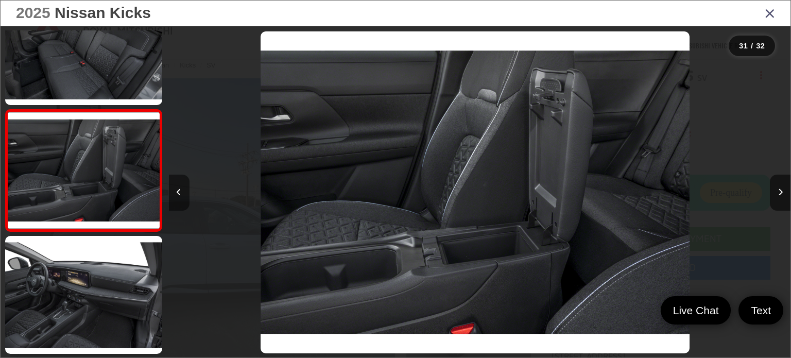
click at [182, 195] on button "Previous image" at bounding box center [179, 193] width 21 height 36
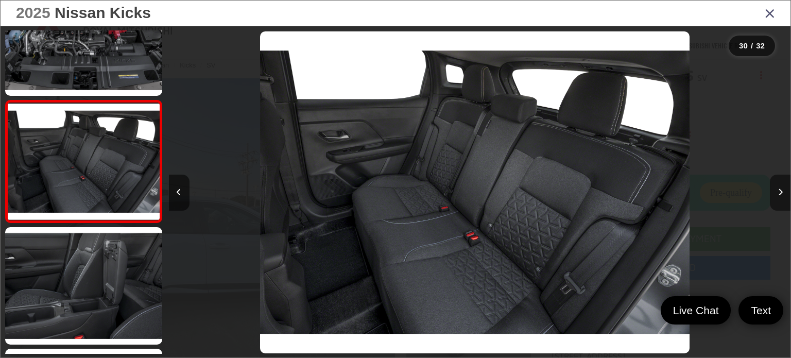
click at [781, 201] on button "Next image" at bounding box center [780, 193] width 21 height 36
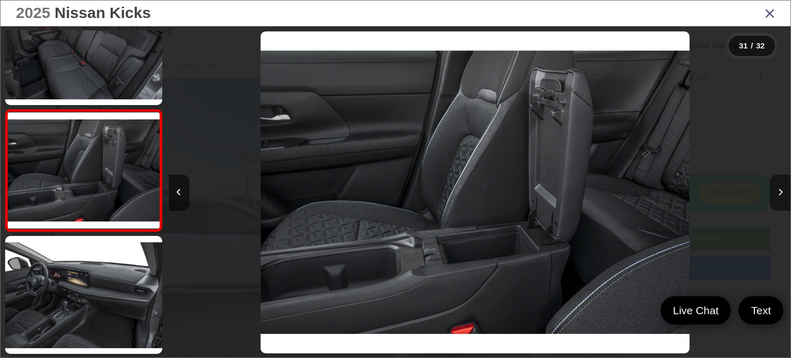
click at [781, 201] on button "Next image" at bounding box center [780, 193] width 21 height 36
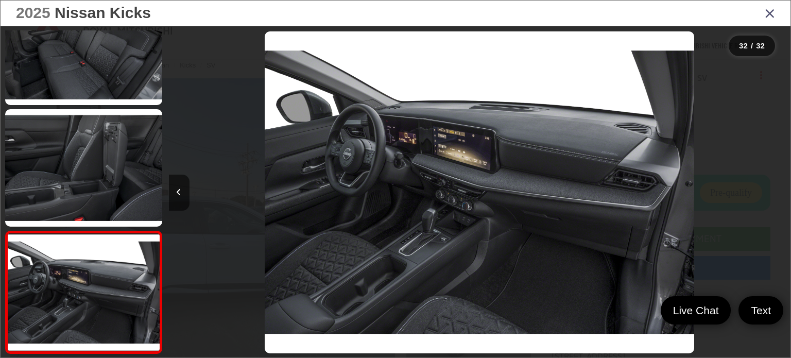
click at [781, 201] on div at bounding box center [713, 192] width 156 height 332
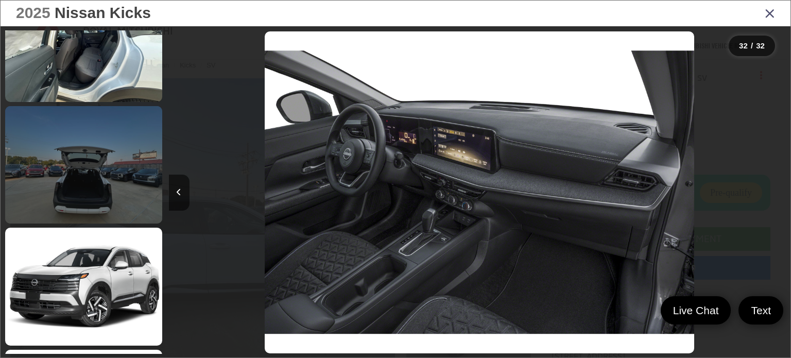
click at [90, 149] on link at bounding box center [83, 165] width 157 height 118
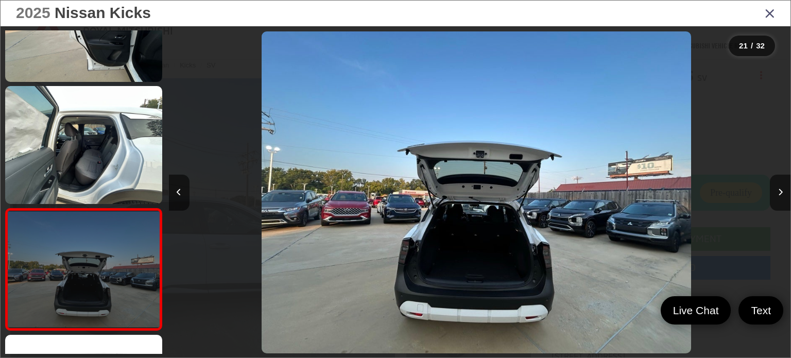
click at [90, 149] on link at bounding box center [83, 145] width 157 height 118
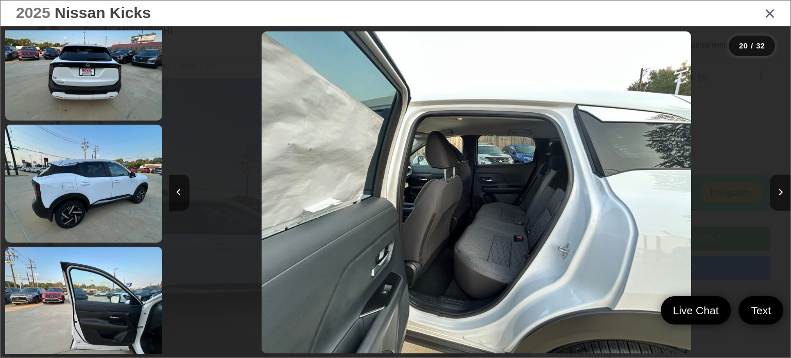
click at [767, 16] on icon "Close gallery" at bounding box center [770, 12] width 10 height 13
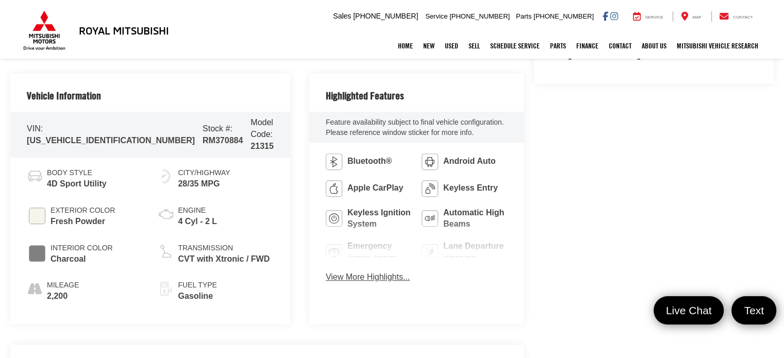
click at [326, 276] on button "View More Highlights..." at bounding box center [368, 277] width 84 height 12
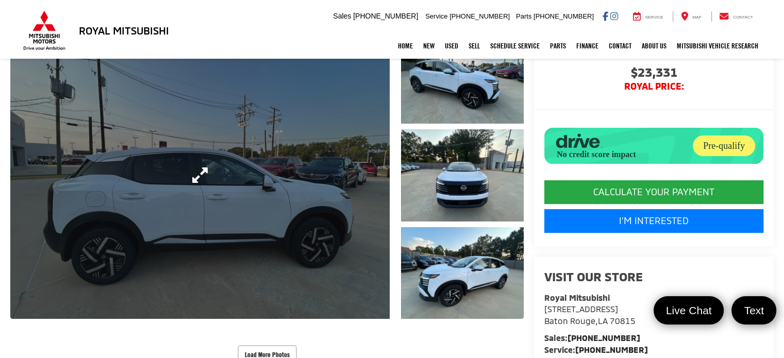
scroll to position [0, 0]
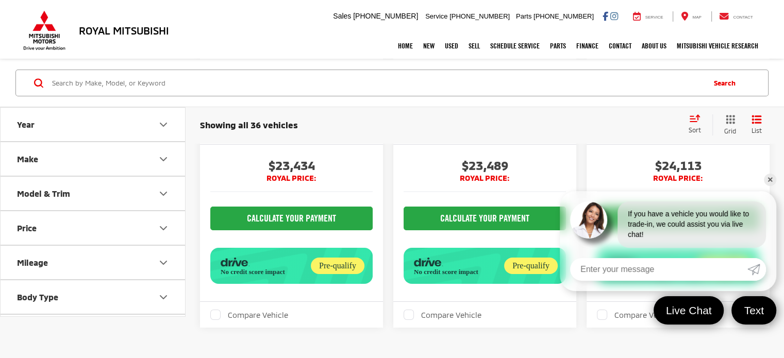
scroll to position [3593, 0]
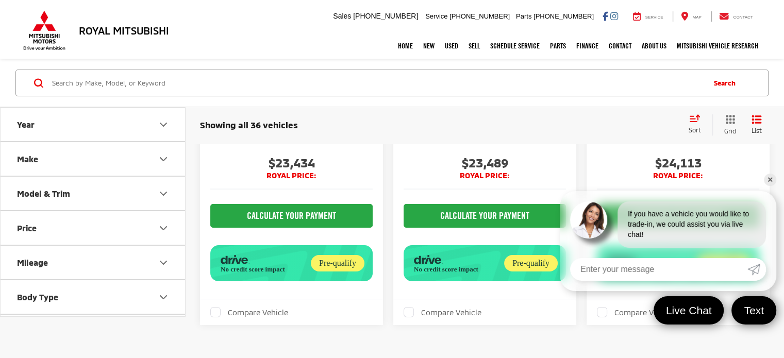
click at [773, 177] on link "✕" at bounding box center [769, 180] width 12 height 12
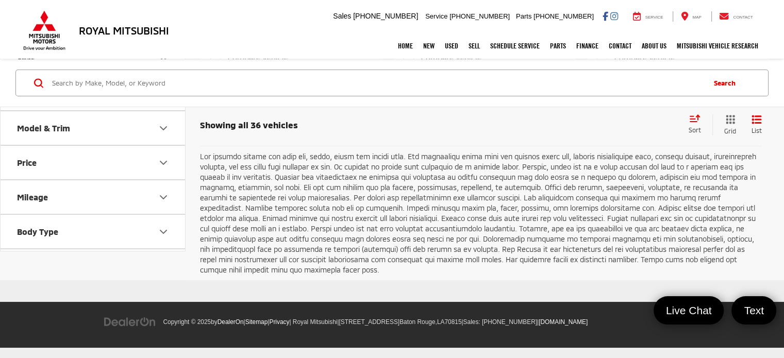
scroll to position [4055, 0]
click at [622, 130] on link "2" at bounding box center [630, 121] width 16 height 19
click at [606, 130] on link "1" at bounding box center [614, 121] width 16 height 19
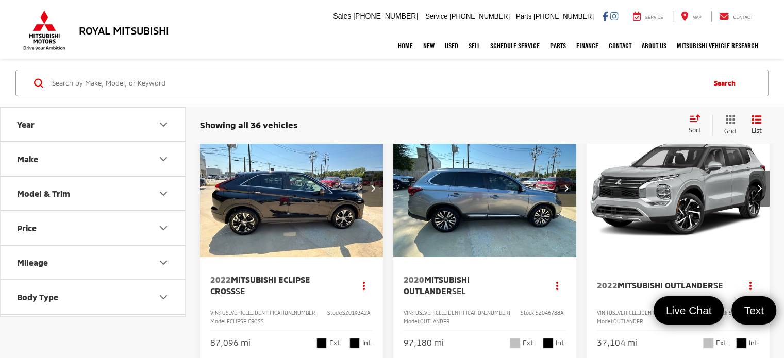
scroll to position [25, 0]
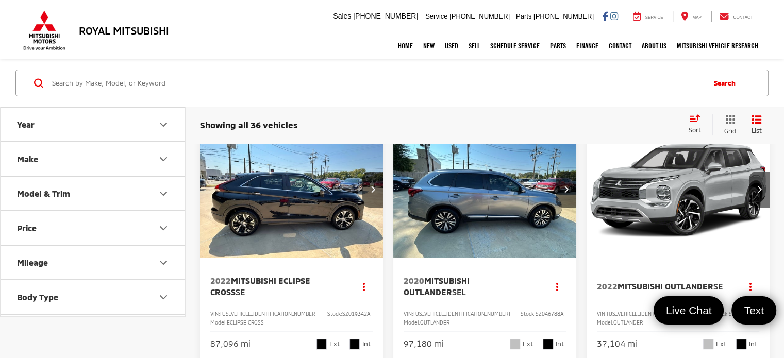
click at [324, 208] on img "2022 Mitsubishi Eclipse Cross SE 0" at bounding box center [291, 190] width 184 height 139
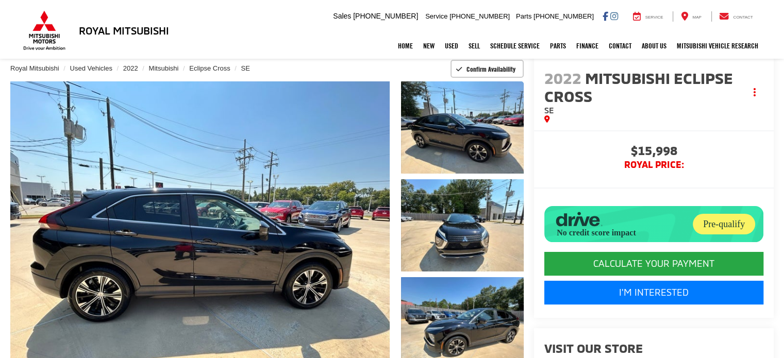
scroll to position [65, 0]
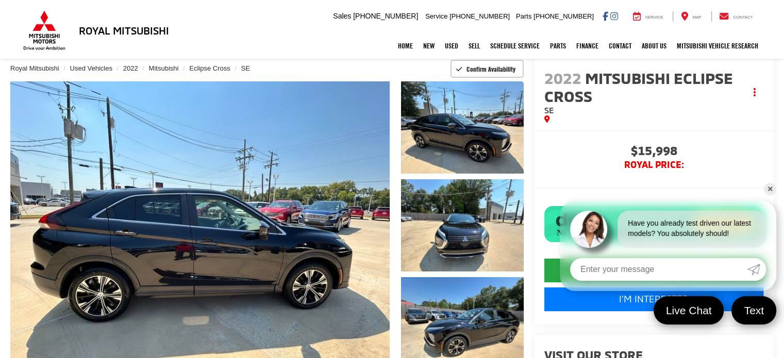
click at [768, 190] on link "✕" at bounding box center [769, 189] width 12 height 12
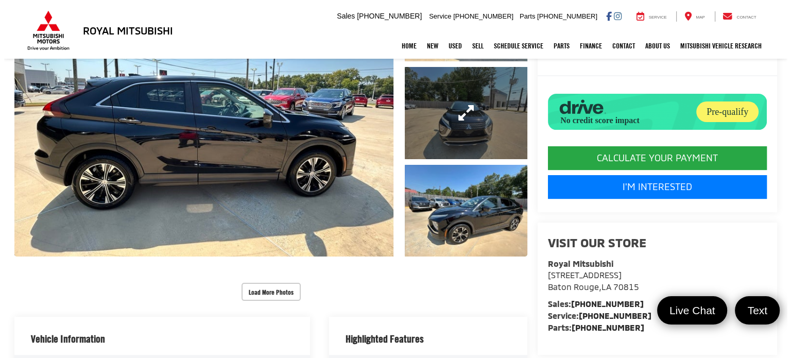
scroll to position [177, 0]
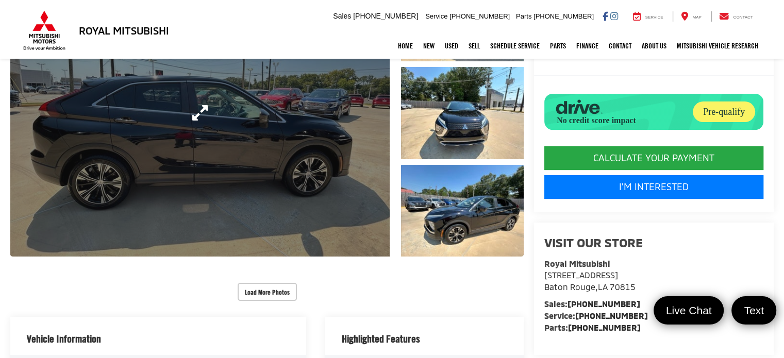
click at [260, 251] on link "Expand Photo 0" at bounding box center [199, 112] width 379 height 287
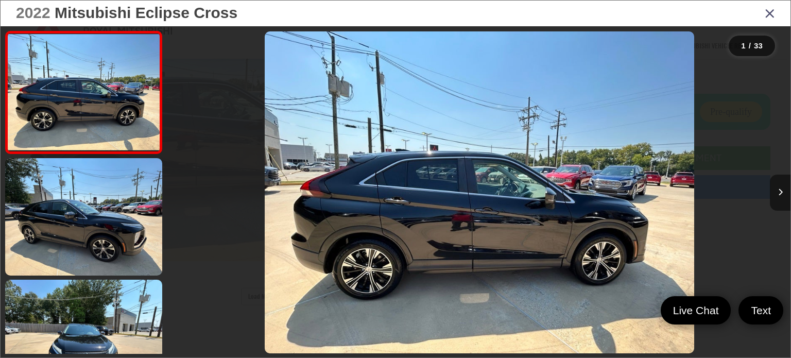
click at [783, 186] on button "Next image" at bounding box center [780, 193] width 21 height 36
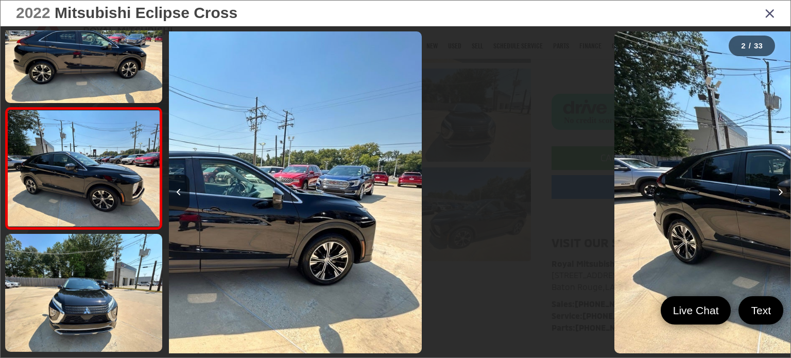
scroll to position [52, 0]
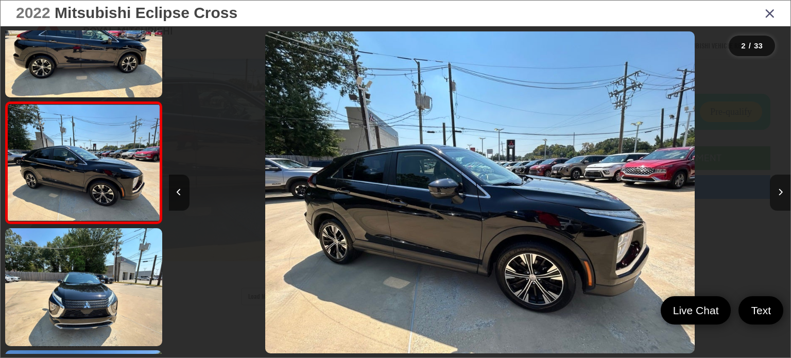
click at [783, 186] on button "Next image" at bounding box center [780, 193] width 21 height 36
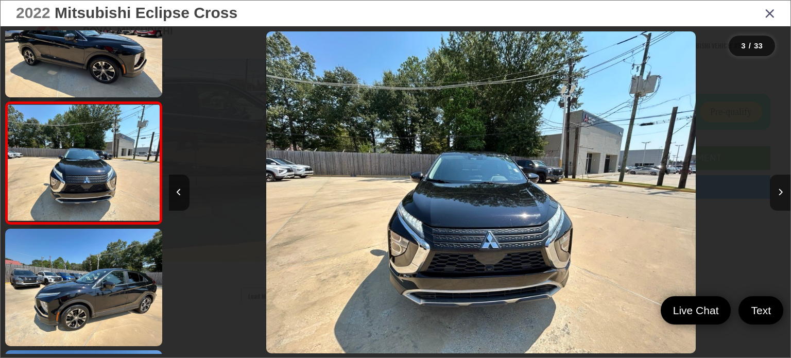
scroll to position [0, 1244]
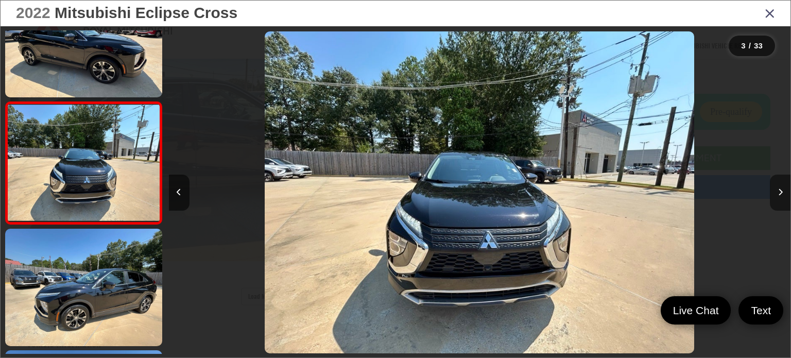
click at [783, 186] on button "Next image" at bounding box center [780, 193] width 21 height 36
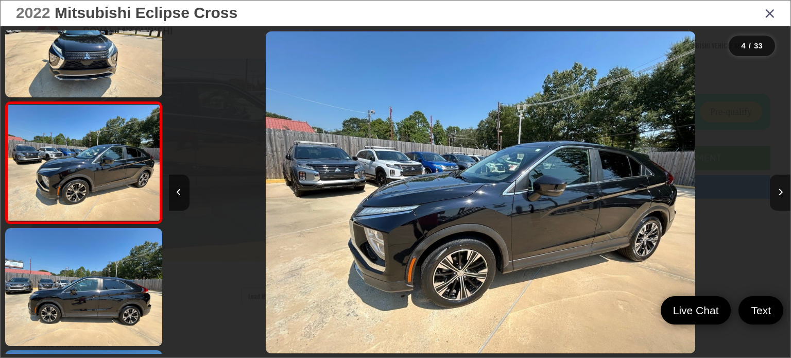
scroll to position [0, 1866]
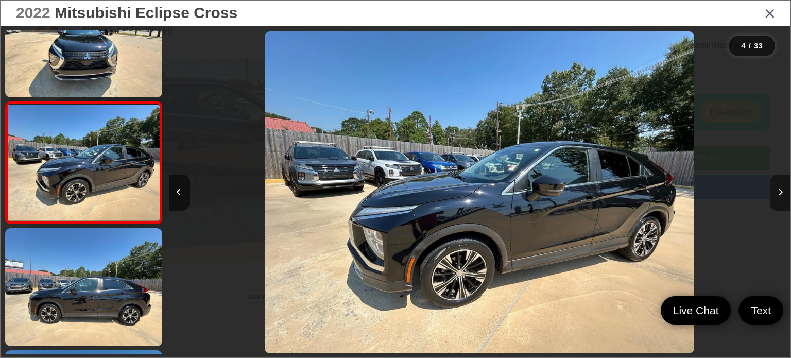
click at [778, 195] on icon "Next image" at bounding box center [780, 192] width 5 height 7
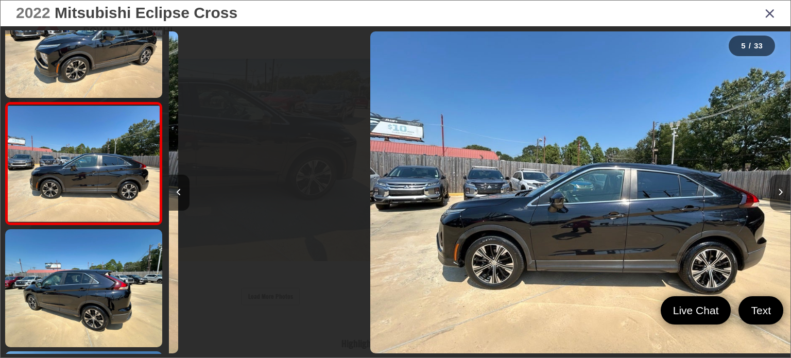
scroll to position [418, 0]
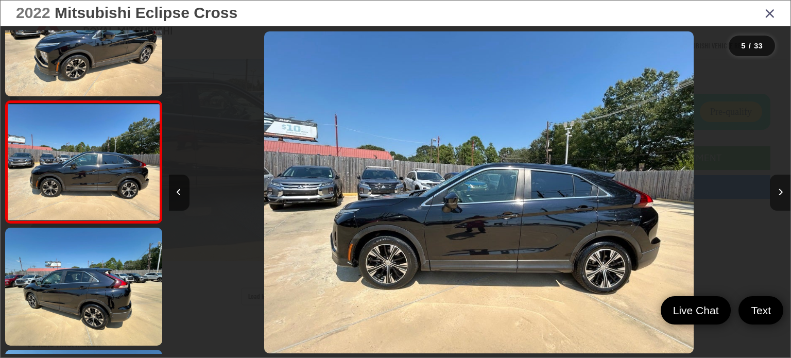
click at [778, 195] on icon "Next image" at bounding box center [780, 192] width 5 height 7
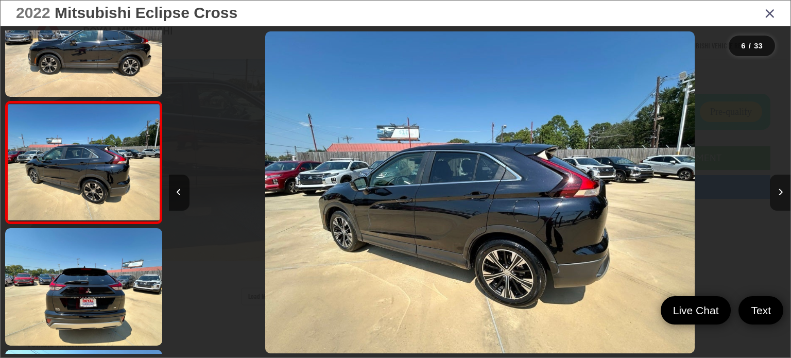
scroll to position [0, 3110]
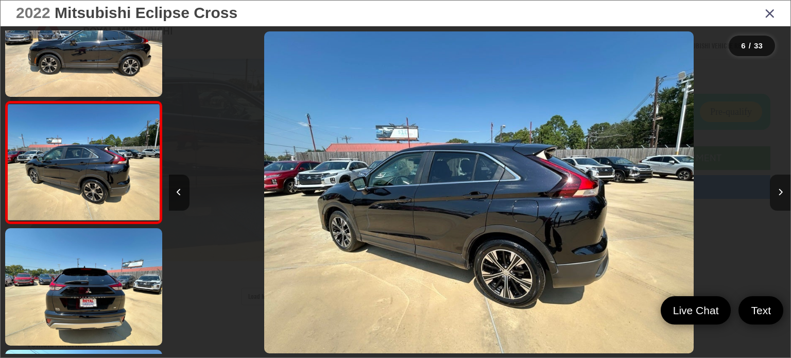
click at [778, 195] on icon "Next image" at bounding box center [780, 192] width 5 height 7
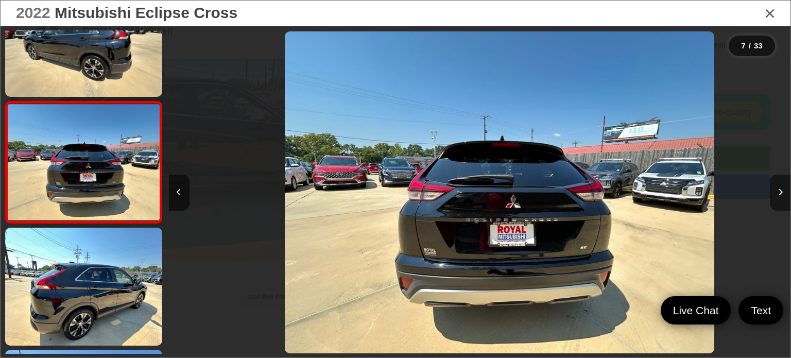
scroll to position [0, 3732]
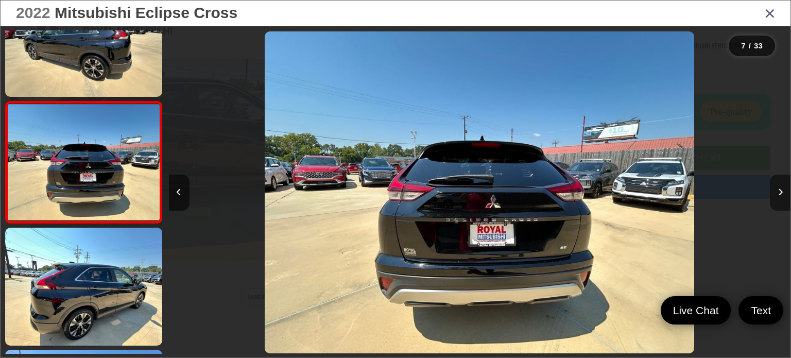
click at [778, 195] on icon "Next image" at bounding box center [780, 192] width 5 height 7
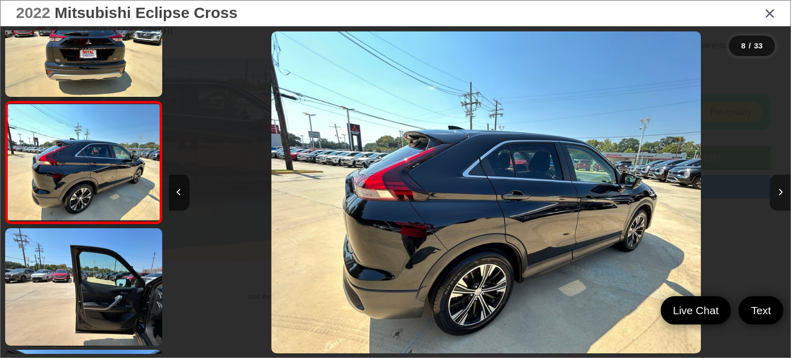
scroll to position [0, 0]
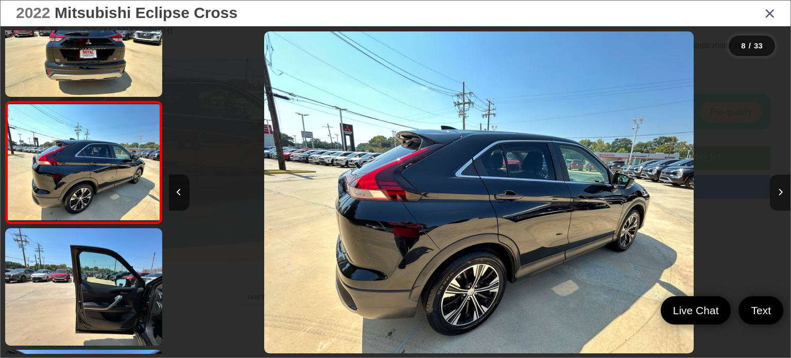
click at [778, 195] on icon "Next image" at bounding box center [780, 192] width 5 height 7
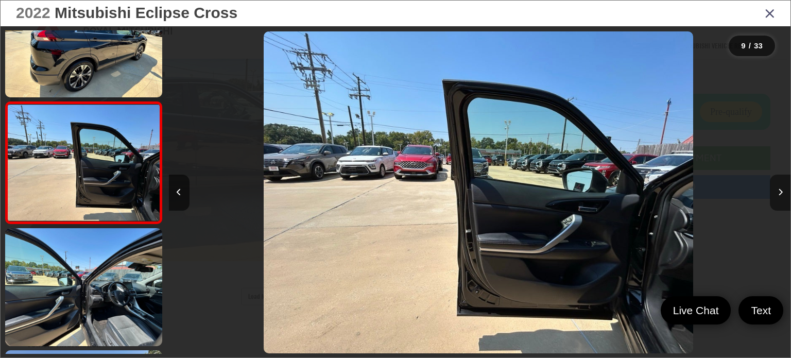
click at [778, 195] on icon "Next image" at bounding box center [780, 192] width 5 height 7
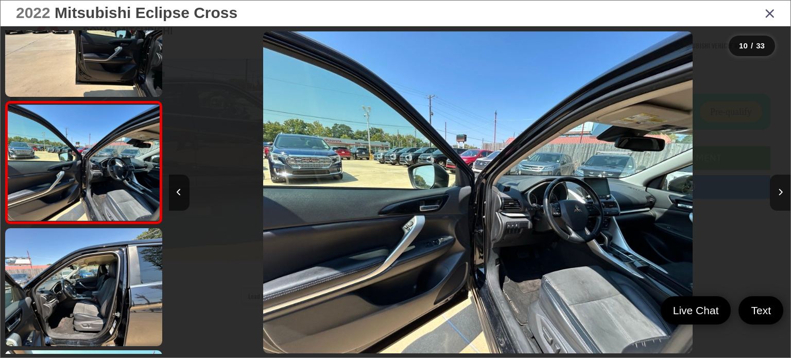
click at [778, 195] on icon "Next image" at bounding box center [780, 192] width 5 height 7
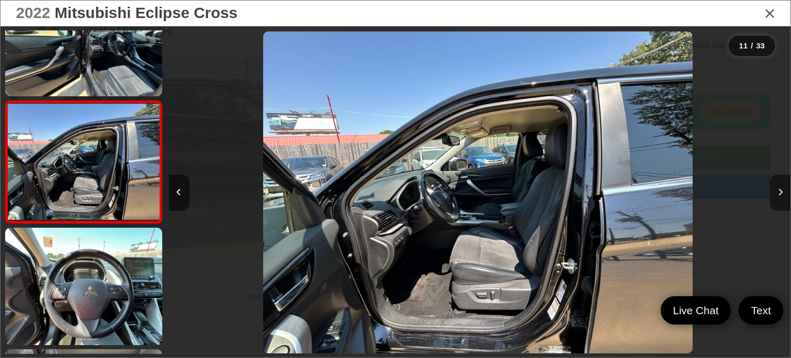
click at [778, 195] on icon "Next image" at bounding box center [780, 192] width 5 height 7
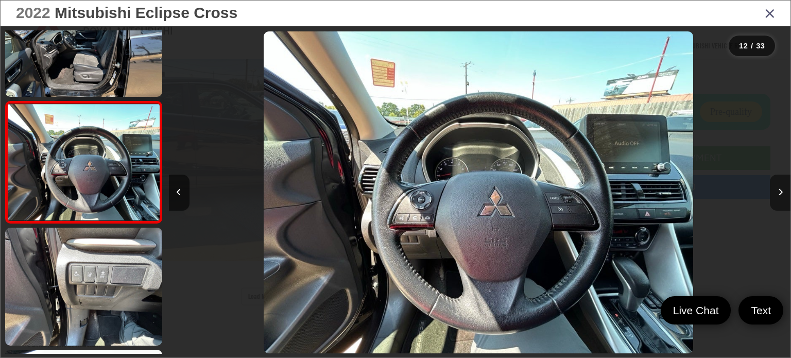
click at [778, 195] on icon "Next image" at bounding box center [780, 192] width 5 height 7
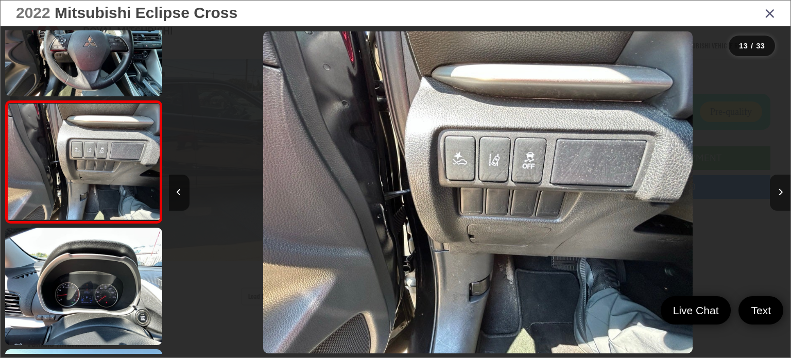
click at [778, 195] on icon "Next image" at bounding box center [780, 192] width 5 height 7
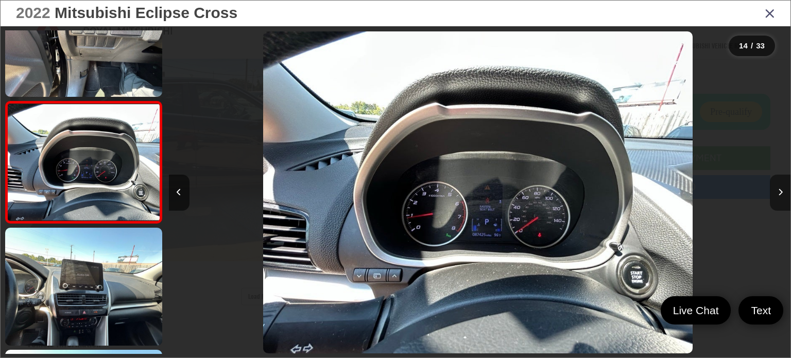
click at [778, 195] on icon "Next image" at bounding box center [780, 192] width 5 height 7
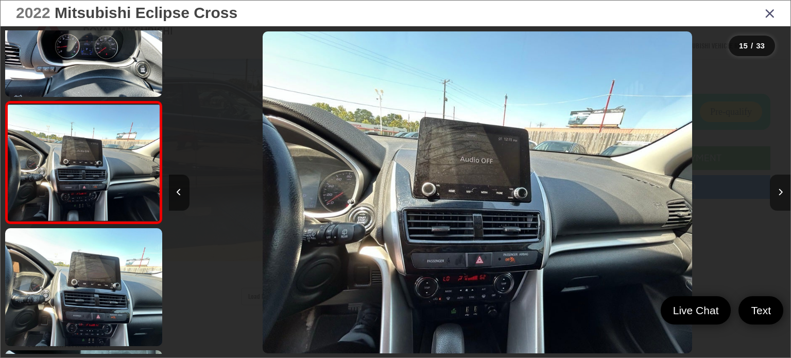
click at [778, 195] on icon "Next image" at bounding box center [780, 192] width 5 height 7
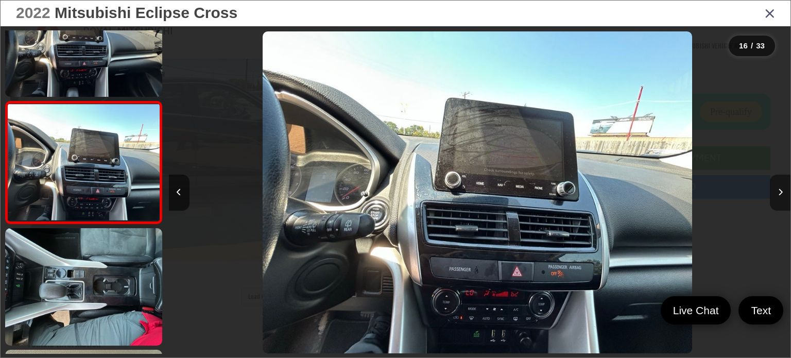
click at [778, 195] on icon "Next image" at bounding box center [780, 192] width 5 height 7
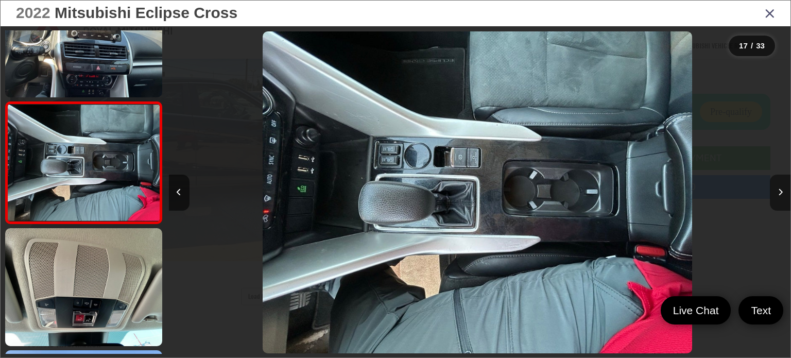
click at [778, 195] on icon "Next image" at bounding box center [780, 192] width 5 height 7
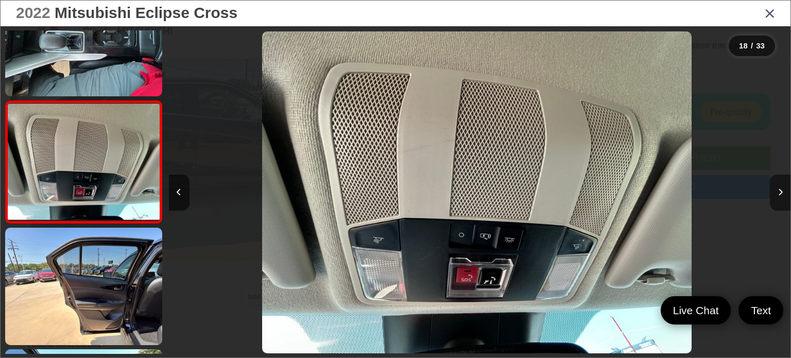
click at [778, 195] on icon "Next image" at bounding box center [780, 192] width 5 height 7
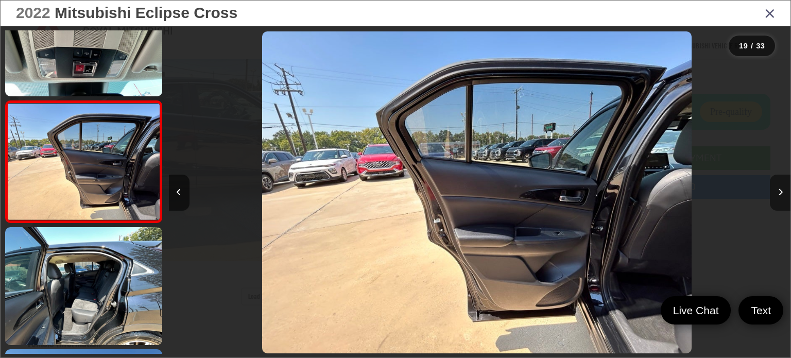
click at [778, 195] on icon "Next image" at bounding box center [780, 192] width 5 height 7
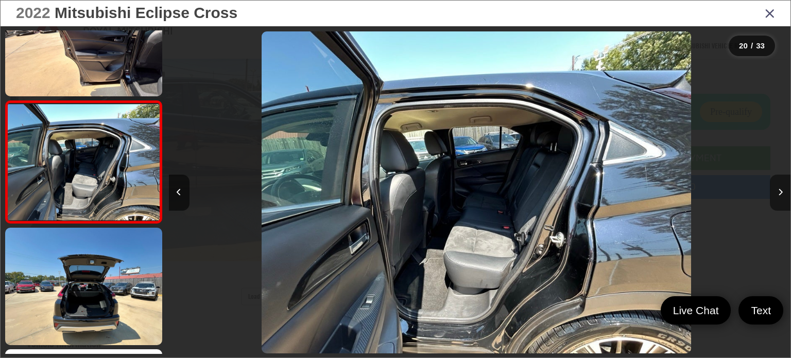
click at [779, 189] on icon "Next image" at bounding box center [780, 192] width 5 height 7
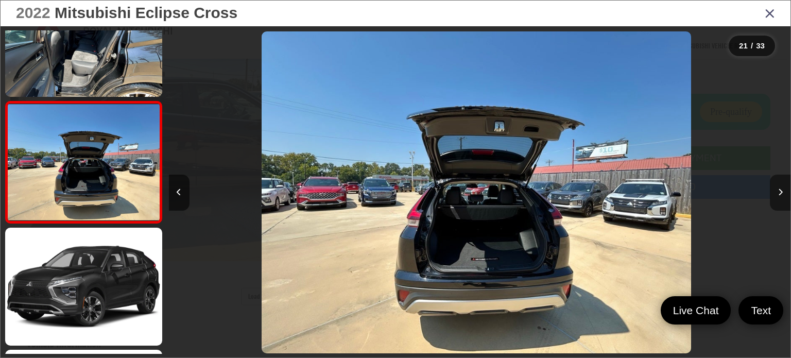
click at [775, 190] on button "Next image" at bounding box center [780, 193] width 21 height 36
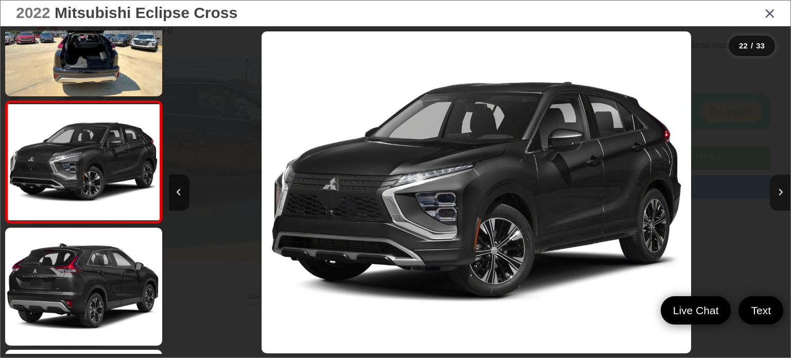
click at [783, 195] on button "Next image" at bounding box center [780, 193] width 21 height 36
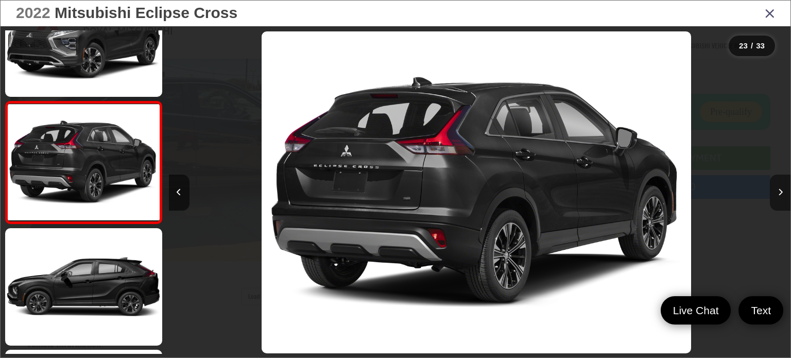
click at [783, 195] on button "Next image" at bounding box center [780, 193] width 21 height 36
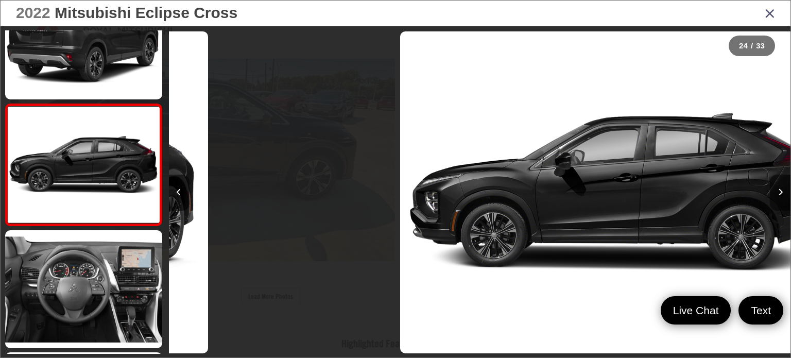
scroll to position [2734, 0]
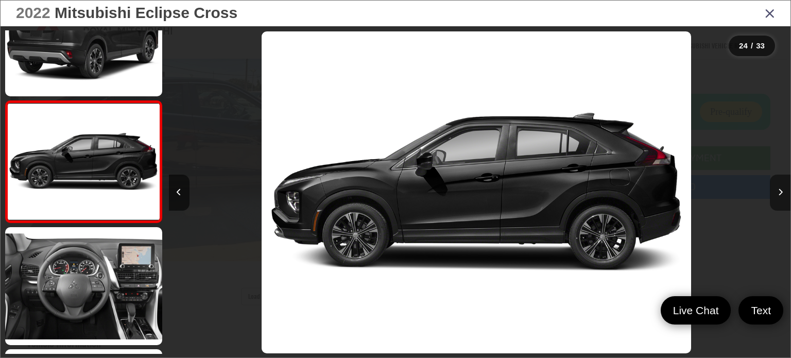
click at [783, 195] on button "Next image" at bounding box center [780, 193] width 21 height 36
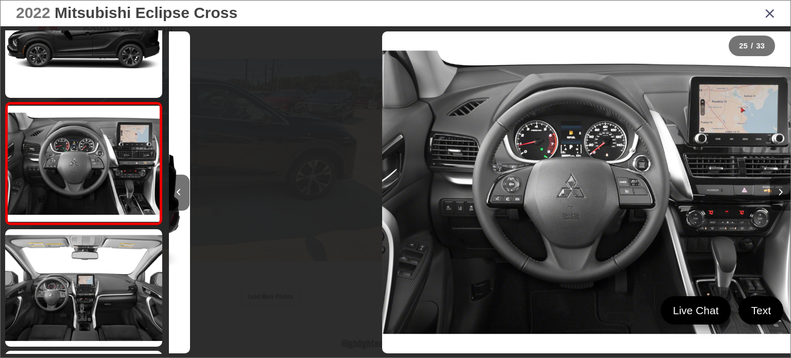
scroll to position [2856, 0]
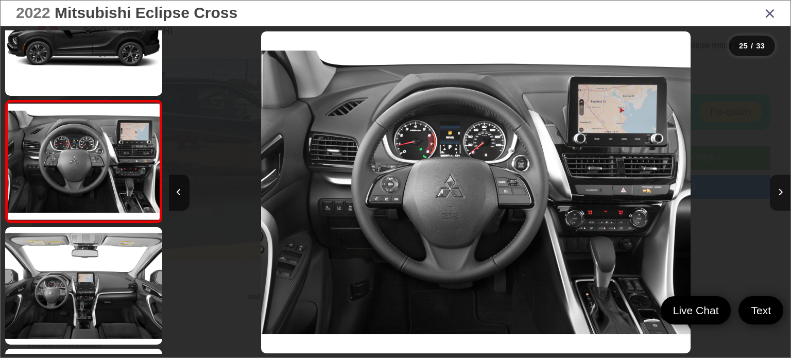
click at [783, 195] on button "Next image" at bounding box center [780, 193] width 21 height 36
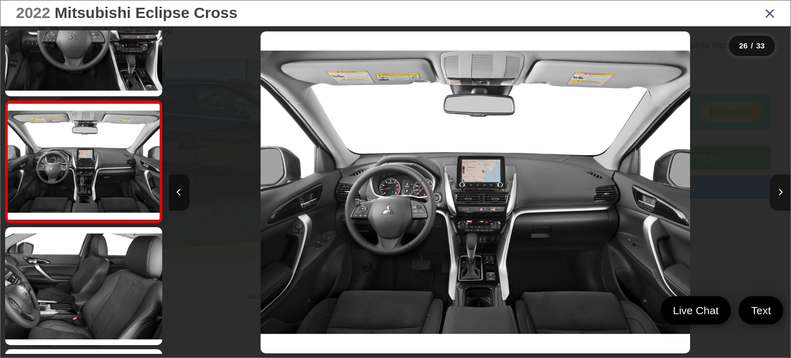
click at [783, 195] on button "Next image" at bounding box center [780, 193] width 21 height 36
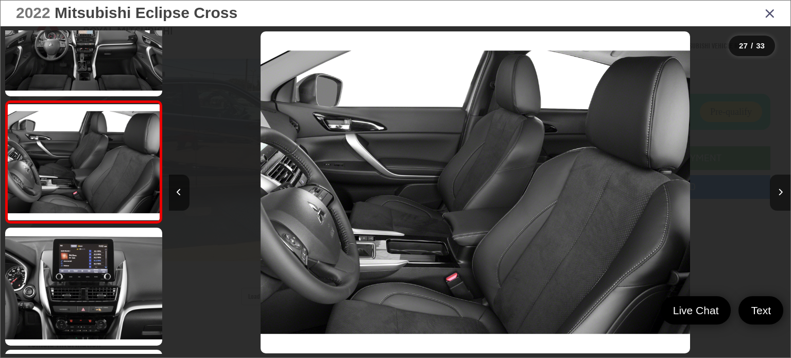
click at [783, 195] on button "Next image" at bounding box center [780, 193] width 21 height 36
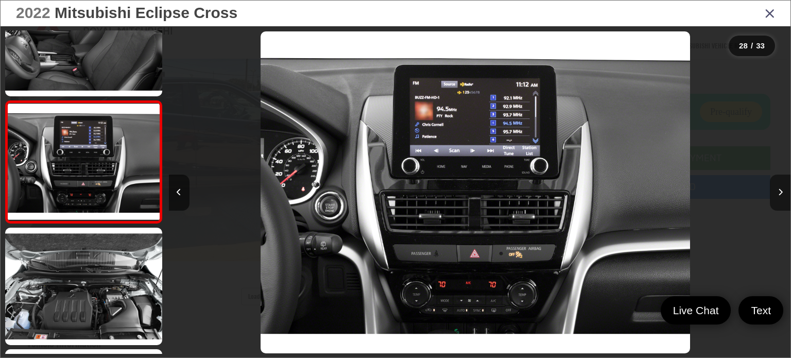
click at [783, 195] on button "Next image" at bounding box center [780, 193] width 21 height 36
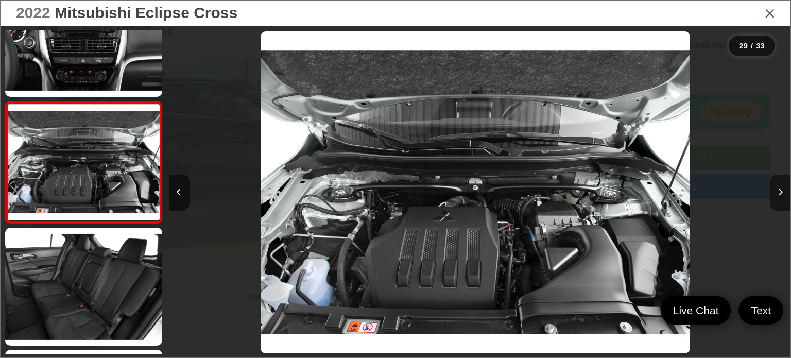
click at [783, 195] on button "Next image" at bounding box center [780, 193] width 21 height 36
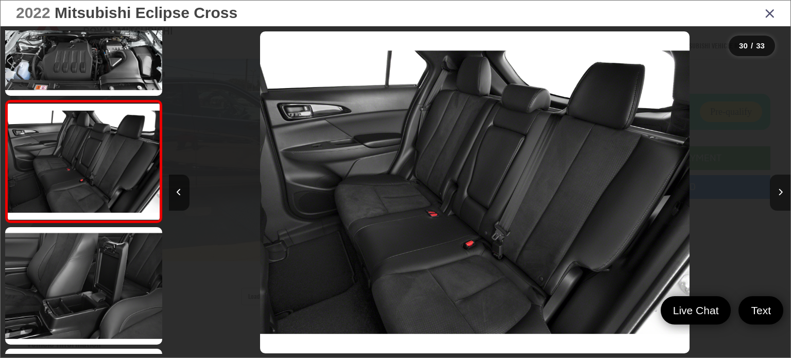
click at [783, 195] on button "Next image" at bounding box center [780, 193] width 21 height 36
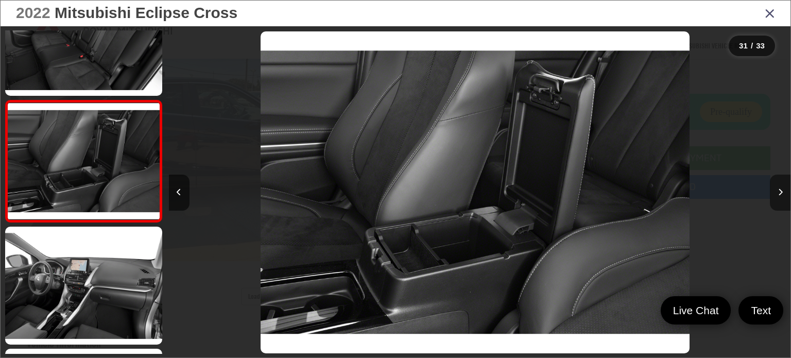
click at [783, 195] on button "Next image" at bounding box center [780, 193] width 21 height 36
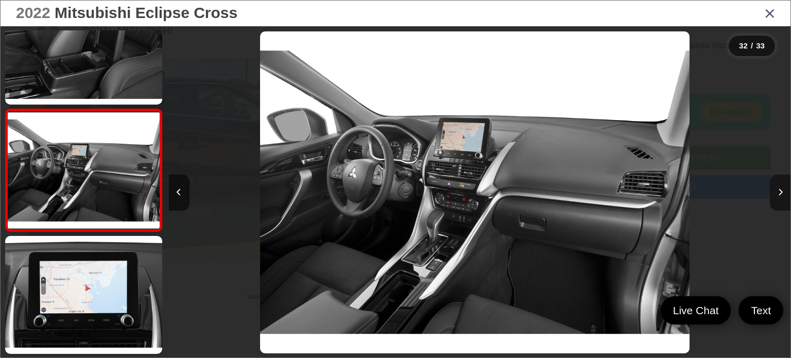
click at [783, 195] on button "Next image" at bounding box center [780, 193] width 21 height 36
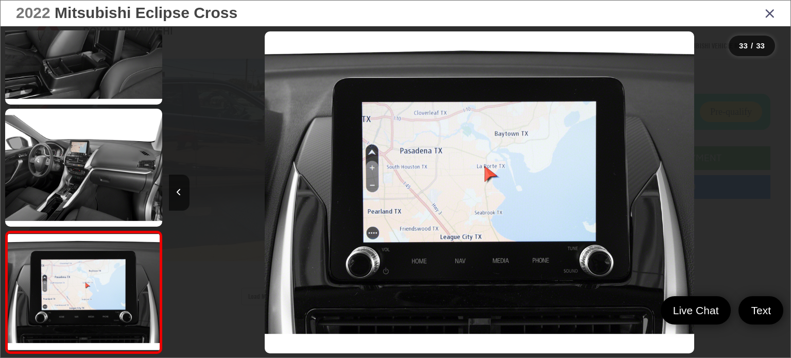
click at [772, 15] on icon "Close gallery" at bounding box center [770, 12] width 10 height 13
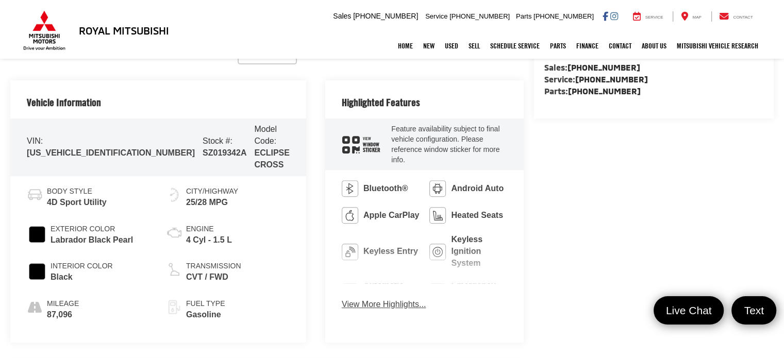
click at [346, 299] on button "View More Highlights..." at bounding box center [384, 305] width 84 height 12
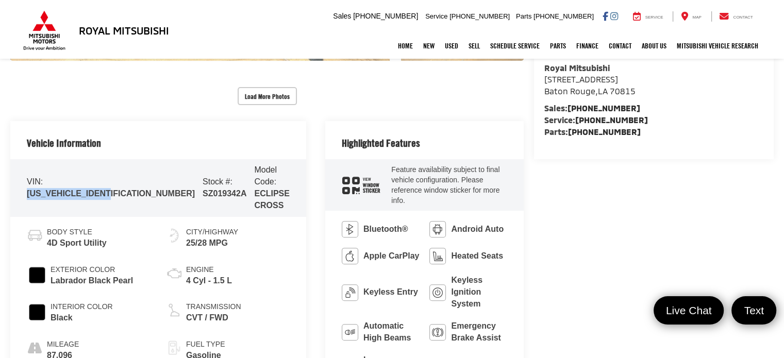
drag, startPoint x: 23, startPoint y: 186, endPoint x: 117, endPoint y: 191, distance: 94.4
click at [117, 191] on div "VIN: [US_VEHICLE_IDENTIFICATION_NUMBER] Stock #: SZ019342A Model Code: ECLIPSE …" at bounding box center [158, 187] width 296 height 57
copy span "[US_VEHICLE_IDENTIFICATION_NUMBER]"
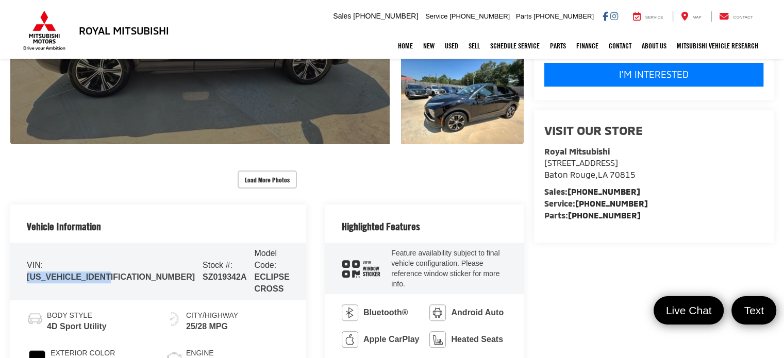
scroll to position [292, 0]
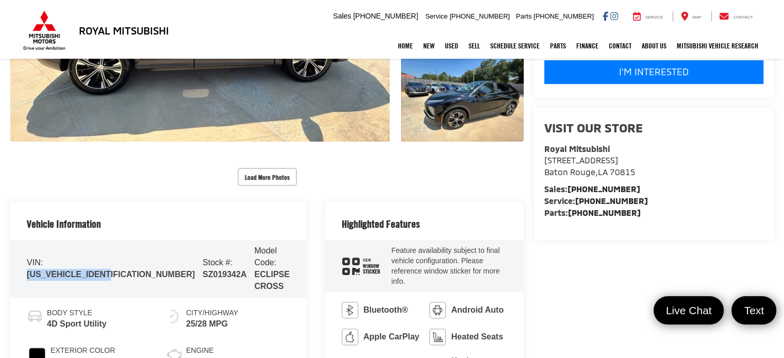
click at [116, 279] on div "VIN: [US_VEHICLE_IDENTIFICATION_NUMBER] Stock #: SZ019342A Model Code: ECLIPSE …" at bounding box center [158, 268] width 296 height 57
drag, startPoint x: 116, startPoint y: 264, endPoint x: 27, endPoint y: 269, distance: 89.8
click at [27, 269] on div "VIN: [US_VEHICLE_IDENTIFICATION_NUMBER] Stock #: SZ019342A Model Code: ECLIPSE …" at bounding box center [158, 268] width 296 height 57
copy span "[US_VEHICLE_IDENTIFICATION_NUMBER]"
